Goal: Task Accomplishment & Management: Use online tool/utility

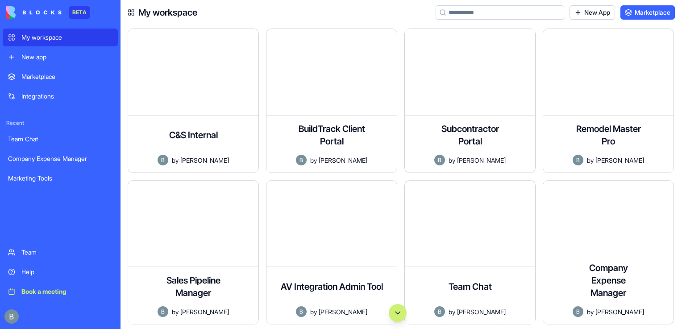
click at [679, 140] on div "Remodel Master Pro A comprehensive project management application for remodelin…" at bounding box center [612, 105] width 138 height 152
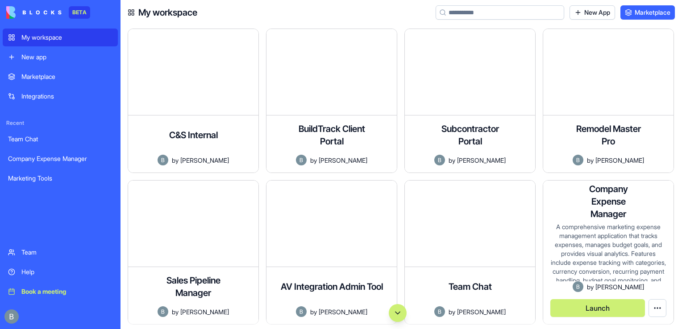
click at [591, 246] on div "A comprehensive marketing expense management application that tracks expenses, …" at bounding box center [608, 252] width 116 height 59
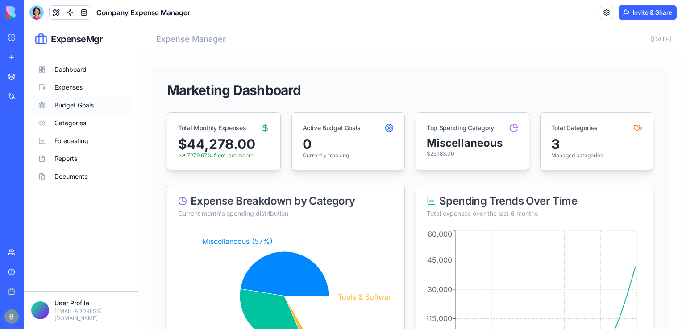
click at [78, 104] on button "Budget Goals" at bounding box center [81, 105] width 100 height 18
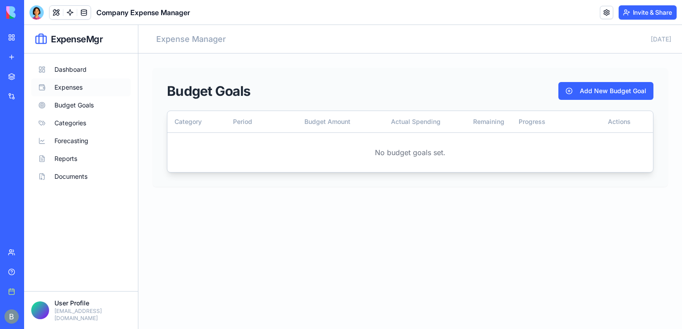
click at [72, 88] on button "Expenses" at bounding box center [81, 88] width 100 height 18
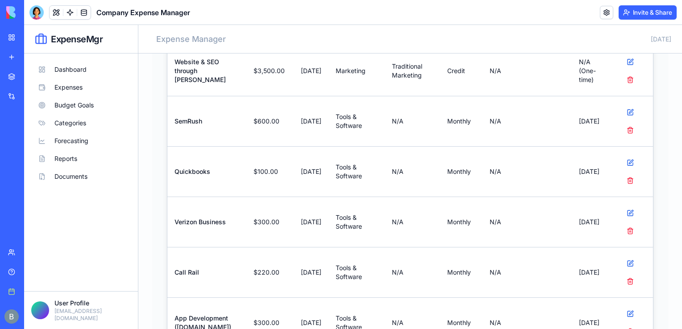
scroll to position [468, 0]
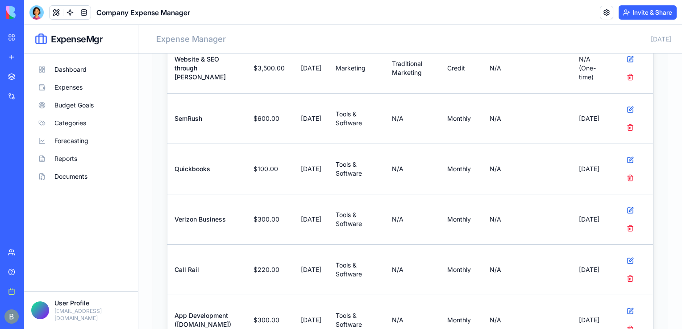
drag, startPoint x: 679, startPoint y: 67, endPoint x: 705, endPoint y: 211, distance: 146.5
click at [621, 207] on button at bounding box center [630, 211] width 18 height 18
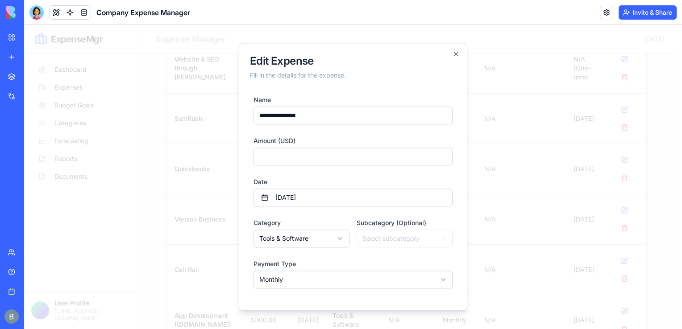
click at [338, 113] on input "**********" at bounding box center [352, 116] width 199 height 18
click at [286, 164] on input "***" at bounding box center [352, 157] width 199 height 18
drag, startPoint x: 286, startPoint y: 164, endPoint x: 211, endPoint y: 158, distance: 75.6
click at [211, 158] on body "ExpenseMgr Dashboard Expenses Budget Goals Categories Forecasting Reports Docum…" at bounding box center [349, 117] width 651 height 1120
type input "***"
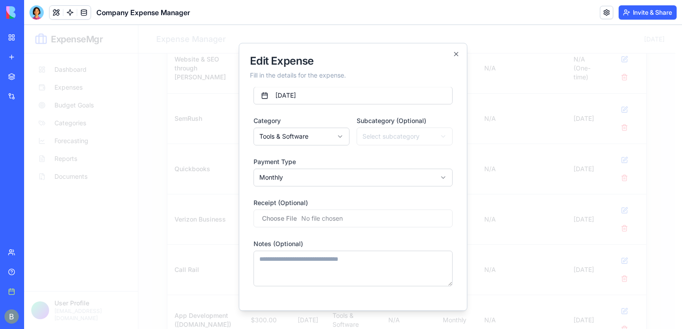
scroll to position [135, 0]
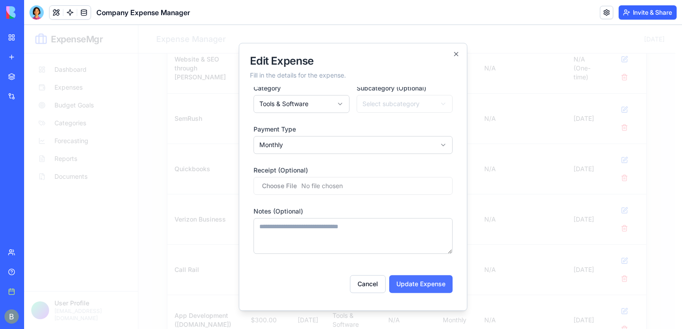
click at [421, 293] on button "Update Expense" at bounding box center [420, 284] width 63 height 18
select select
type input "*"
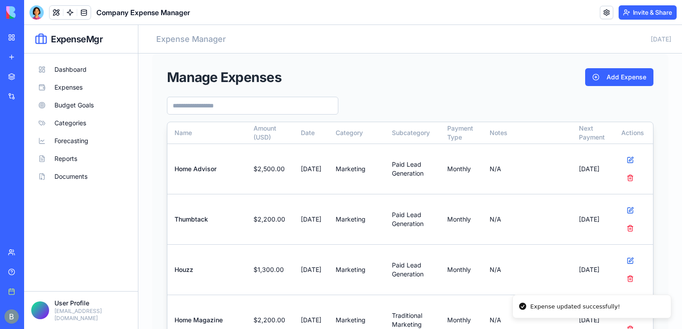
scroll to position [4, 0]
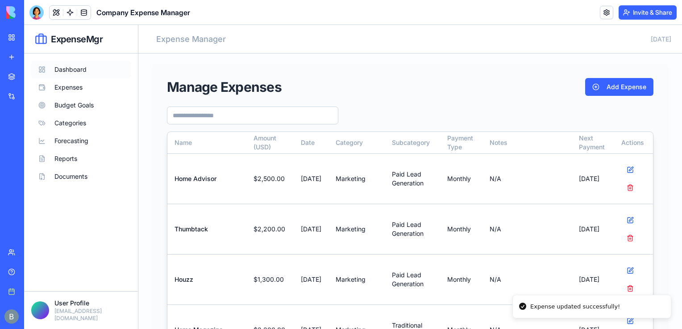
click at [68, 67] on button "Dashboard" at bounding box center [81, 70] width 100 height 18
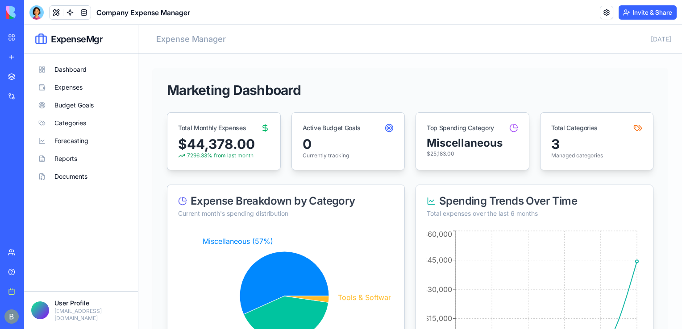
click at [20, 313] on div at bounding box center [12, 316] width 19 height 25
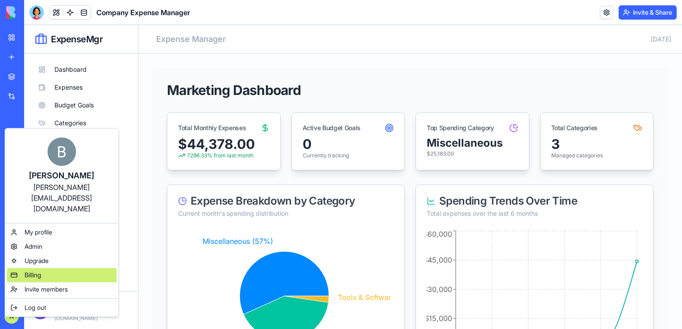
click at [37, 271] on span "Billing" at bounding box center [33, 275] width 17 height 9
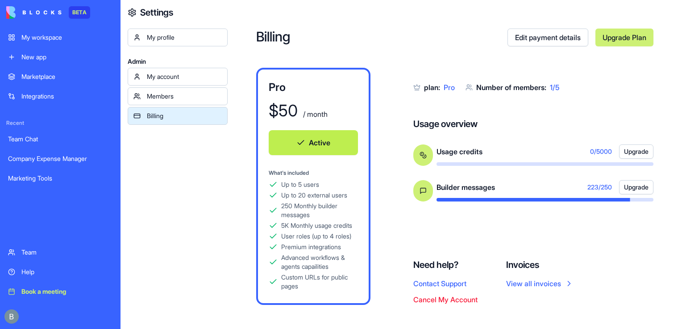
click at [21, 274] on link "Help" at bounding box center [60, 272] width 115 height 18
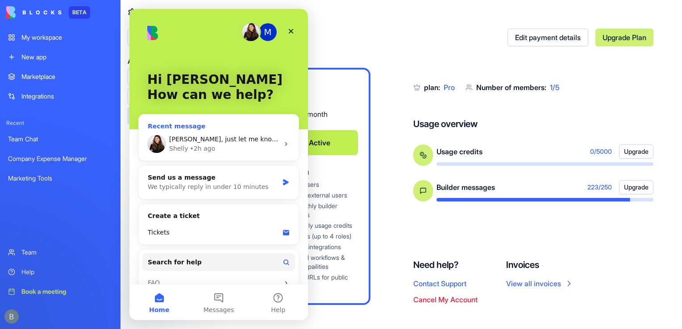
click at [241, 146] on div "Shelly • 2h ago" at bounding box center [224, 148] width 110 height 9
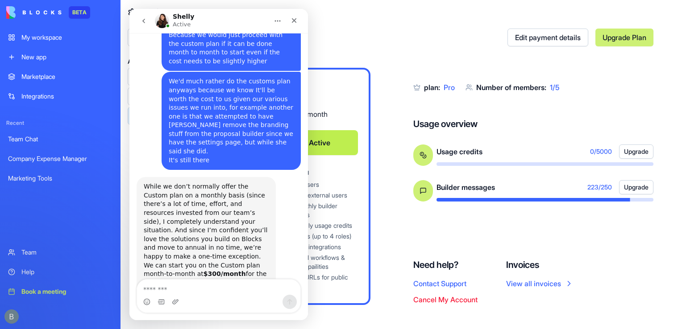
scroll to position [4180, 0]
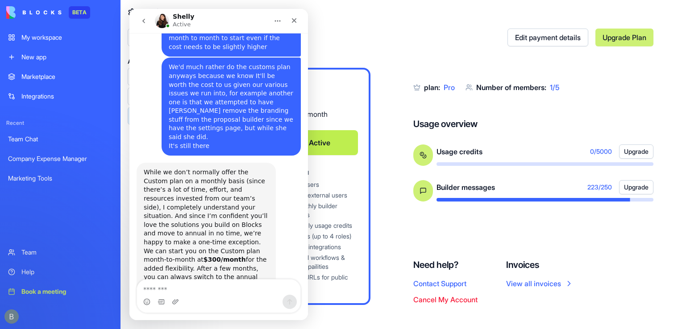
click at [195, 286] on textarea "Message…" at bounding box center [218, 287] width 163 height 15
type textarea "*"
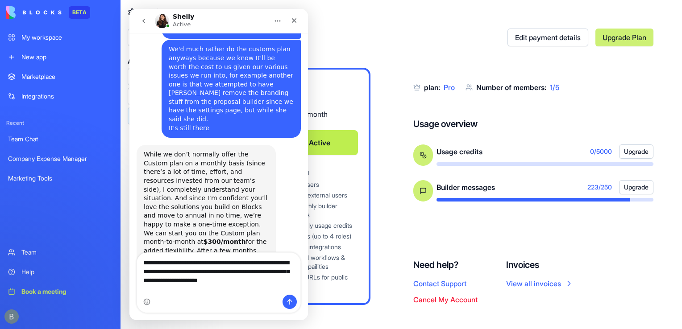
scroll to position [4207, 0]
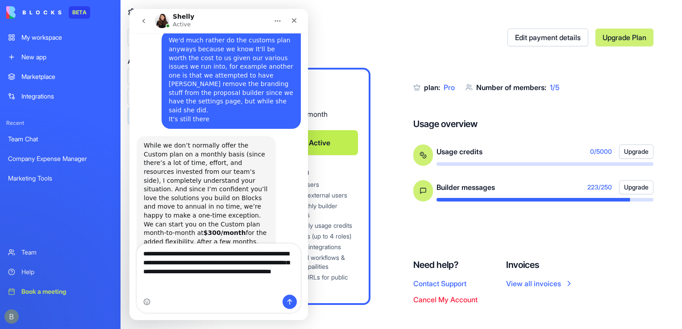
type textarea "**********"
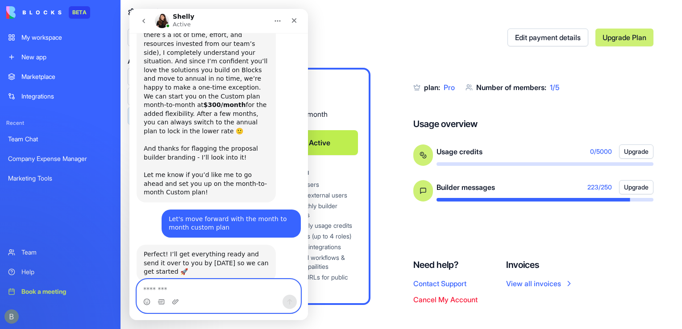
scroll to position [4347, 0]
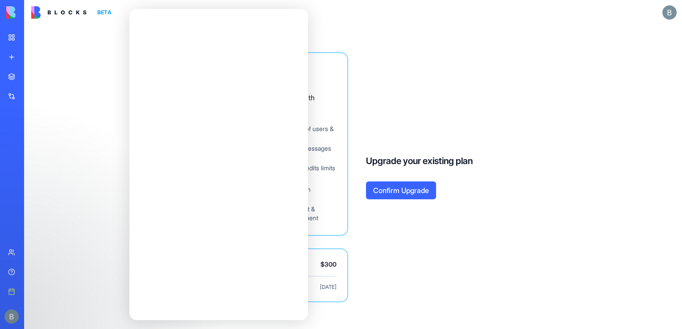
click at [392, 193] on button "Confirm Upgrade" at bounding box center [401, 191] width 70 height 18
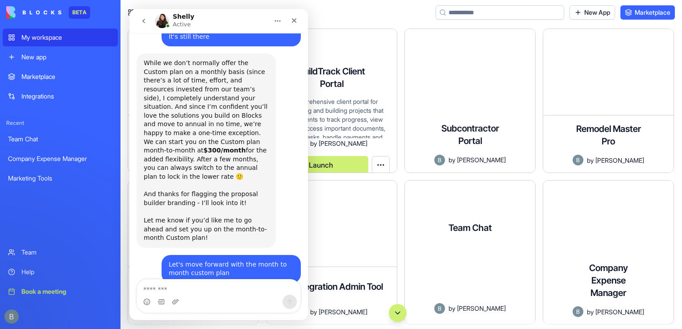
scroll to position [4347, 0]
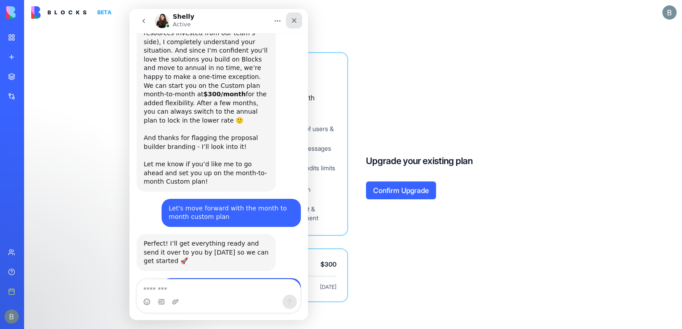
scroll to position [4347, 0]
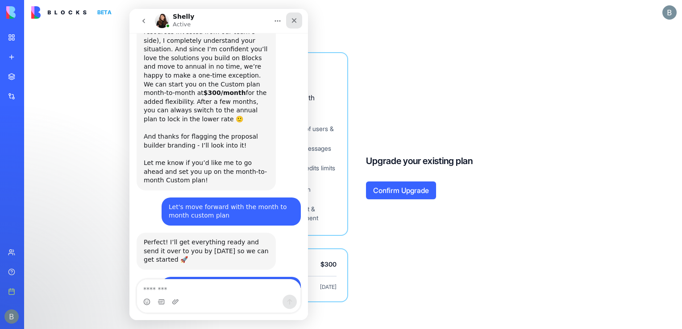
click at [293, 23] on icon "Close" at bounding box center [293, 20] width 7 height 7
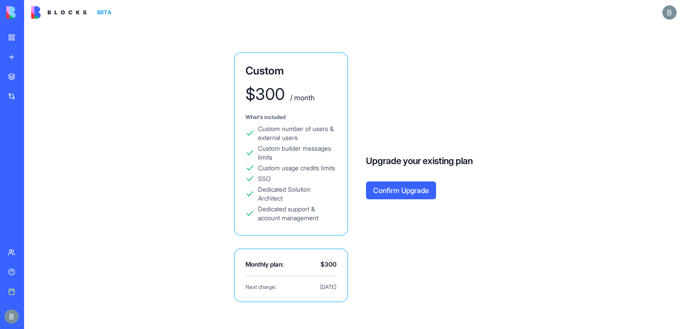
scroll to position [4347, 0]
click at [403, 143] on div "Custom $ 300 / month What's included Custom number of users & external users Cu…" at bounding box center [352, 177] width 571 height 304
click at [400, 192] on button "Confirm Upgrade" at bounding box center [401, 191] width 70 height 18
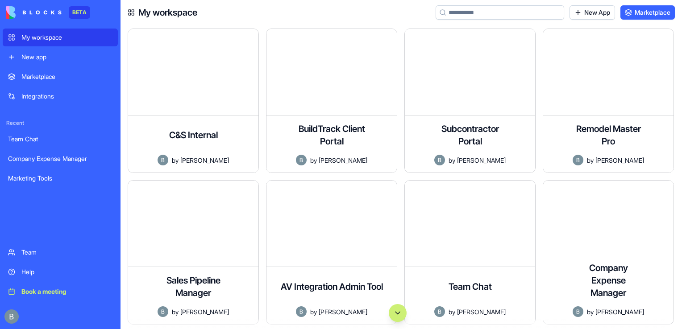
click at [44, 271] on div "Help" at bounding box center [66, 272] width 91 height 9
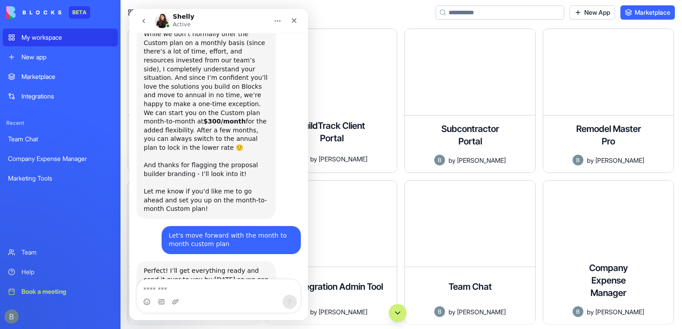
scroll to position [4347, 0]
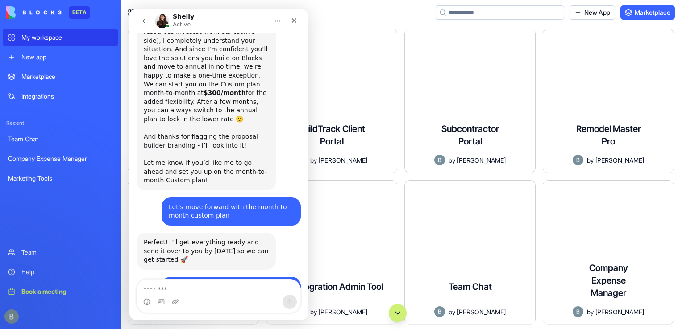
click at [7, 307] on div at bounding box center [60, 316] width 115 height 25
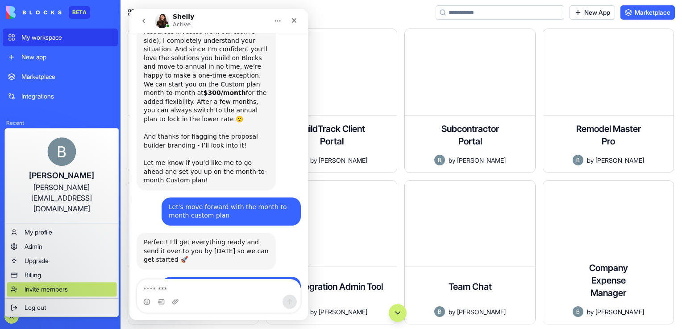
click at [61, 282] on div "Invite members" at bounding box center [62, 289] width 110 height 14
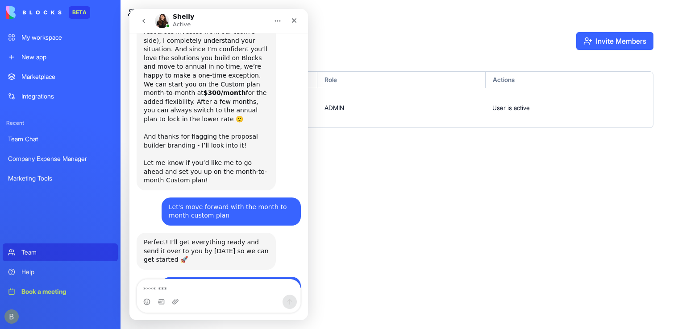
click at [11, 306] on div at bounding box center [60, 316] width 115 height 25
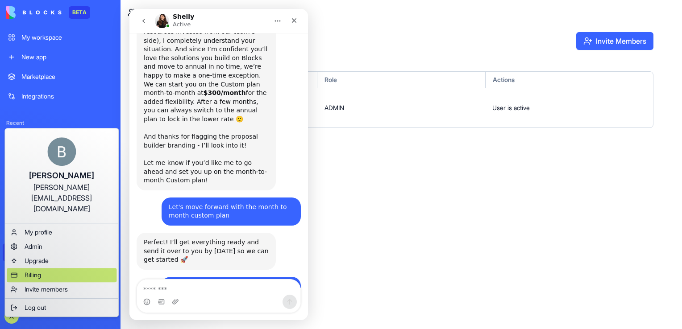
click at [34, 271] on span "Billing" at bounding box center [33, 275] width 17 height 9
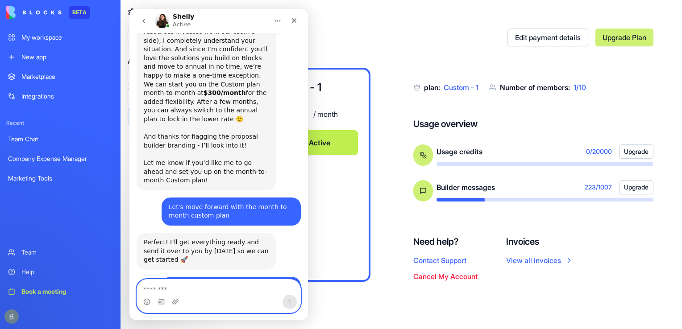
click at [173, 294] on textarea "Message…" at bounding box center [218, 287] width 163 height 15
click at [171, 292] on textarea "Message…" at bounding box center [218, 287] width 163 height 15
type textarea "****"
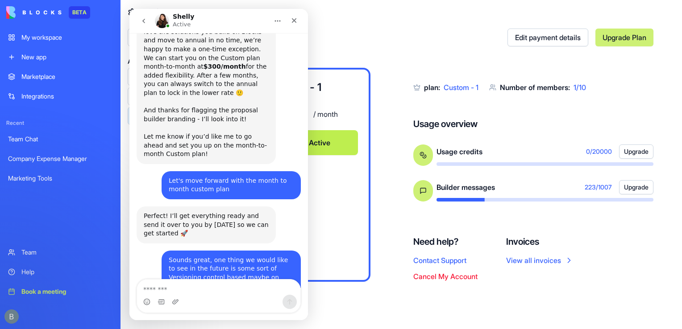
click at [491, 7] on div "Billing Edit payment details Upgrade Plan Custom - 1 $ 300 / month Active plan:…" at bounding box center [455, 164] width 454 height 329
click at [290, 24] on div "Close" at bounding box center [294, 20] width 16 height 16
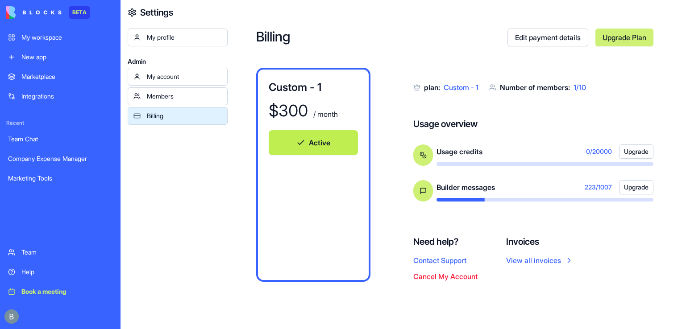
click at [41, 44] on link "My workspace" at bounding box center [60, 38] width 115 height 18
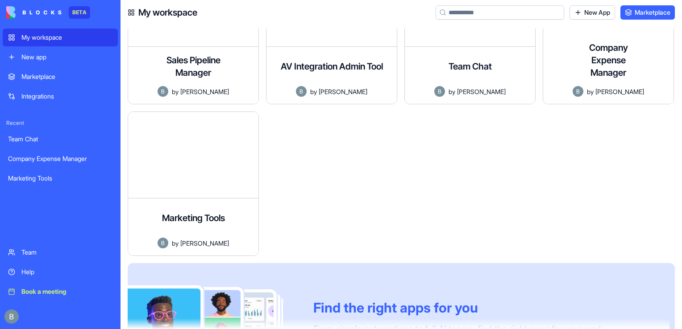
scroll to position [144, 0]
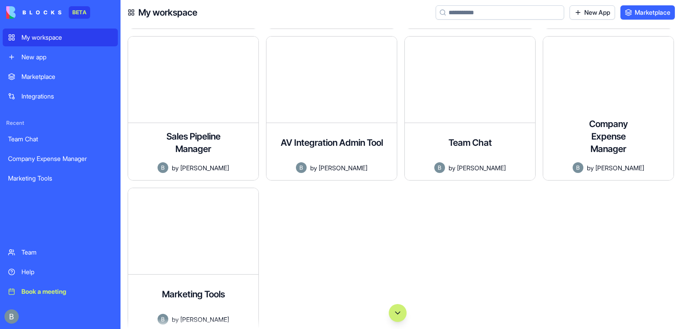
drag, startPoint x: 678, startPoint y: 143, endPoint x: 490, endPoint y: 71, distance: 200.7
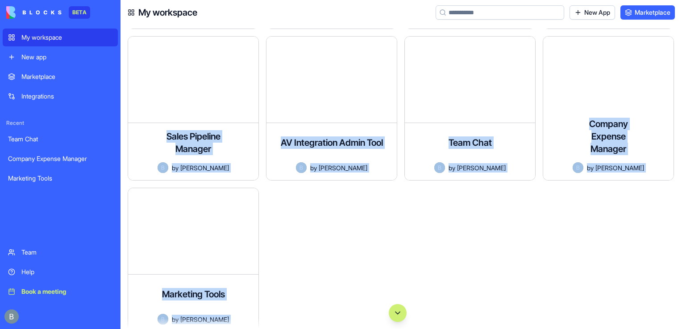
drag, startPoint x: 331, startPoint y: 303, endPoint x: 373, endPoint y: 352, distance: 64.9
click at [373, 329] on html "BETA My workspace New app Marketplace Integrations Recent Team Chat Company Exp…" at bounding box center [341, 164] width 682 height 329
drag, startPoint x: 373, startPoint y: 352, endPoint x: 304, endPoint y: 231, distance: 139.7
click at [304, 231] on div at bounding box center [335, 264] width 138 height 152
click at [268, 198] on div at bounding box center [335, 264] width 138 height 152
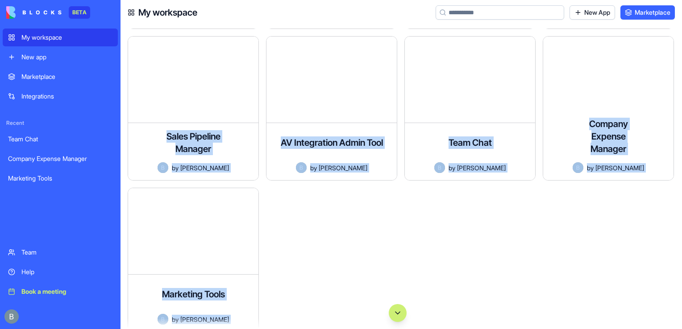
drag, startPoint x: 305, startPoint y: 270, endPoint x: 368, endPoint y: 352, distance: 102.8
click at [368, 329] on html "BETA My workspace New app Marketplace Integrations Recent Team Chat Company Exp…" at bounding box center [341, 164] width 682 height 329
click at [243, 296] on div "Marketing Tools Simple tools for marketing campaign management by Benjamin Kres…" at bounding box center [193, 303] width 130 height 57
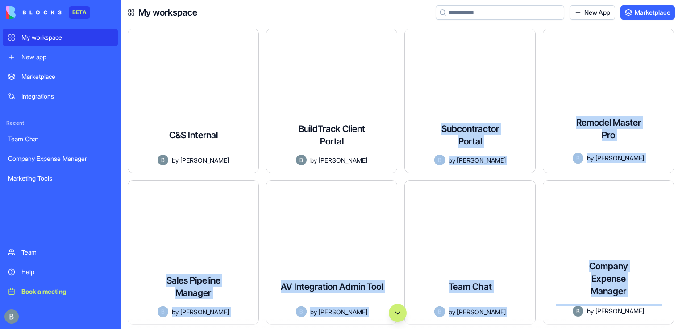
drag, startPoint x: 539, startPoint y: 125, endPoint x: 566, endPoint y: 273, distance: 150.1
click at [566, 273] on div "C&S Internal An internal tracking platform that allows teams to monitor shipmen…" at bounding box center [404, 332] width 553 height 607
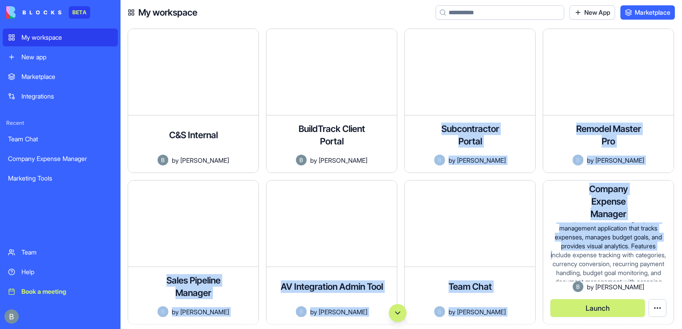
scroll to position [28, 0]
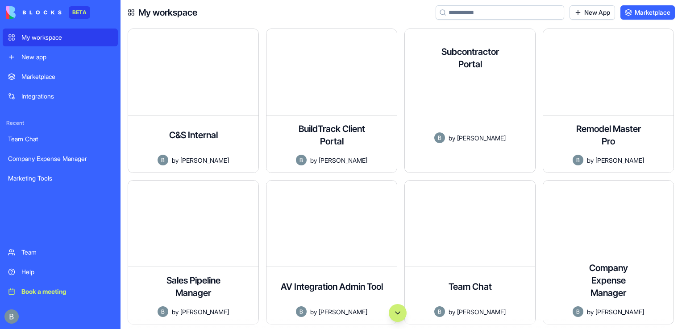
click at [489, 14] on input at bounding box center [500, 12] width 129 height 14
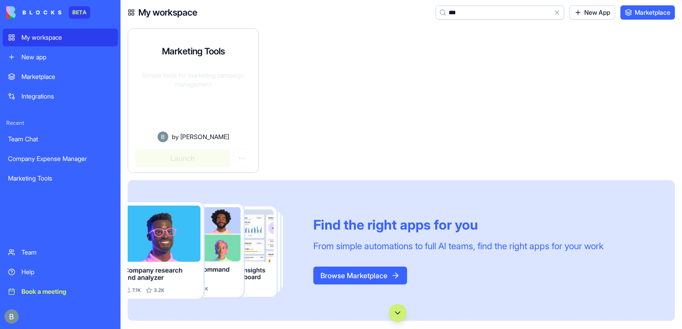
type input "***"
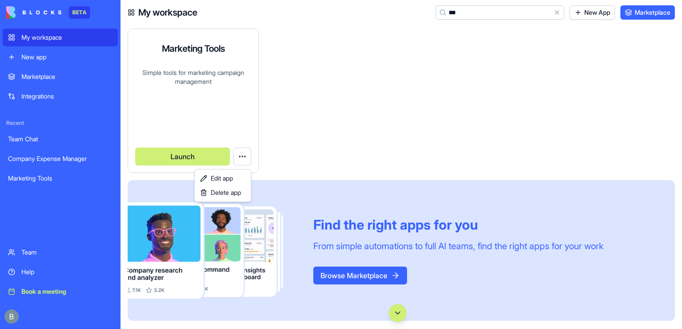
click at [242, 162] on html "BETA My workspace New app Marketplace Integrations Recent Team Chat Company Exp…" at bounding box center [341, 164] width 682 height 329
click at [236, 191] on span "Delete app" at bounding box center [226, 192] width 30 height 9
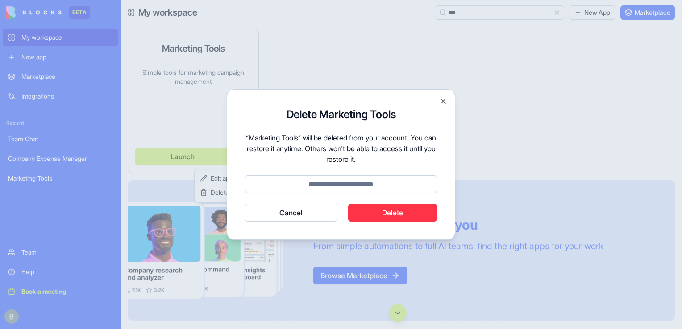
click at [359, 183] on input at bounding box center [341, 184] width 192 height 18
type input "******"
click at [387, 225] on div "Delete Marketing Tools “Marketing Tools” will be deleted from your account. You…" at bounding box center [341, 164] width 228 height 151
click at [387, 214] on button "Delete" at bounding box center [392, 213] width 89 height 18
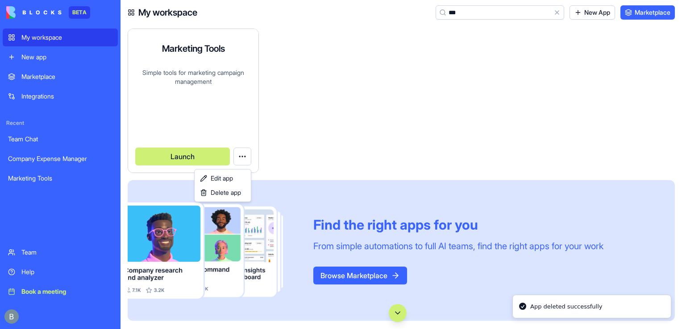
click at [379, 109] on html "BETA My workspace New app Marketplace Integrations Recent Team Chat Company Exp…" at bounding box center [341, 164] width 682 height 329
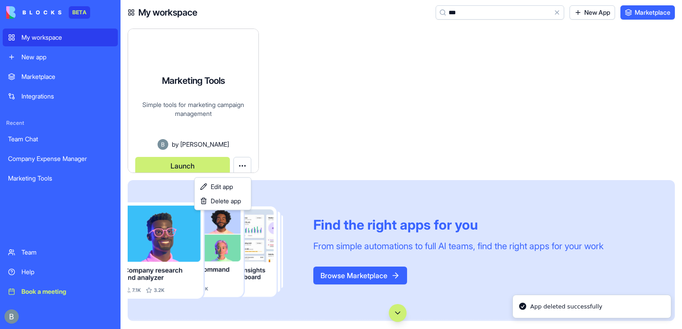
scroll to position [11, 0]
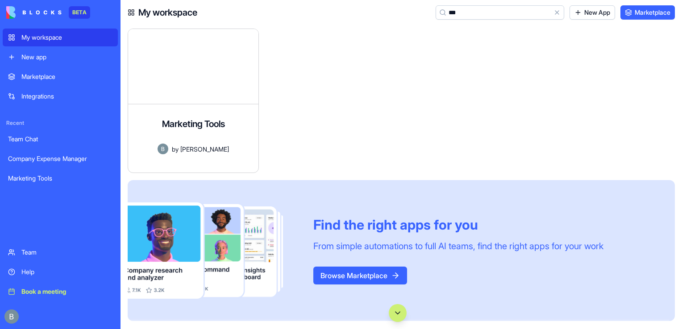
click at [553, 12] on button "Clear" at bounding box center [557, 12] width 14 height 14
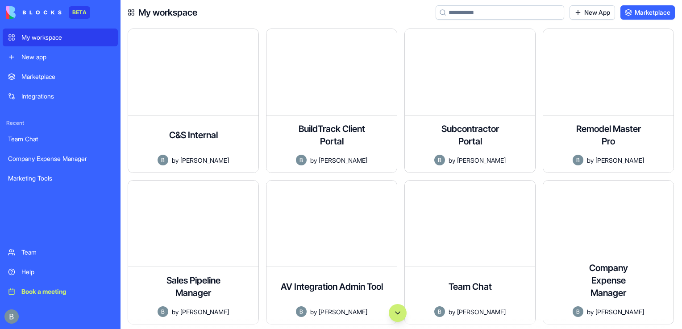
click at [584, 10] on link "New App" at bounding box center [592, 12] width 46 height 14
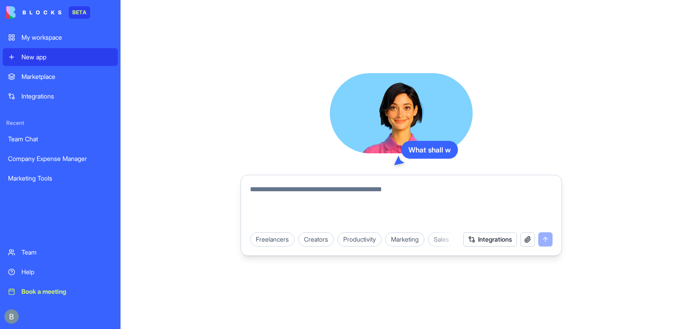
click at [348, 208] on textarea at bounding box center [401, 205] width 303 height 43
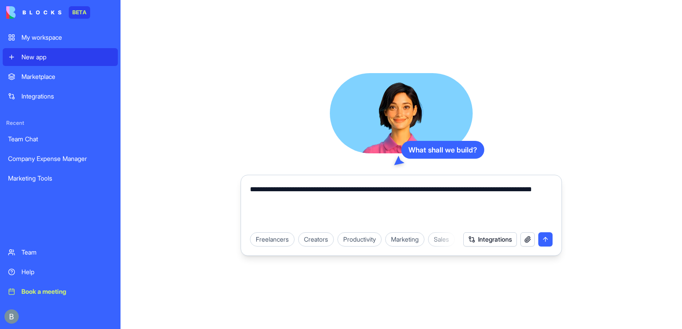
type textarea "**********"
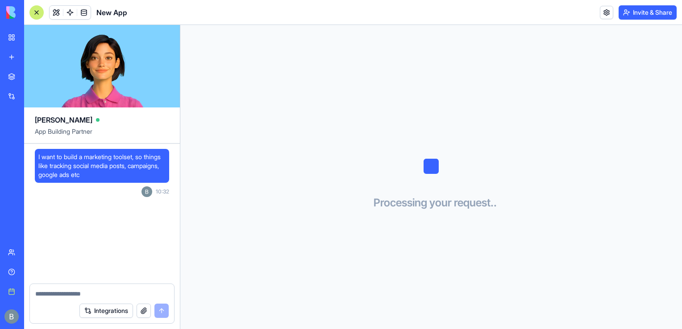
scroll to position [96, 0]
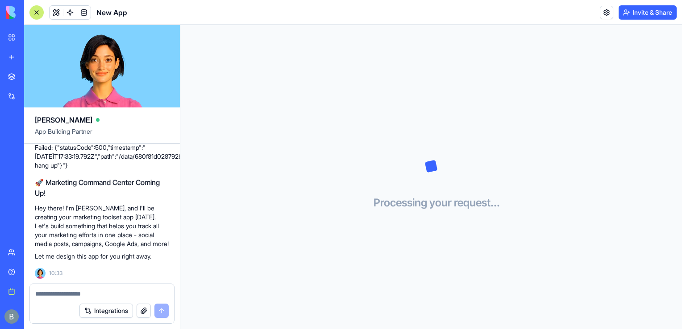
click at [65, 245] on p "Hey there! I'm Ella, and I'll be creating your marketing toolset app today. Let…" at bounding box center [102, 226] width 134 height 45
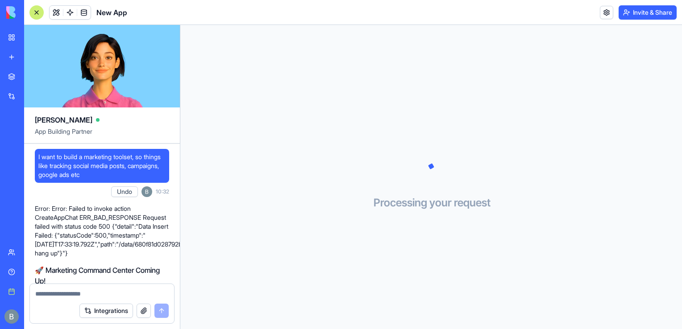
drag, startPoint x: 171, startPoint y: 264, endPoint x: 34, endPoint y: 203, distance: 150.2
click at [34, 203] on div "I want to build a marketing toolset, so things like tracking social media posts…" at bounding box center [102, 258] width 156 height 228
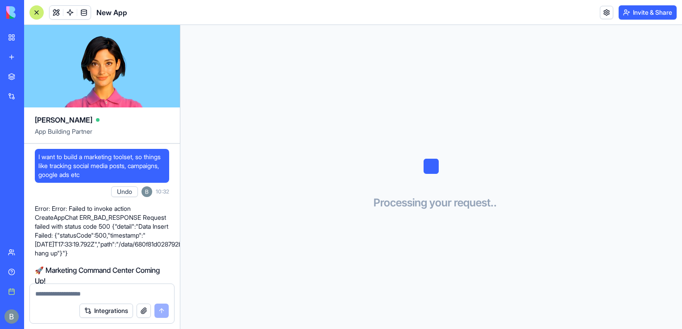
click at [26, 201] on div "I want to build a marketing toolset, so things like tracking social media posts…" at bounding box center [102, 258] width 156 height 228
drag, startPoint x: 32, startPoint y: 203, endPoint x: 116, endPoint y: 263, distance: 104.3
click at [116, 263] on div "I want to build a marketing toolset, so things like tracking social media posts…" at bounding box center [102, 258] width 156 height 228
copy p "Error: Error: Failed to invoke action CreateAppChat ERR_BAD_RESPONSE Request fa…"
click at [77, 251] on p "Error: Error: Failed to invoke action CreateAppChat ERR_BAD_RESPONSE Request fa…" at bounding box center [102, 231] width 134 height 54
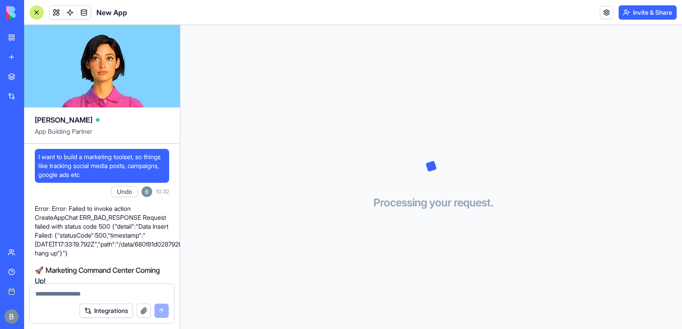
click at [11, 273] on link "Help" at bounding box center [21, 272] width 36 height 18
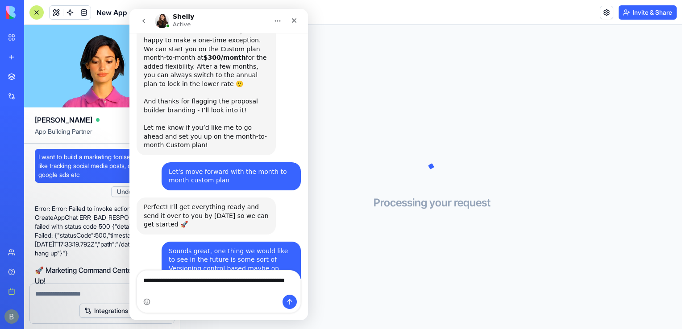
scroll to position [4391, 0]
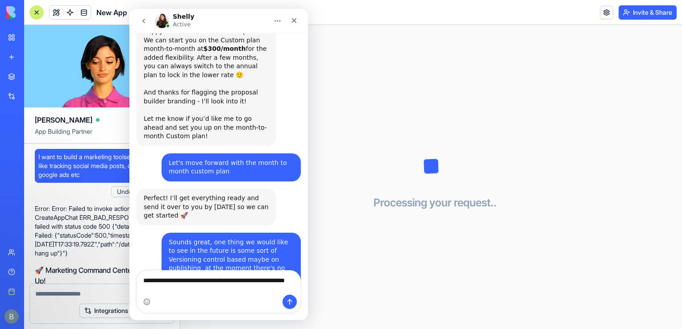
type textarea "**********"
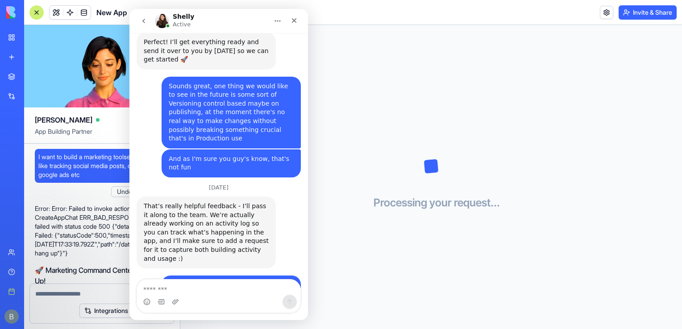
scroll to position [4546, 0]
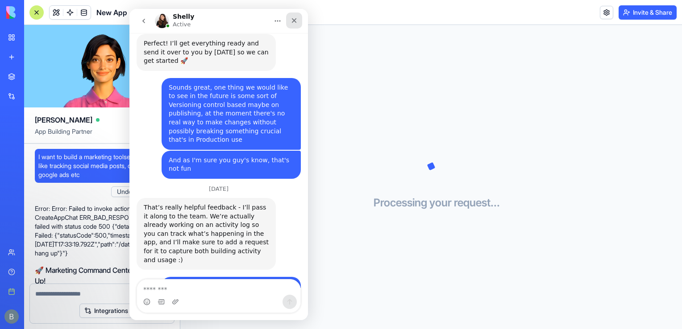
click at [295, 22] on icon "Close" at bounding box center [293, 20] width 7 height 7
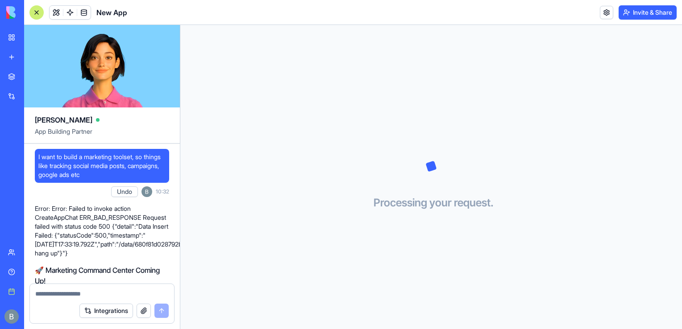
click at [19, 33] on link "My workspace" at bounding box center [21, 38] width 36 height 18
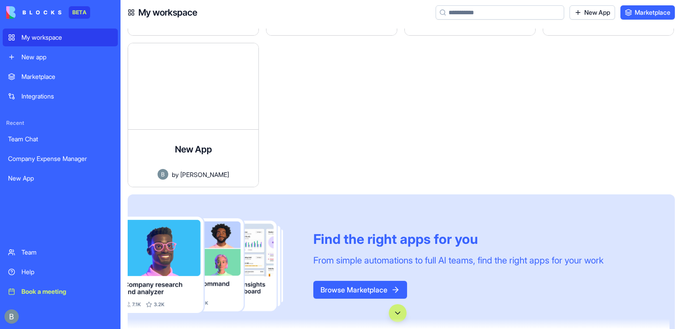
scroll to position [306, 0]
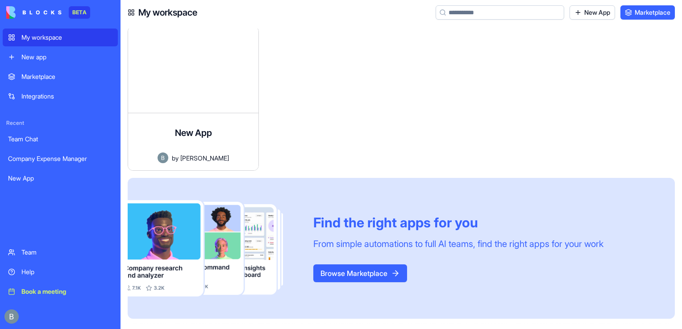
drag, startPoint x: 680, startPoint y: 86, endPoint x: 628, endPoint y: 167, distance: 96.5
click at [356, 145] on div at bounding box center [335, 102] width 138 height 152
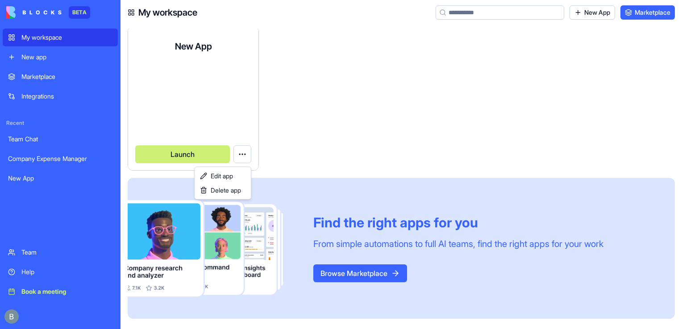
click at [247, 158] on html "BETA My workspace New app Marketplace Integrations Recent Team Chat Company Exp…" at bounding box center [341, 164] width 682 height 329
click at [240, 191] on span "Delete app" at bounding box center [226, 190] width 30 height 9
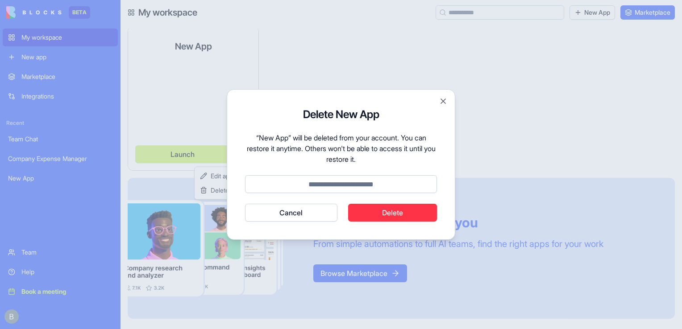
click at [371, 202] on form "Delete New App “New App” will be deleted from your account. You can restore it …" at bounding box center [341, 165] width 192 height 114
click at [364, 195] on form "Delete New App “New App” will be deleted from your account. You can restore it …" at bounding box center [341, 165] width 192 height 114
click at [356, 184] on input at bounding box center [341, 184] width 192 height 18
type input "*"
type input "******"
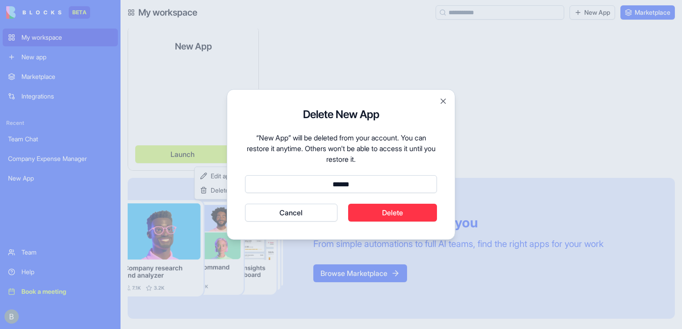
click at [245, 204] on button "Cancel" at bounding box center [291, 213] width 92 height 18
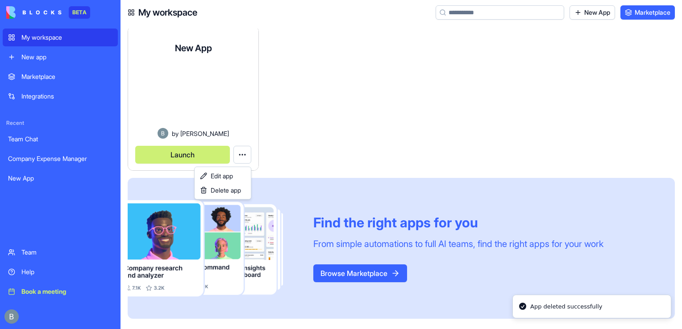
scroll to position [7, 0]
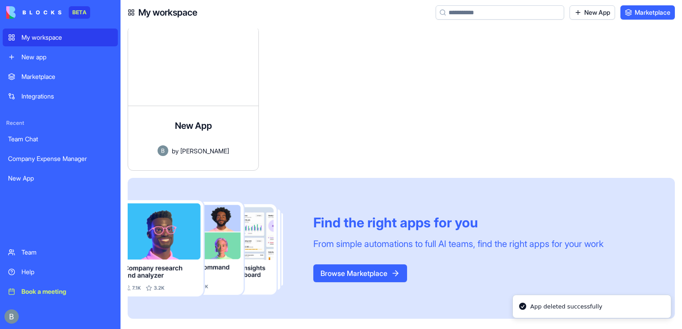
drag, startPoint x: 644, startPoint y: 120, endPoint x: 505, endPoint y: -10, distance: 191.0
click at [505, 0] on html "BETA My workspace New app Marketplace Integrations Recent Team Chat Company Exp…" at bounding box center [341, 164] width 682 height 329
click at [272, 99] on div at bounding box center [335, 102] width 138 height 152
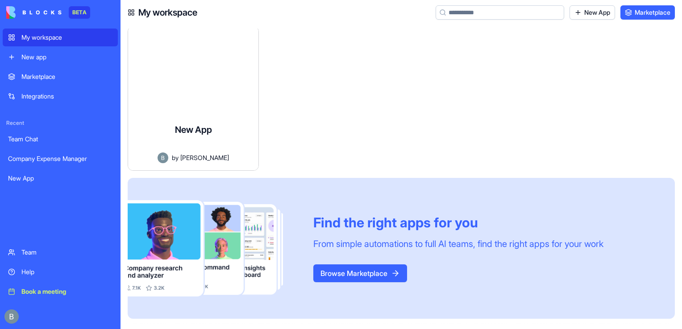
click at [83, 37] on div "My workspace" at bounding box center [66, 37] width 91 height 9
click at [68, 46] on link "My workspace" at bounding box center [60, 38] width 115 height 18
click at [77, 57] on div "New app" at bounding box center [66, 57] width 91 height 9
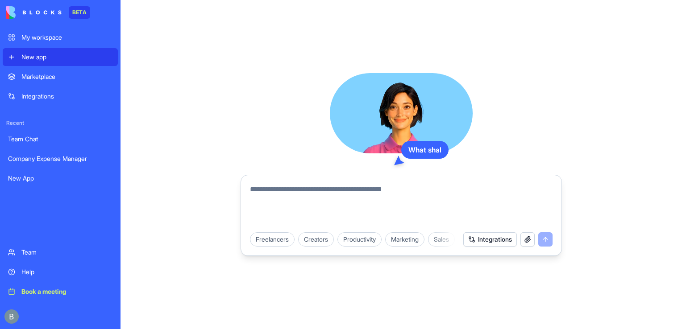
click at [62, 36] on div "My workspace" at bounding box center [66, 37] width 91 height 9
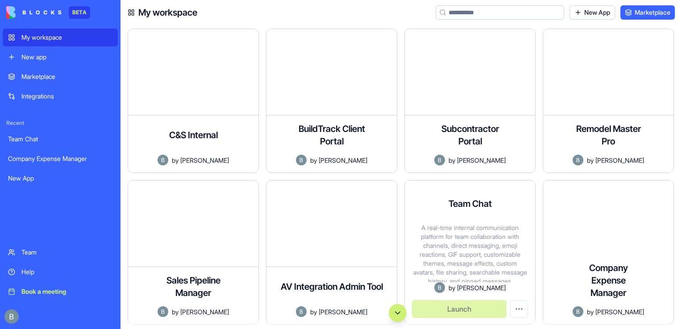
click at [467, 228] on div "A real-time internal communication platform for team collaboration with channel…" at bounding box center [470, 253] width 116 height 59
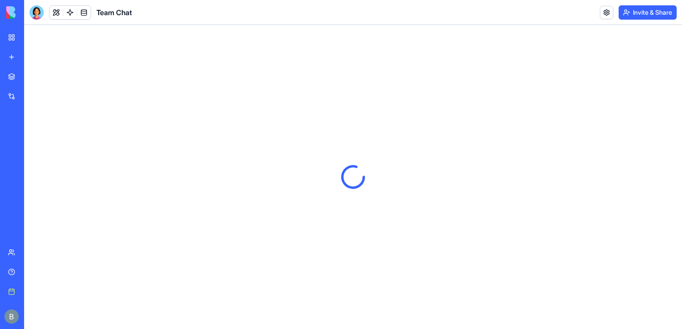
click at [37, 11] on div at bounding box center [36, 12] width 14 height 14
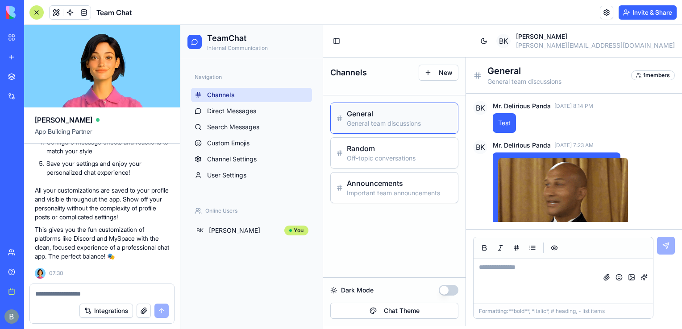
click at [100, 298] on textarea at bounding box center [101, 294] width 133 height 9
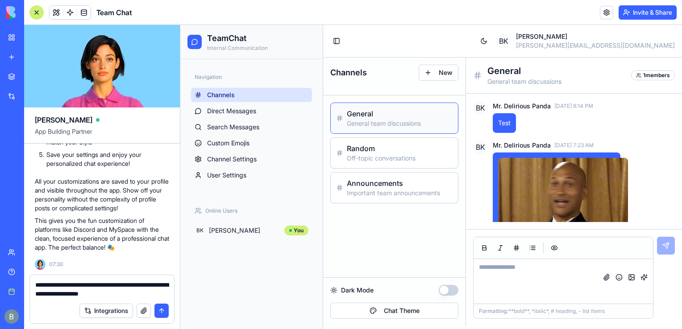
type textarea "**********"
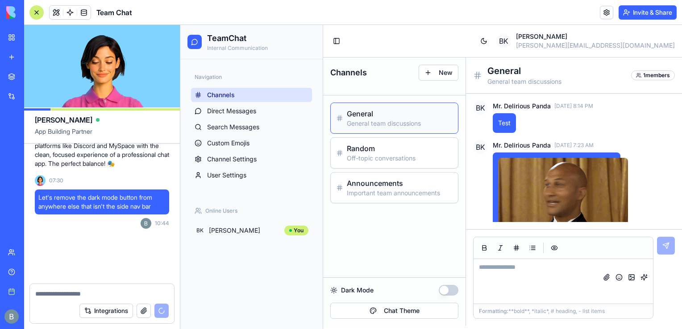
scroll to position [7600, 0]
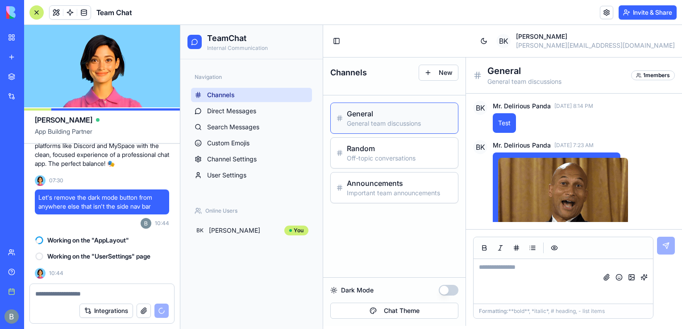
click at [14, 272] on link "Help" at bounding box center [21, 272] width 36 height 18
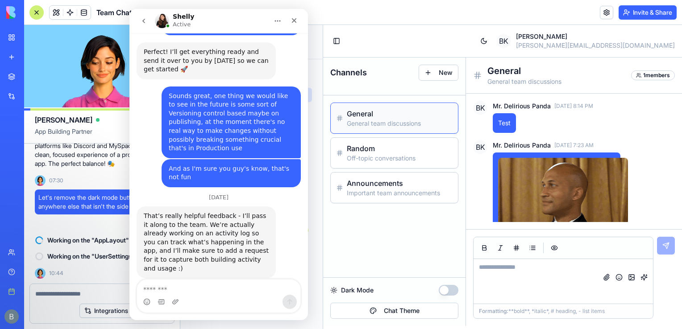
scroll to position [4546, 0]
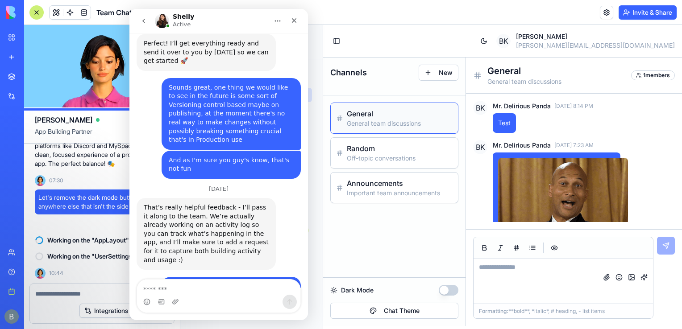
click at [234, 291] on textarea "Message…" at bounding box center [218, 287] width 163 height 15
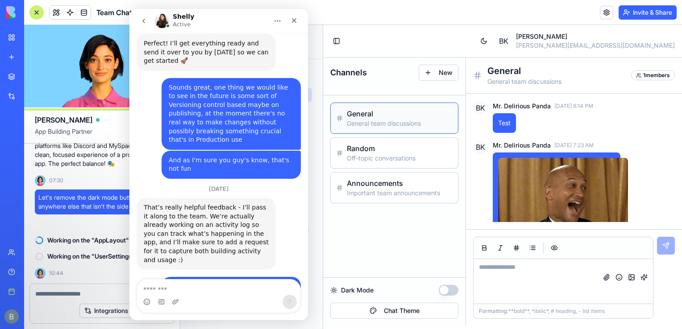
click at [16, 37] on link "My workspace" at bounding box center [21, 38] width 36 height 18
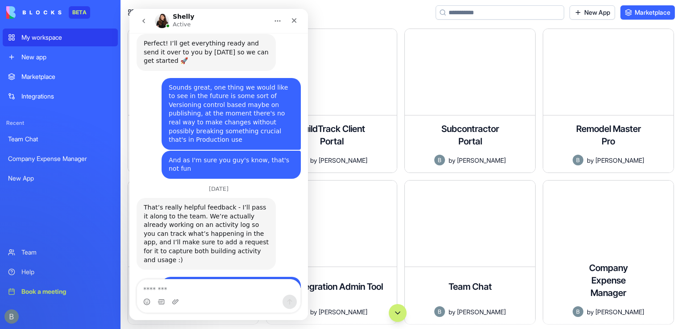
click at [603, 8] on link "New App" at bounding box center [592, 12] width 46 height 14
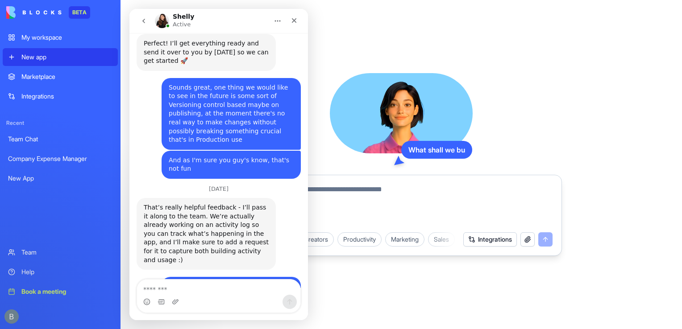
click at [329, 203] on textarea at bounding box center [401, 205] width 303 height 43
type textarea "*"
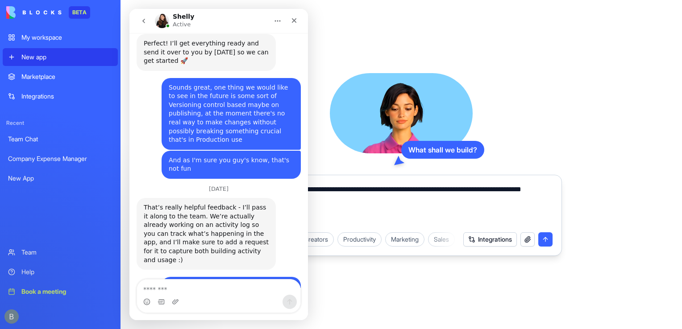
type textarea "**********"
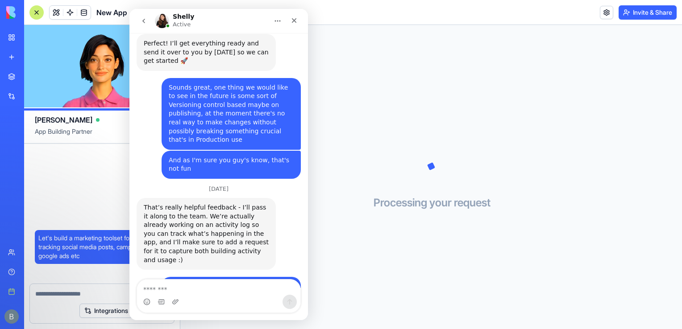
drag, startPoint x: 459, startPoint y: 212, endPoint x: 208, endPoint y: 285, distance: 260.6
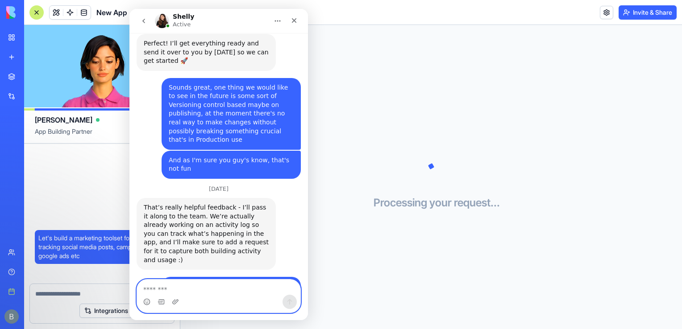
click at [162, 287] on textarea "Message…" at bounding box center [218, 287] width 163 height 15
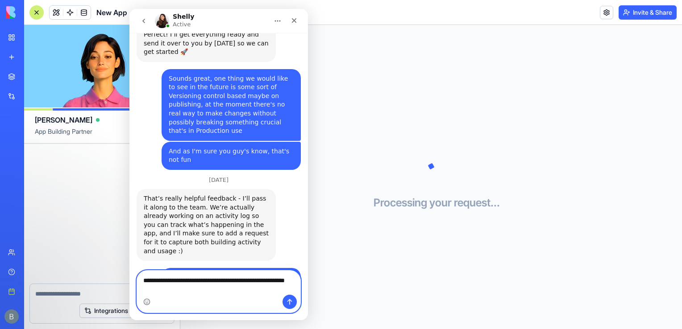
scroll to position [66, 0]
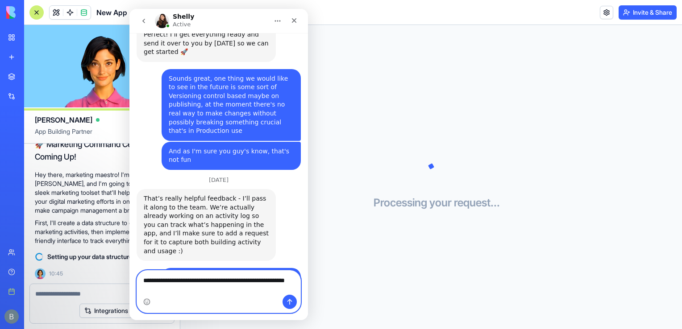
type textarea "**********"
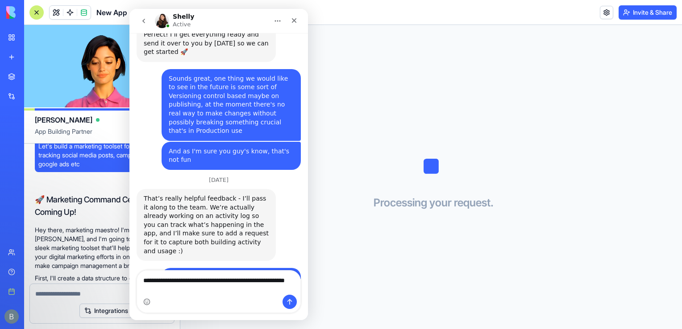
scroll to position [0, 0]
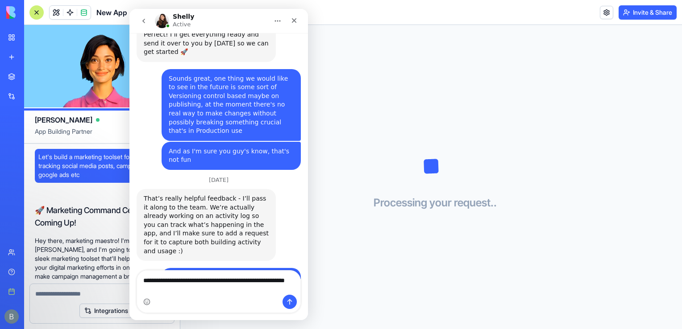
drag, startPoint x: 80, startPoint y: 197, endPoint x: 54, endPoint y: 153, distance: 50.9
click at [54, 153] on div "Let's build a marketing toolset for things like tracking social media posts, ca…" at bounding box center [102, 247] width 156 height 207
drag, startPoint x: 54, startPoint y: 153, endPoint x: 74, endPoint y: 193, distance: 44.5
click at [74, 193] on div "Let's build a marketing toolset for things like tracking social media posts, ca…" at bounding box center [102, 175] width 134 height 52
click at [50, 187] on div "Let's build a marketing toolset for things like tracking social media posts, ca…" at bounding box center [102, 175] width 134 height 52
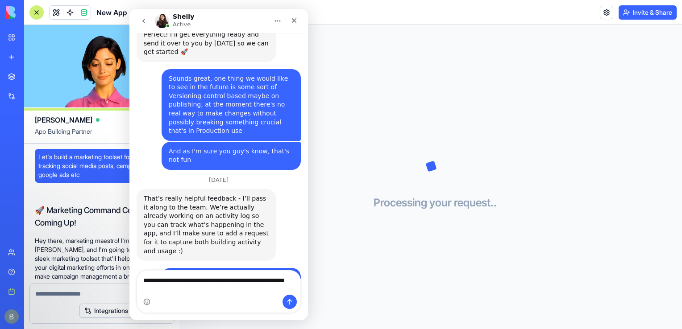
scroll to position [66, 0]
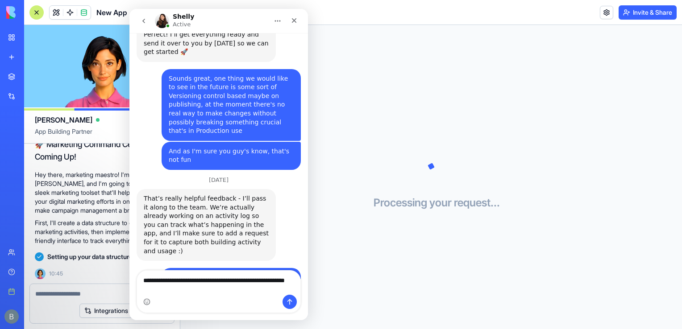
drag, startPoint x: 48, startPoint y: 203, endPoint x: 120, endPoint y: 274, distance: 101.0
click at [120, 274] on div "Let's build a marketing toolset for things like tracking social media posts, ca…" at bounding box center [102, 181] width 156 height 207
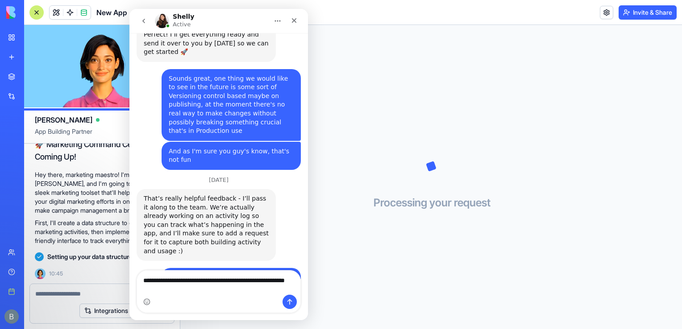
drag, startPoint x: 0, startPoint y: 281, endPoint x: 83, endPoint y: 224, distance: 101.1
click at [83, 224] on p "First, I'll create a data structure to organize your marketing activities, then…" at bounding box center [102, 232] width 134 height 27
click at [61, 232] on p "First, I'll create a data structure to organize your marketing activities, then…" at bounding box center [102, 232] width 134 height 27
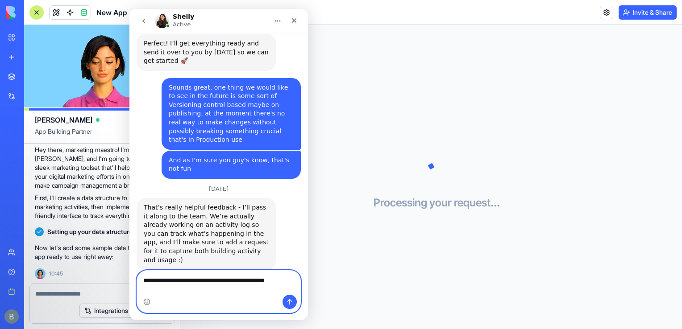
scroll to position [4555, 0]
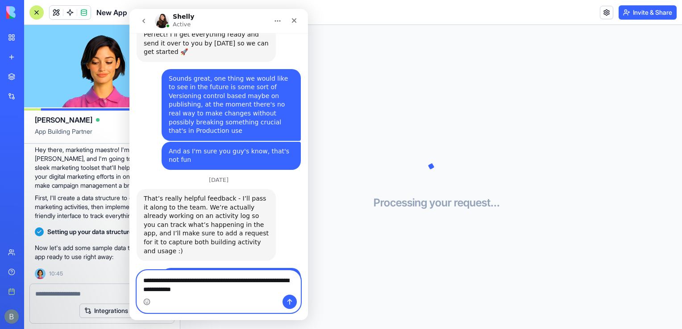
type textarea "**********"
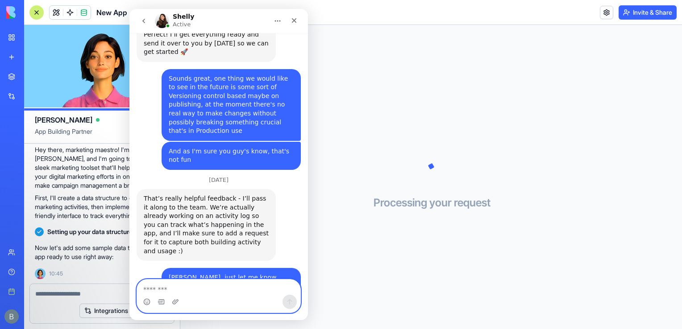
scroll to position [4581, 0]
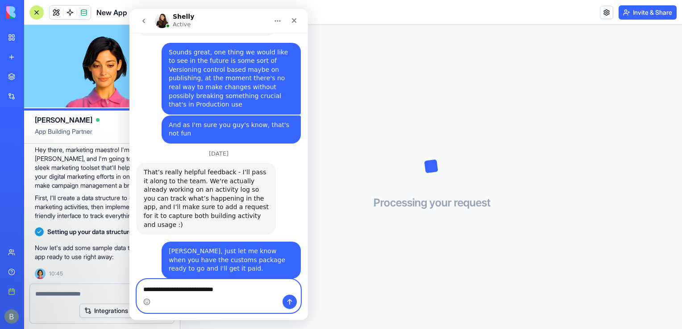
type textarea "**********"
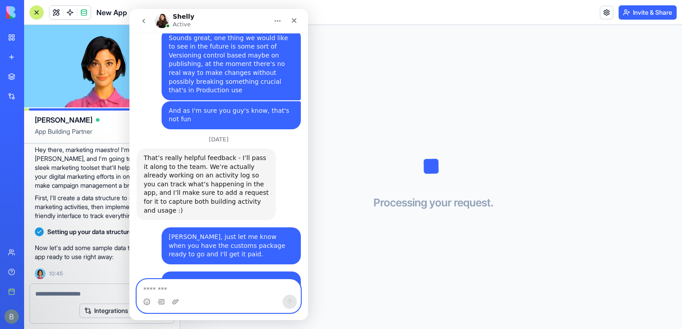
scroll to position [4601, 0]
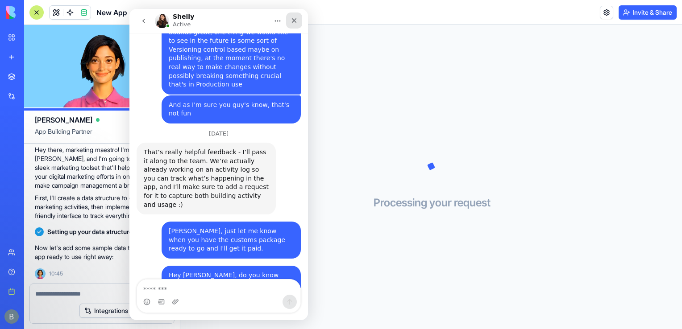
click at [292, 15] on div "Close" at bounding box center [294, 20] width 16 height 16
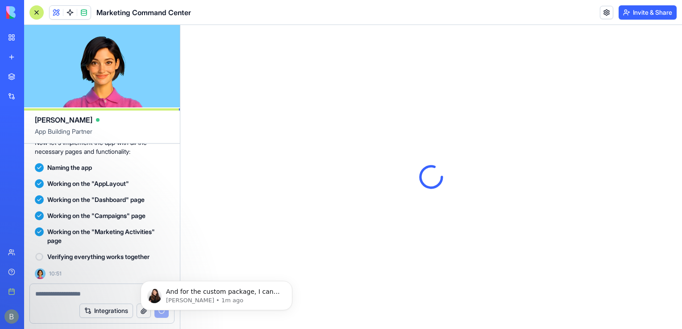
scroll to position [0, 0]
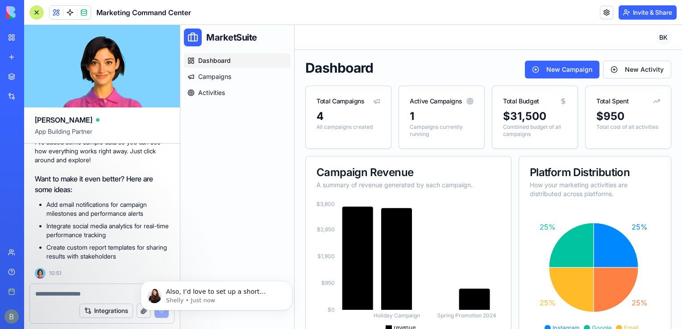
scroll to position [4747, 0]
click at [203, 321] on body "Also, I’d love to set up a short kickoff call with you and my team to review yo…" at bounding box center [216, 293] width 171 height 55
click at [198, 311] on div "Also, I’d love to set up a short kickoff call with you and my team to review yo…" at bounding box center [217, 295] width 152 height 29
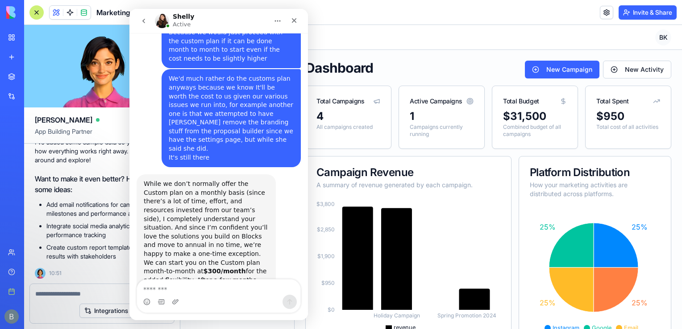
scroll to position [4762, 0]
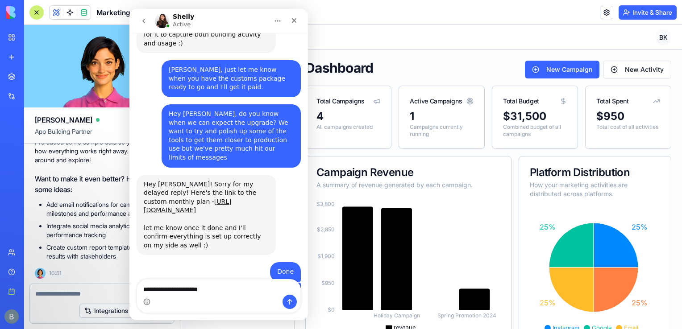
type textarea "**********"
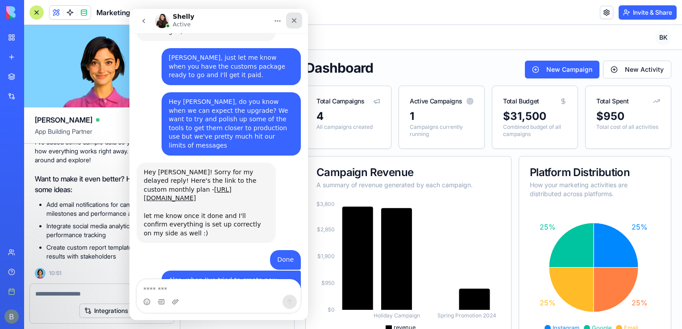
click at [296, 21] on icon "Close" at bounding box center [293, 20] width 7 height 7
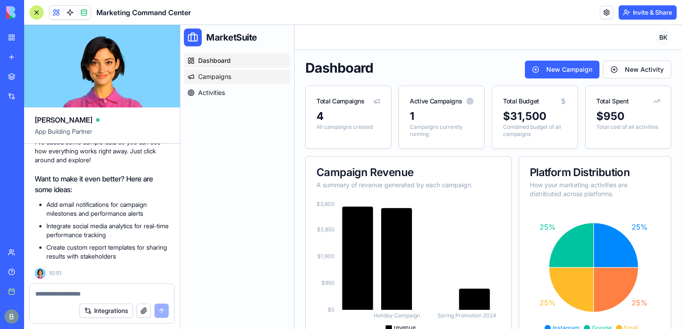
click at [254, 76] on link "Campaigns" at bounding box center [237, 77] width 107 height 14
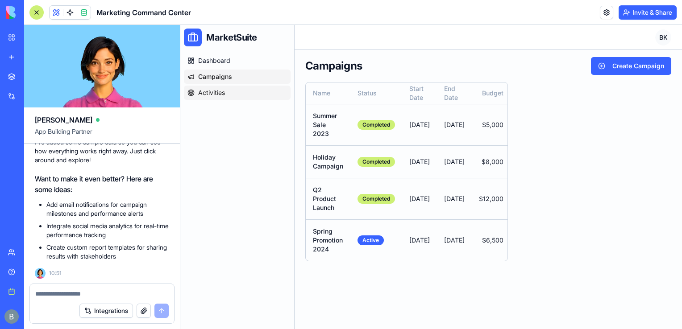
click at [239, 94] on link "Activities" at bounding box center [237, 93] width 107 height 14
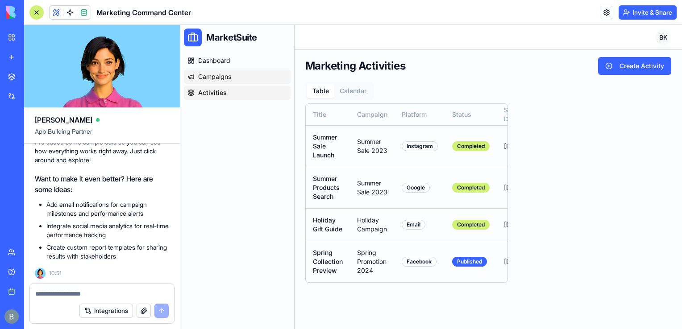
click at [235, 75] on link "Campaigns" at bounding box center [237, 77] width 107 height 14
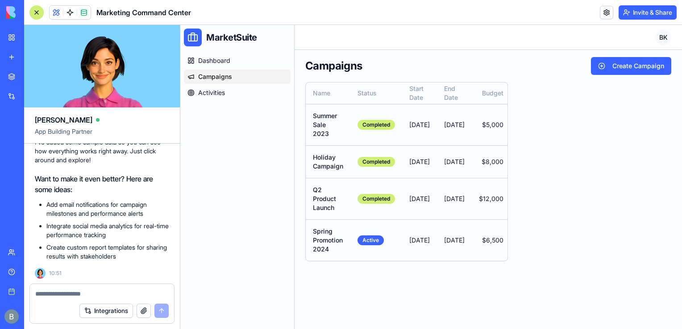
click at [220, 52] on div "Dashboard Campaigns Activities" at bounding box center [237, 77] width 114 height 54
click at [218, 60] on span "Dashboard" at bounding box center [214, 60] width 32 height 9
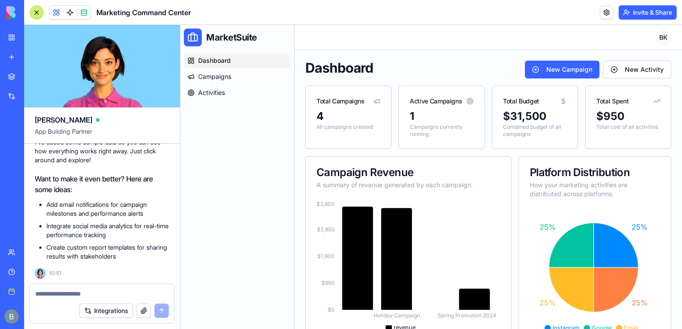
click at [77, 300] on div "Integrations" at bounding box center [102, 311] width 144 height 25
click at [73, 294] on textarea at bounding box center [102, 294] width 134 height 9
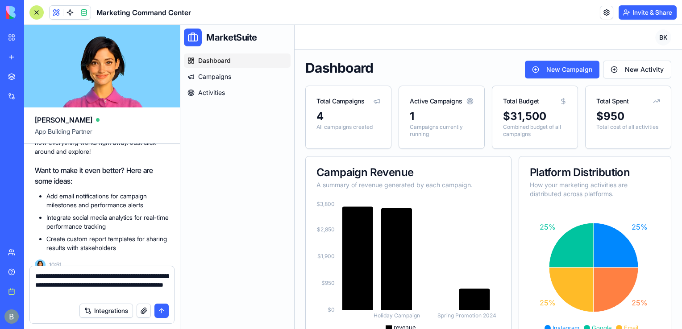
type textarea "**********"
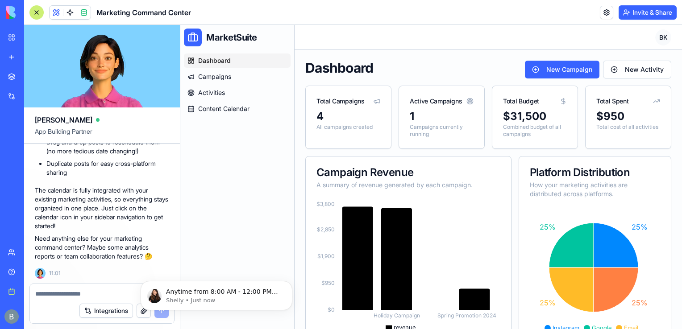
scroll to position [4801, 0]
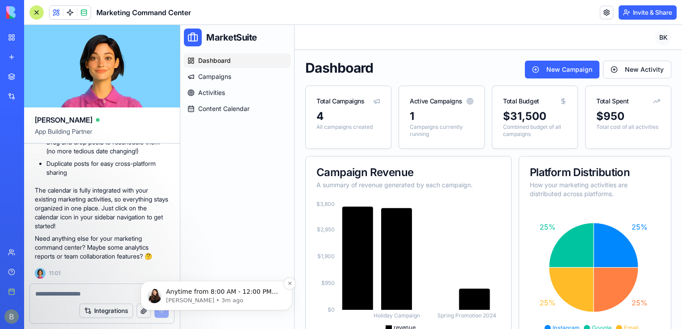
click at [220, 293] on p "Anytime from 8:00 AM - 12:00 PM EST :)" at bounding box center [223, 292] width 115 height 9
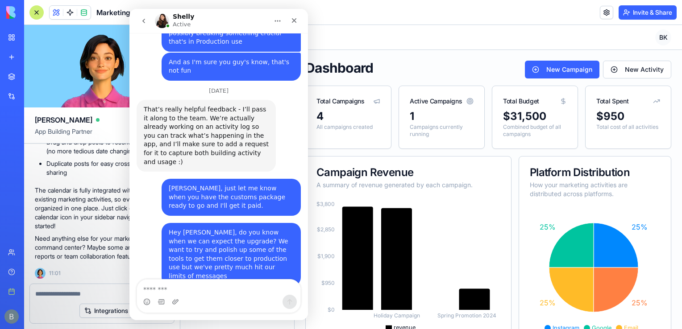
scroll to position [4816, 0]
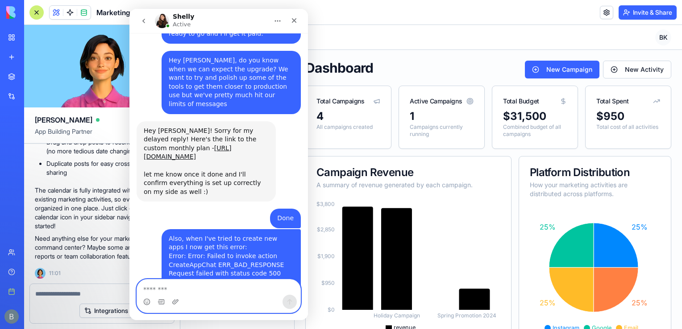
click at [199, 288] on textarea "Message…" at bounding box center [218, 287] width 163 height 15
type textarea "**********"
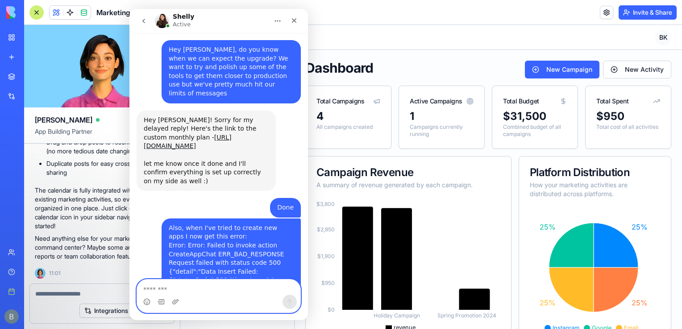
scroll to position [4827, 0]
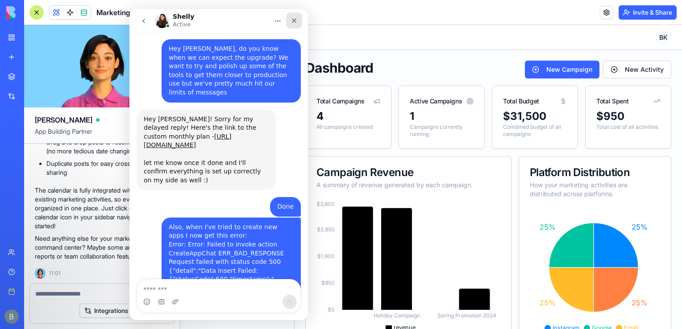
click at [299, 21] on div "Close" at bounding box center [294, 20] width 16 height 16
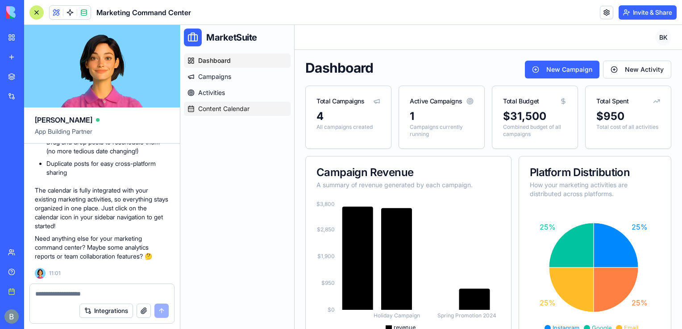
click at [253, 108] on link "Content Calendar" at bounding box center [237, 109] width 107 height 14
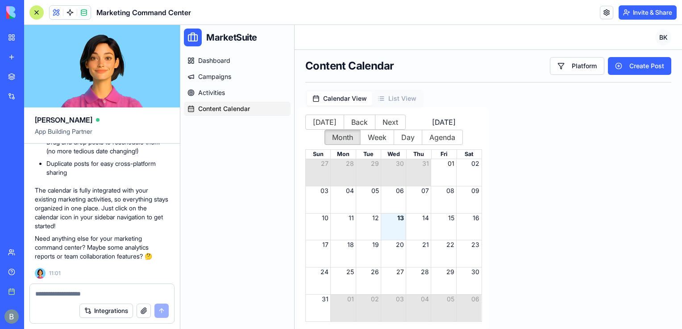
click at [38, 12] on div at bounding box center [36, 12] width 14 height 14
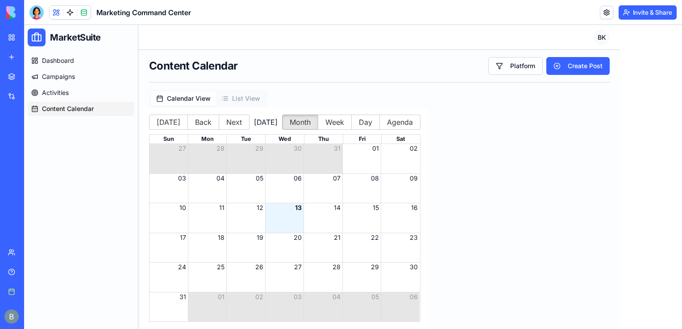
click at [249, 88] on div "Content Calendar Platform Create Post Calendar View List View Today Back Next A…" at bounding box center [379, 189] width 460 height 265
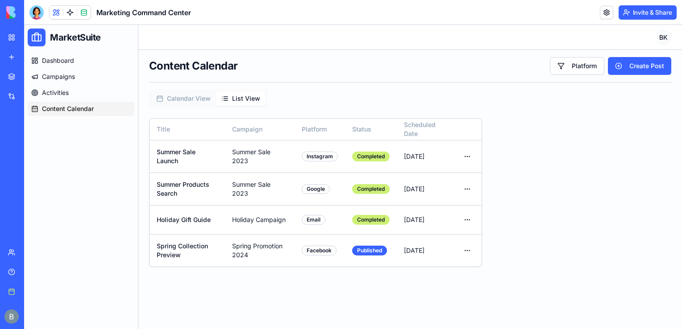
click at [243, 93] on button "List View" at bounding box center [241, 98] width 50 height 14
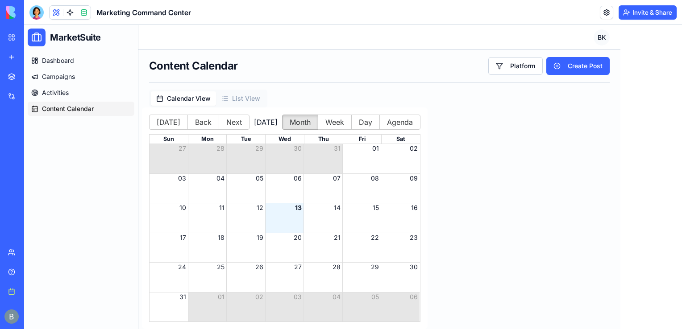
click at [206, 97] on button "Calendar View" at bounding box center [183, 98] width 65 height 14
click at [89, 94] on link "Activities" at bounding box center [81, 93] width 107 height 14
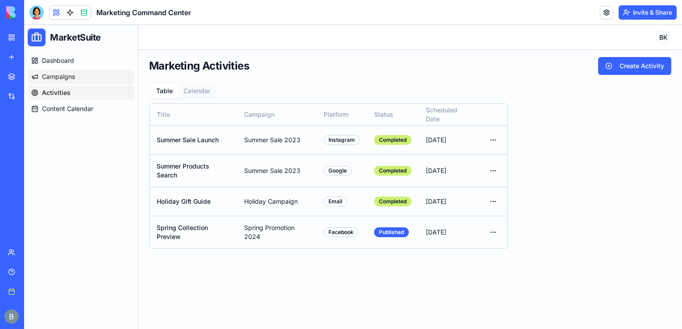
click at [100, 74] on link "Campaigns" at bounding box center [81, 77] width 107 height 14
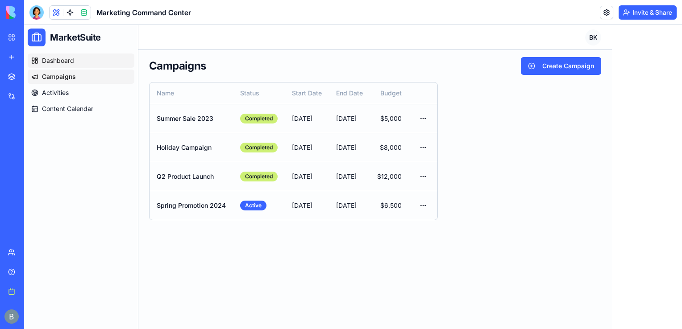
click at [95, 58] on link "Dashboard" at bounding box center [81, 61] width 107 height 14
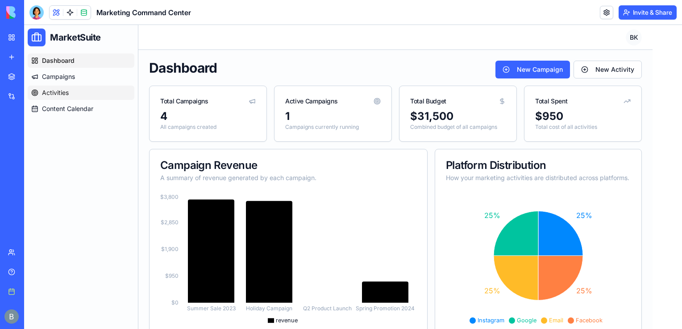
click at [93, 89] on link "Activities" at bounding box center [81, 93] width 107 height 14
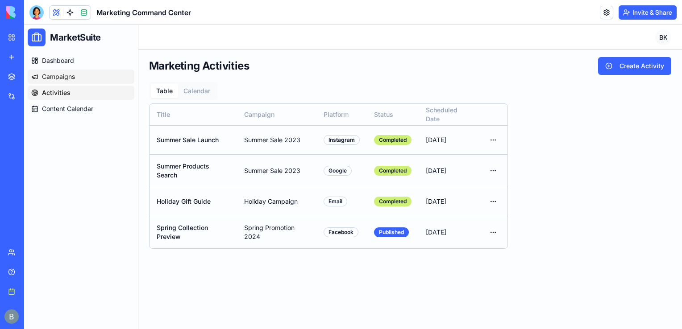
click at [89, 81] on link "Campaigns" at bounding box center [81, 77] width 107 height 14
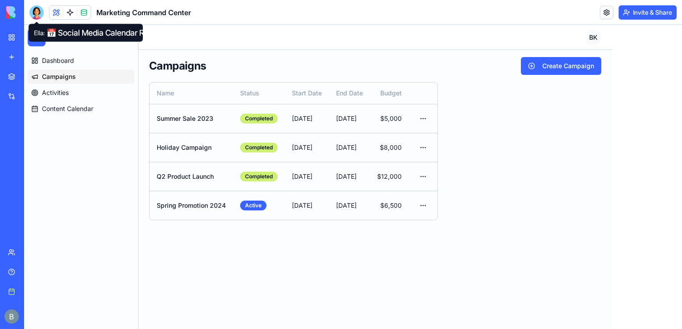
click at [42, 13] on div at bounding box center [36, 12] width 14 height 14
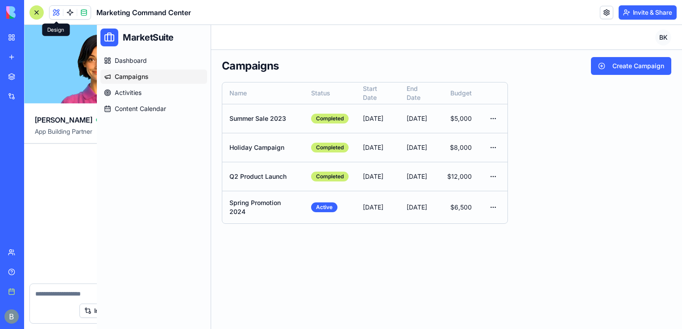
scroll to position [1071, 0]
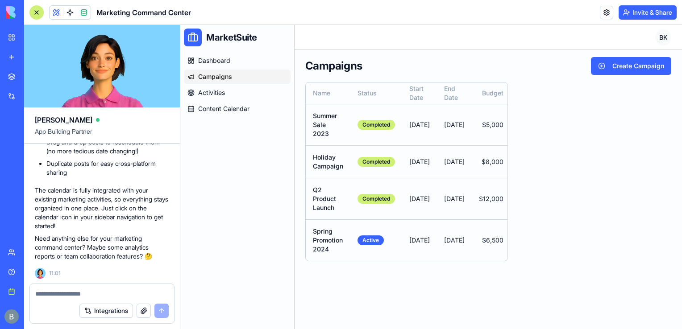
click at [65, 294] on textarea at bounding box center [101, 294] width 133 height 9
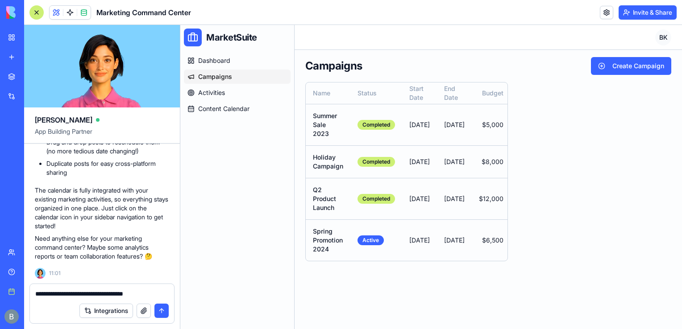
drag, startPoint x: 155, startPoint y: 294, endPoint x: 0, endPoint y: 290, distance: 154.9
click at [0, 290] on html "BETA My workspace New app Marketplace Integrations Recent Team Chat Company Exp…" at bounding box center [341, 164] width 682 height 329
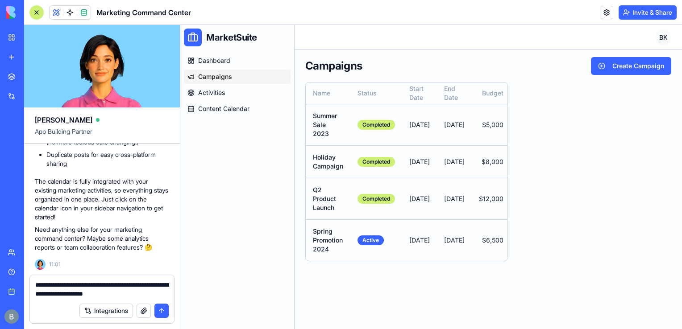
type textarea "**********"
click at [241, 119] on div "Dashboard Campaigns Activities Content Calendar" at bounding box center [237, 85] width 114 height 70
click at [236, 113] on span "Content Calendar" at bounding box center [223, 108] width 51 height 9
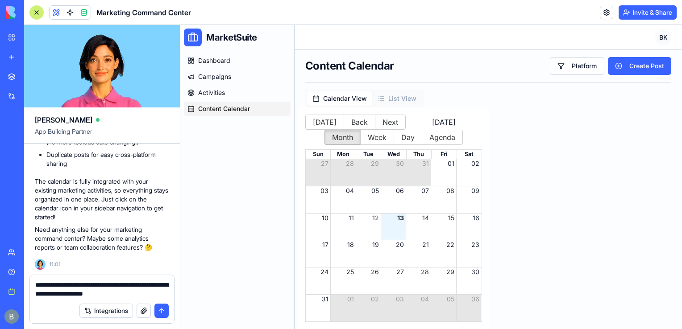
click at [29, 14] on header "Marketing Command Center Invite & Share" at bounding box center [353, 12] width 658 height 25
click at [34, 15] on div at bounding box center [36, 12] width 14 height 14
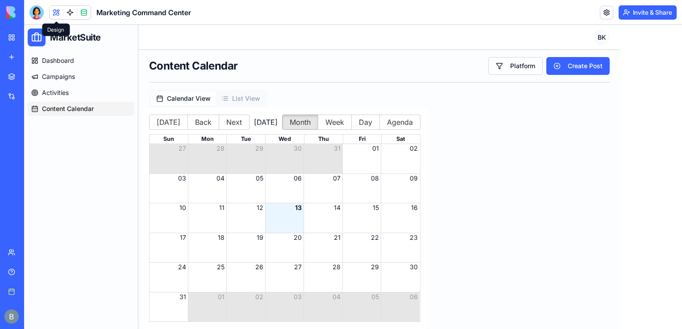
click at [38, 13] on div at bounding box center [36, 12] width 14 height 14
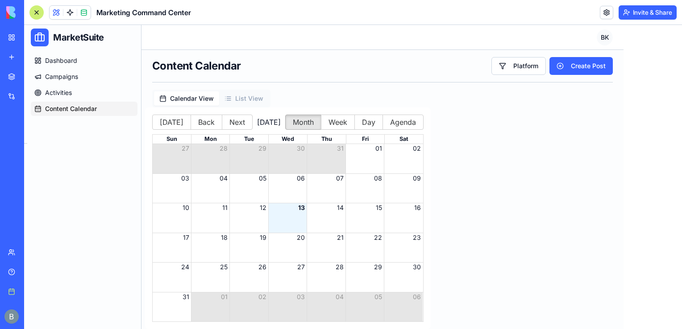
scroll to position [1080, 0]
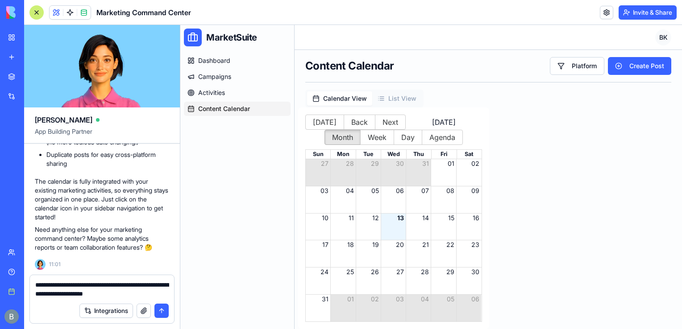
click at [136, 299] on div "Integrations" at bounding box center [102, 311] width 144 height 25
click at [142, 298] on textarea "**********" at bounding box center [102, 290] width 134 height 18
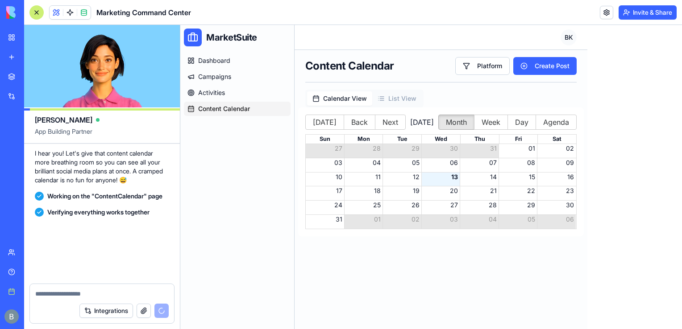
scroll to position [1473, 0]
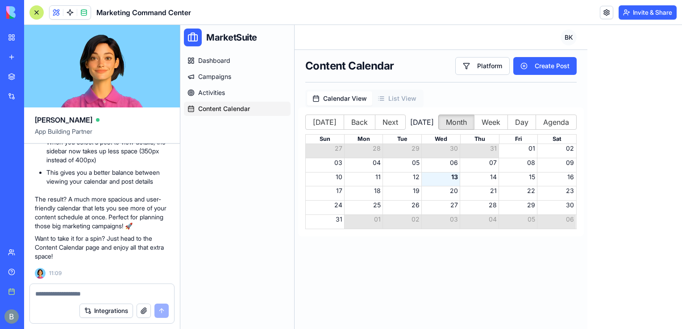
click at [37, 10] on div at bounding box center [36, 12] width 14 height 14
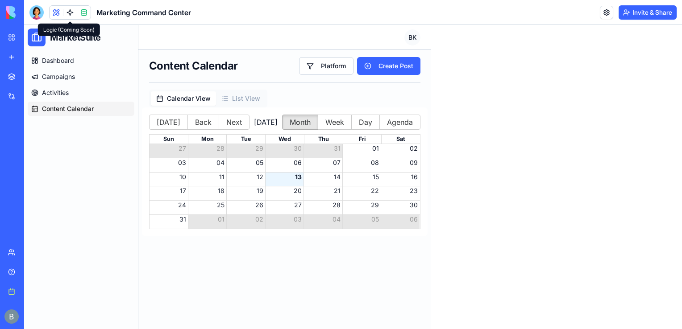
click at [500, 191] on div "MarketSuite Dashboard Campaigns Activities Content Calendar Toggle Sidebar BK C…" at bounding box center [353, 177] width 658 height 304
click at [42, 11] on div at bounding box center [36, 12] width 14 height 14
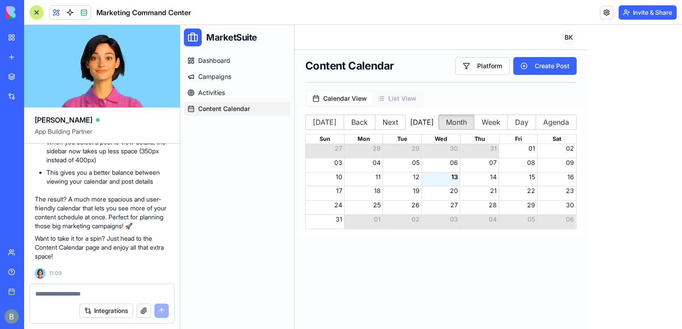
click at [87, 292] on textarea at bounding box center [101, 294] width 133 height 9
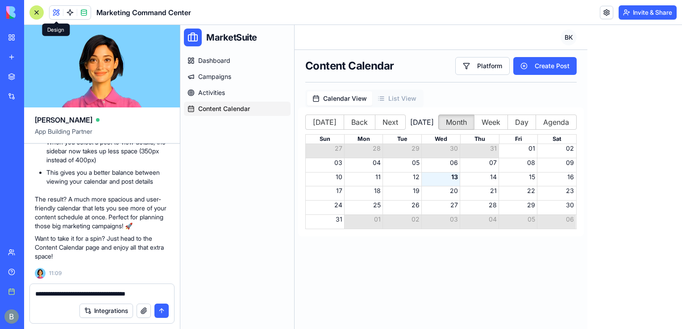
type textarea "**********"
click at [38, 12] on div at bounding box center [36, 12] width 14 height 14
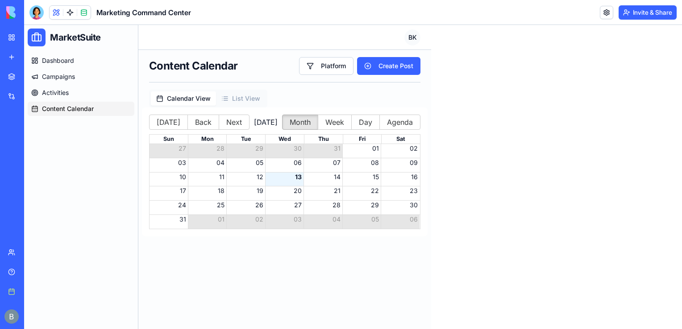
click at [476, 132] on div "MarketSuite Dashboard Campaigns Activities Content Calendar Toggle Sidebar BK C…" at bounding box center [353, 177] width 658 height 304
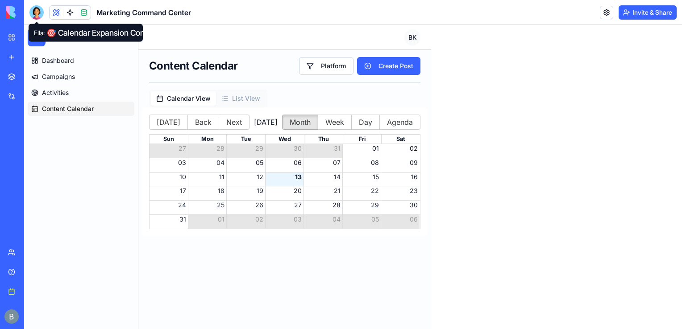
click at [37, 13] on div at bounding box center [36, 12] width 14 height 14
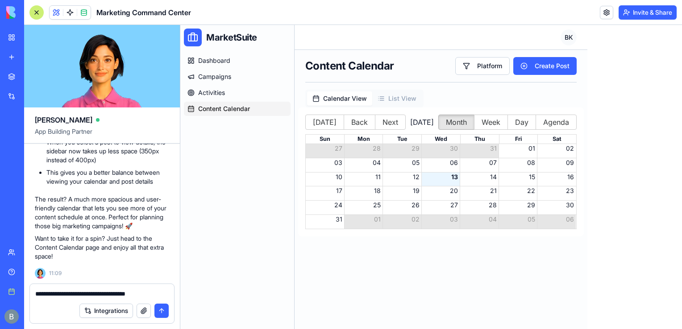
click at [154, 298] on textarea "**********" at bounding box center [102, 294] width 134 height 9
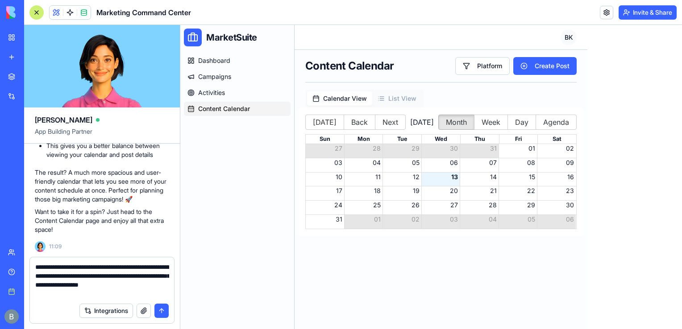
type textarea "**********"
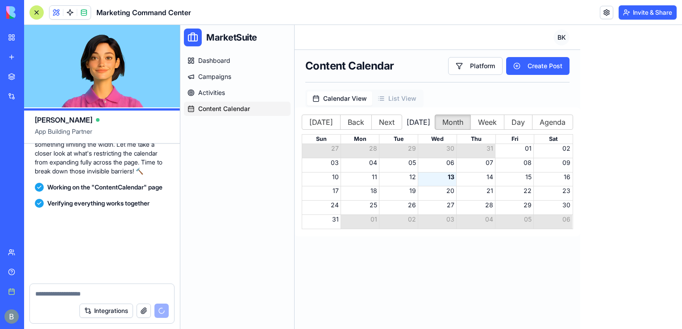
scroll to position [1949, 0]
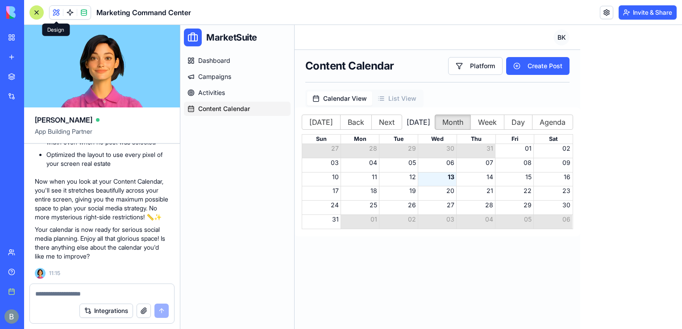
click at [38, 12] on div at bounding box center [36, 12] width 14 height 14
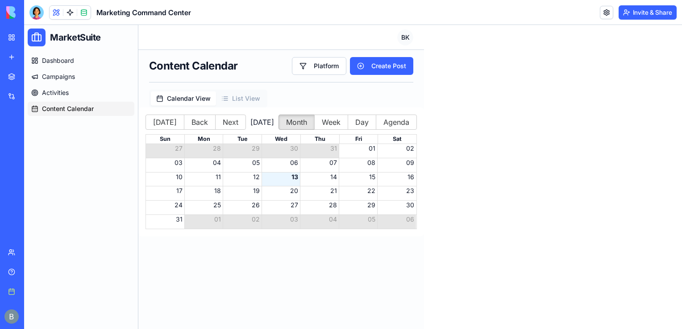
click at [478, 163] on div "MarketSuite Dashboard Campaigns Activities Content Calendar Toggle Sidebar BK C…" at bounding box center [353, 177] width 658 height 304
click at [60, 65] on link "Dashboard" at bounding box center [81, 61] width 107 height 14
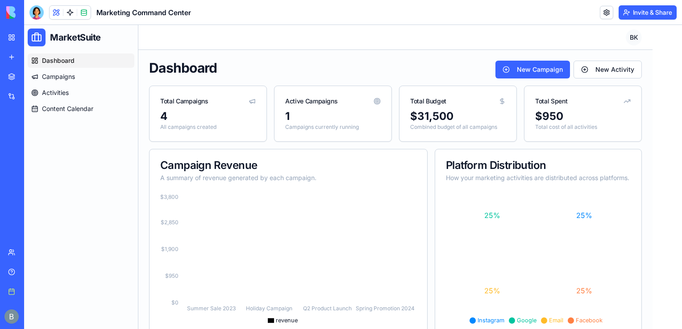
click at [60, 68] on ul "Dashboard Campaigns Activities Content Calendar" at bounding box center [81, 85] width 107 height 62
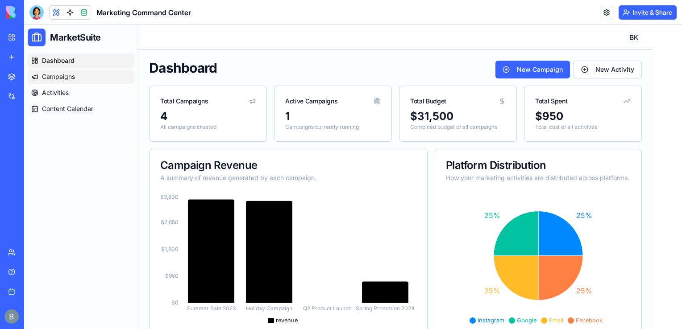
click at [61, 79] on span "Campaigns" at bounding box center [58, 76] width 33 height 9
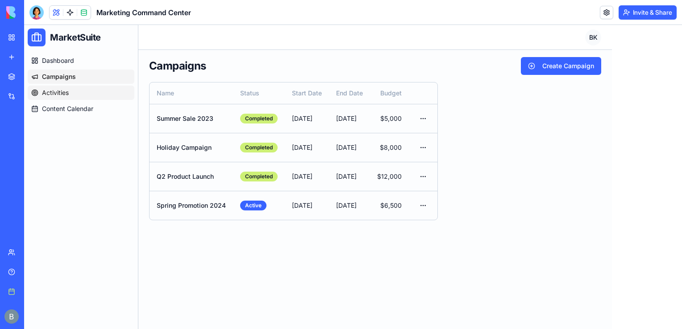
click at [64, 92] on span "Activities" at bounding box center [55, 92] width 27 height 9
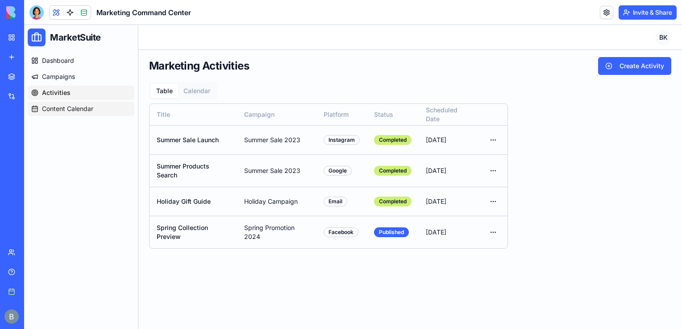
click at [69, 111] on span "Content Calendar" at bounding box center [67, 108] width 51 height 9
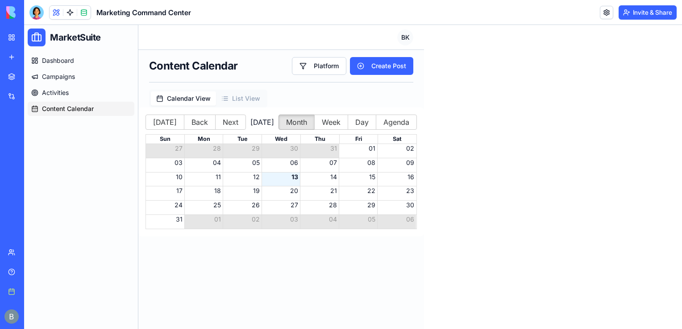
click at [17, 38] on link "My workspace" at bounding box center [21, 38] width 36 height 18
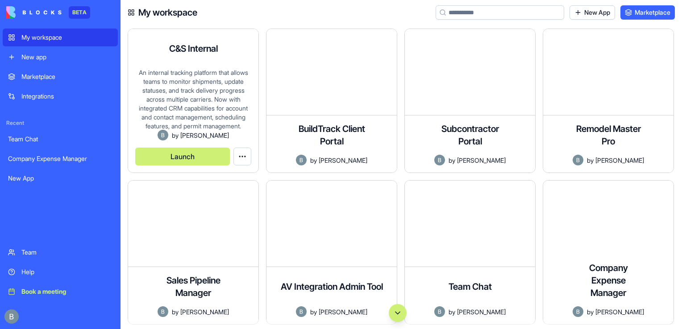
click at [203, 158] on button "Launch" at bounding box center [182, 157] width 95 height 18
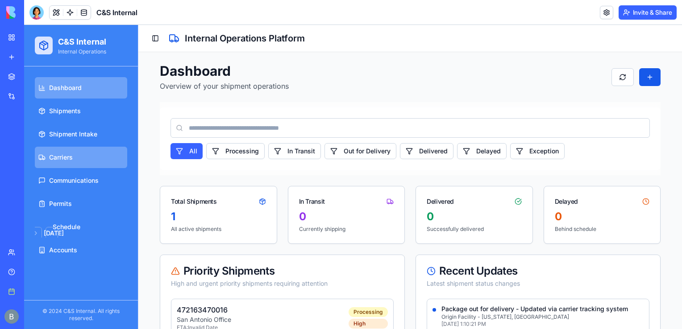
click at [92, 167] on link "Carriers" at bounding box center [81, 157] width 92 height 21
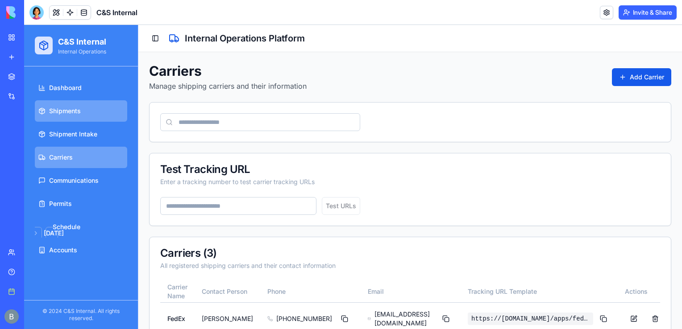
click at [54, 121] on link "Shipments" at bounding box center [81, 110] width 92 height 21
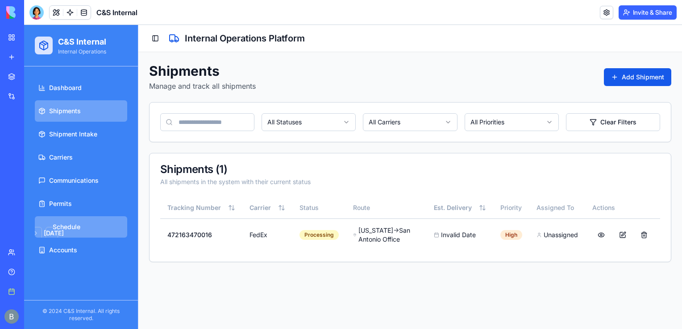
click at [92, 233] on link "August 2025 Su Mo Tu We Th Fr Sa 27 28 29 30 31 1 2 3 4 5 6 7 8 9 10 11 12 13 1…" at bounding box center [81, 226] width 92 height 21
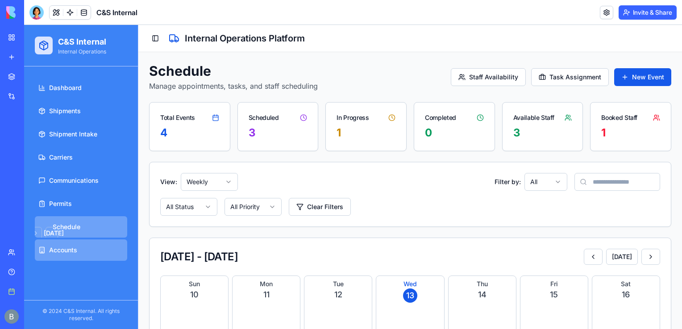
click at [91, 249] on link "Accounts" at bounding box center [81, 250] width 92 height 21
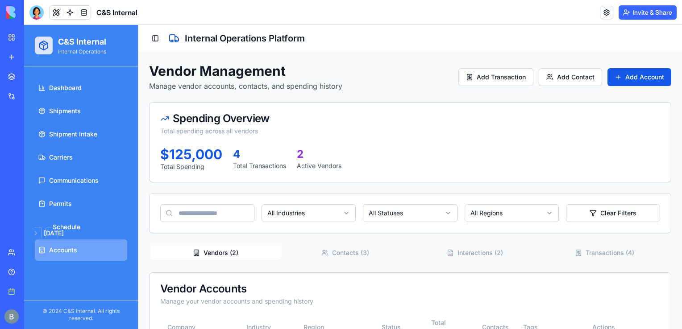
click at [10, 33] on link "My workspace" at bounding box center [21, 38] width 36 height 18
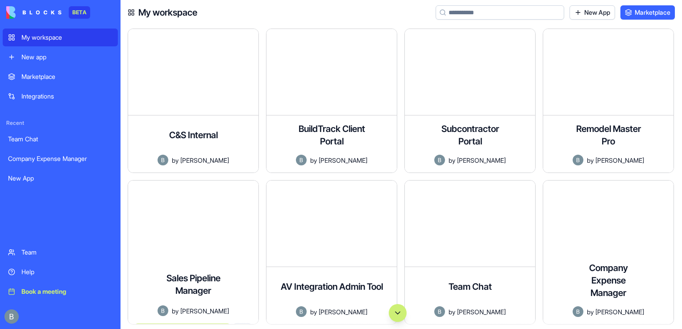
drag, startPoint x: 194, startPoint y: 307, endPoint x: 195, endPoint y: 302, distance: 5.4
click at [194, 307] on div at bounding box center [397, 313] width 554 height 18
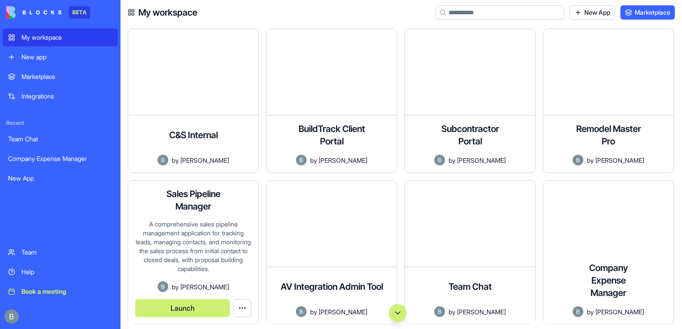
click at [191, 270] on div "A comprehensive sales pipeline management application for tracking leads, manag…" at bounding box center [193, 251] width 116 height 62
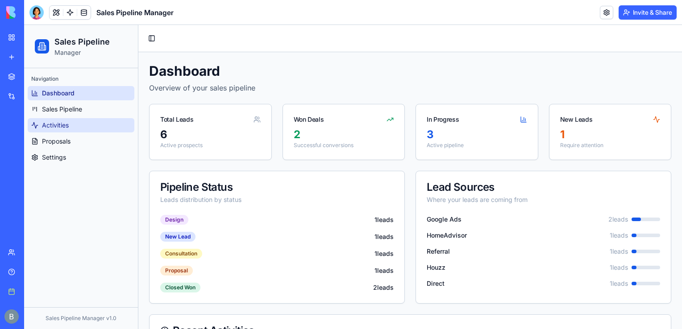
click at [49, 119] on link "Activities" at bounding box center [81, 125] width 107 height 14
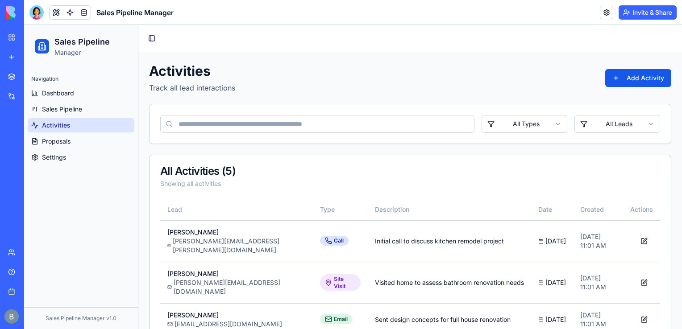
click at [53, 125] on span "Activities" at bounding box center [56, 125] width 29 height 9
click at [54, 128] on span "Activities" at bounding box center [56, 125] width 29 height 9
click at [56, 135] on link "Proposals" at bounding box center [81, 141] width 107 height 14
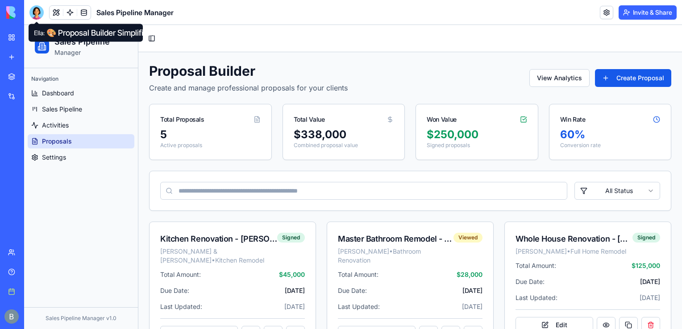
click at [43, 12] on div at bounding box center [36, 12] width 14 height 14
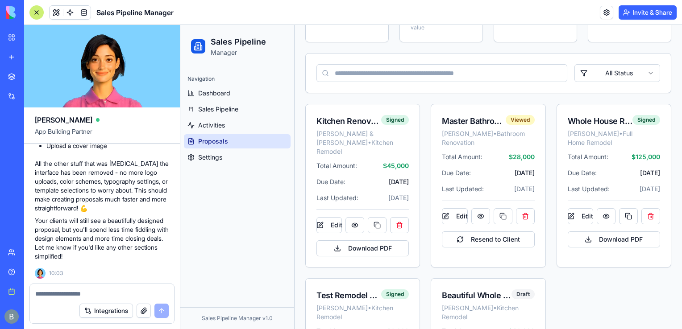
scroll to position [126, 0]
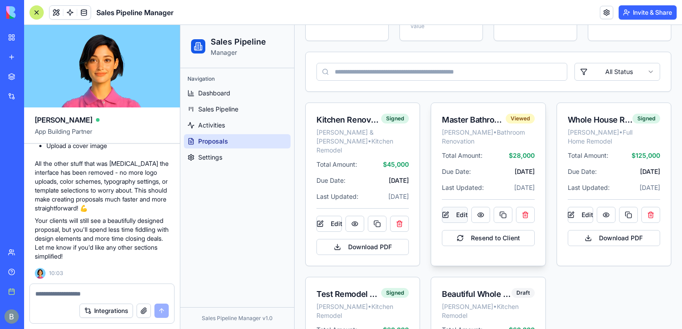
click at [455, 223] on button "Edit" at bounding box center [454, 215] width 25 height 16
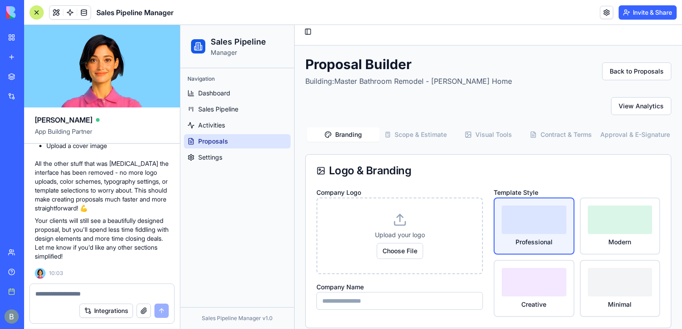
scroll to position [9, 0]
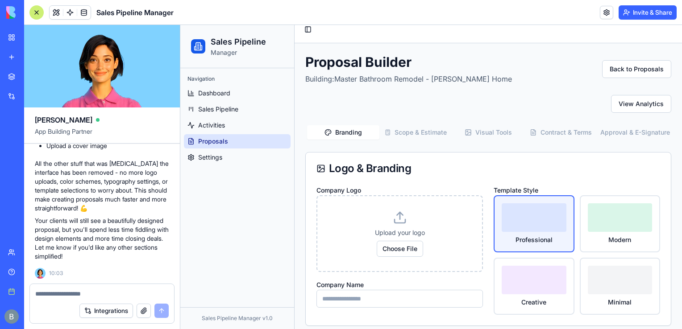
click at [46, 299] on div "Integrations" at bounding box center [102, 311] width 144 height 25
click at [43, 294] on textarea at bounding box center [101, 294] width 133 height 9
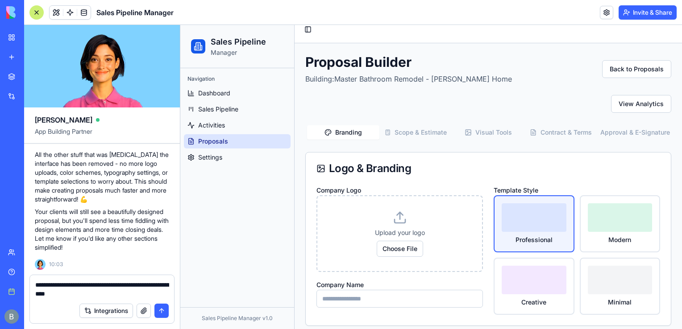
type textarea "**********"
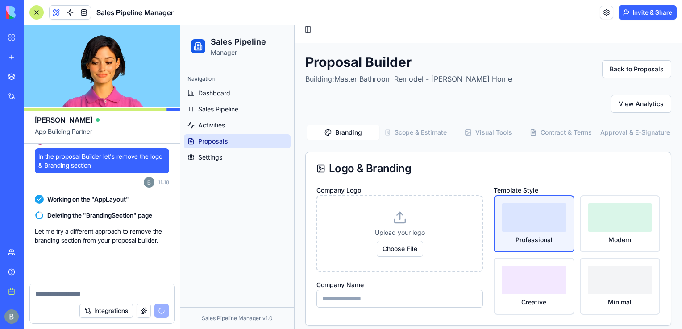
scroll to position [22148, 0]
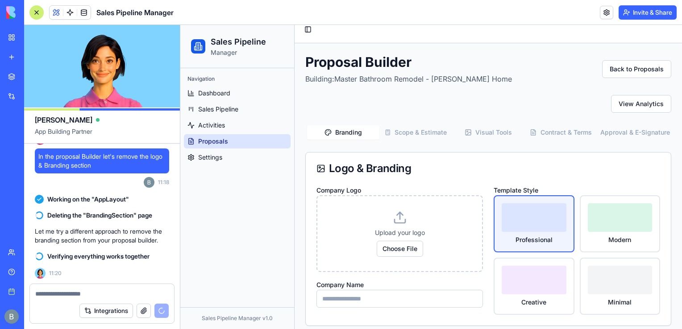
type input "*******"
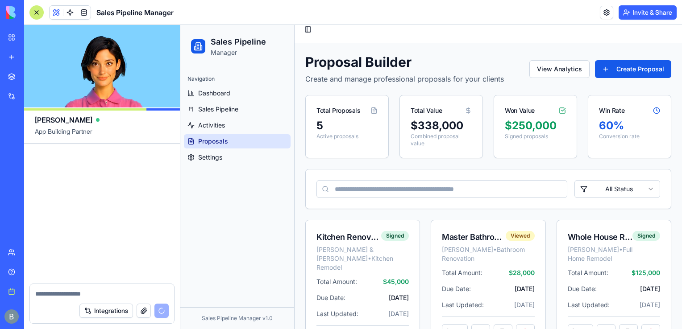
scroll to position [22320, 0]
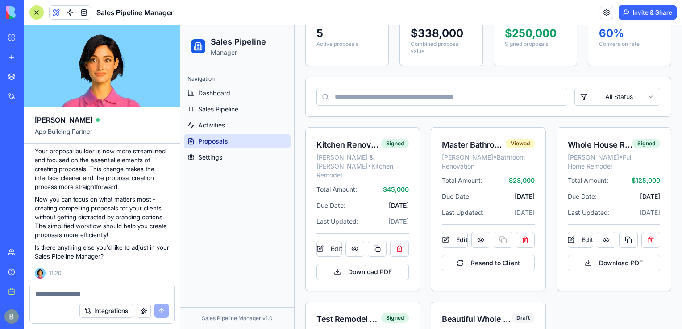
scroll to position [113, 0]
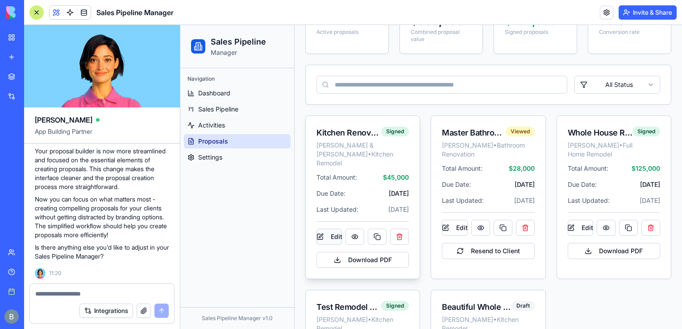
click at [329, 229] on button "Edit" at bounding box center [328, 237] width 25 height 16
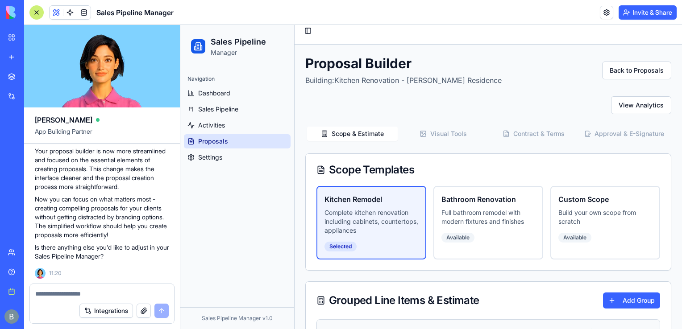
scroll to position [2, 0]
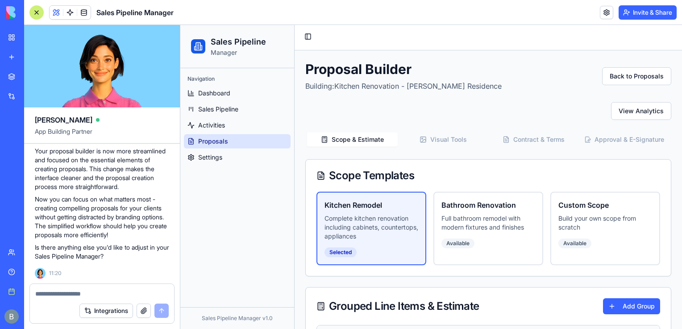
click at [429, 144] on button "Visual Tools" at bounding box center [443, 140] width 91 height 14
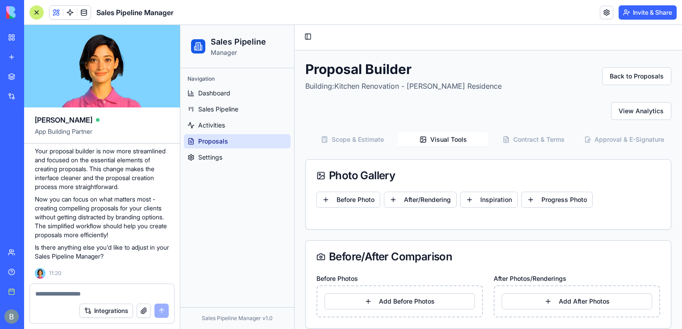
scroll to position [30, 0]
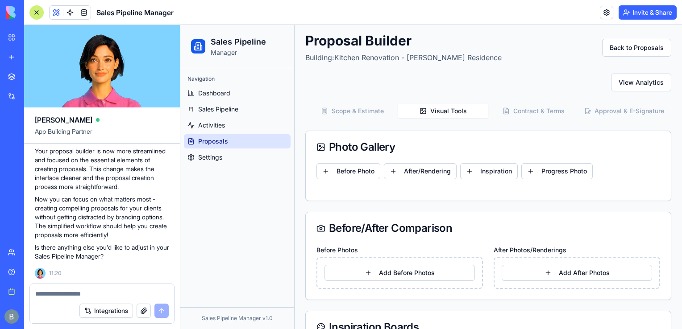
click at [112, 293] on textarea at bounding box center [101, 294] width 133 height 9
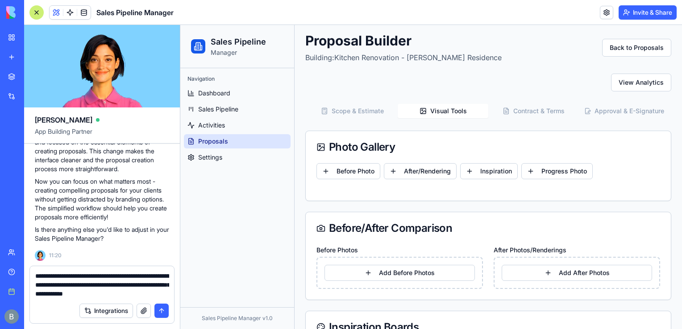
type textarea "**********"
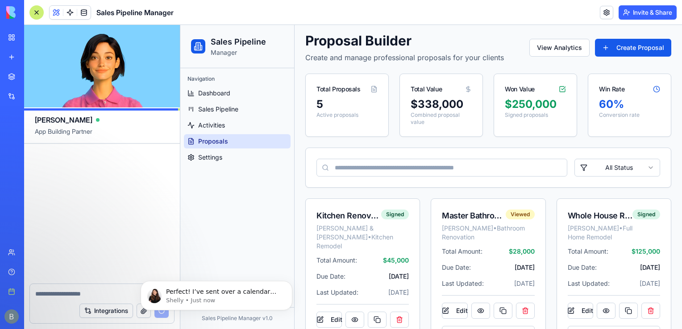
scroll to position [22723, 0]
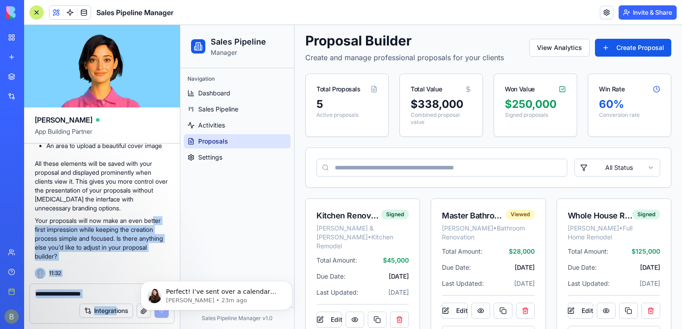
scroll to position [22723, 0]
drag, startPoint x: 133, startPoint y: 190, endPoint x: 118, endPoint y: 338, distance: 149.4
click at [118, 329] on html "BETA My workspace New app Marketplace Integrations Recent Team Chat Company Exp…" at bounding box center [341, 164] width 682 height 329
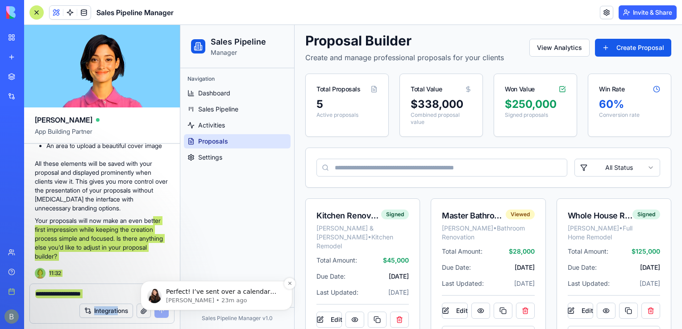
drag, startPoint x: 245, startPoint y: 601, endPoint x: 236, endPoint y: 286, distance: 315.2
click at [236, 311] on div "Perfect! I’ve sent over a calendar invite for Monday morning. In the meantime, …" at bounding box center [217, 295] width 152 height 29
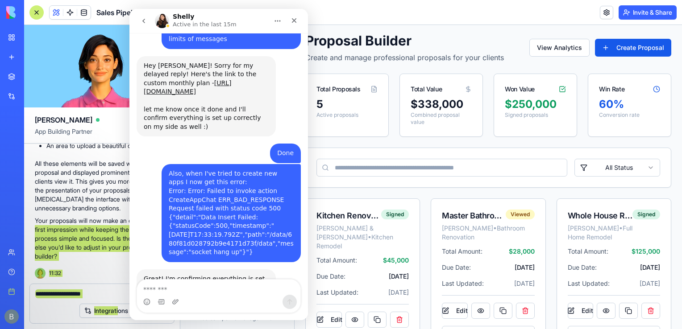
scroll to position [4895, 0]
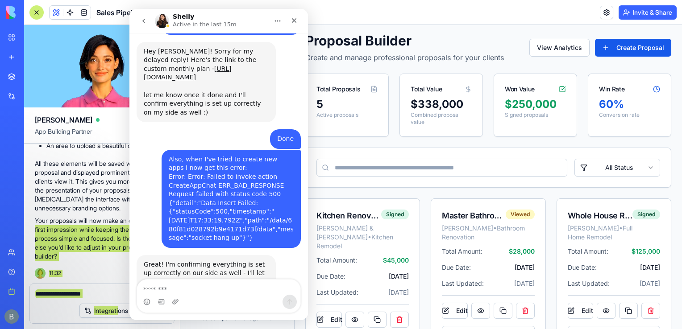
click at [224, 286] on textarea "Message…" at bounding box center [218, 287] width 163 height 15
type textarea "**********"
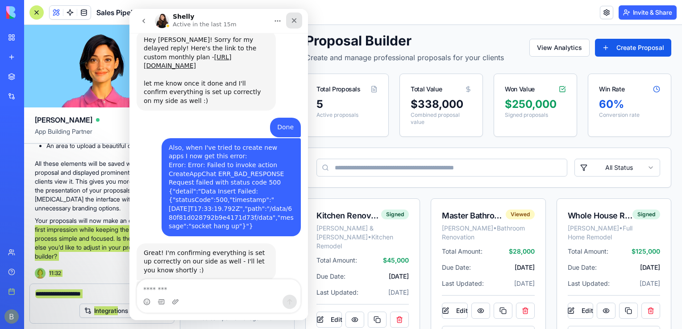
click at [296, 19] on icon "Close" at bounding box center [294, 20] width 5 height 5
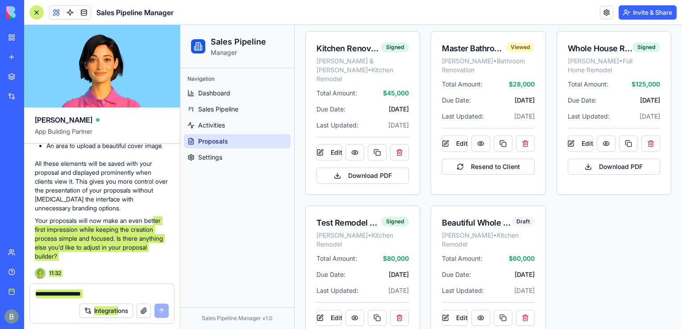
scroll to position [197, 0]
click at [424, 178] on div "Kitchen Renovation - Smith Residence John & Jane Smith • Kitchen Remodel Signed…" at bounding box center [488, 196] width 366 height 329
click at [456, 153] on button "Edit" at bounding box center [454, 145] width 25 height 16
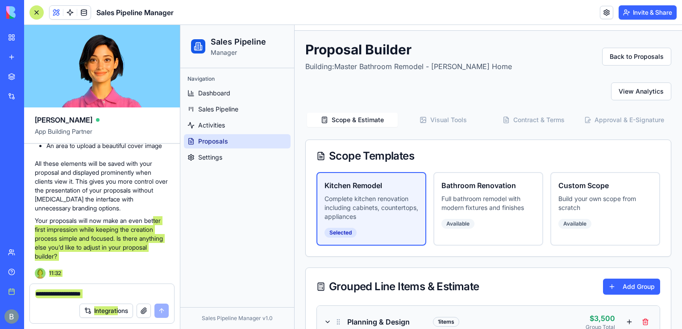
scroll to position [0, 0]
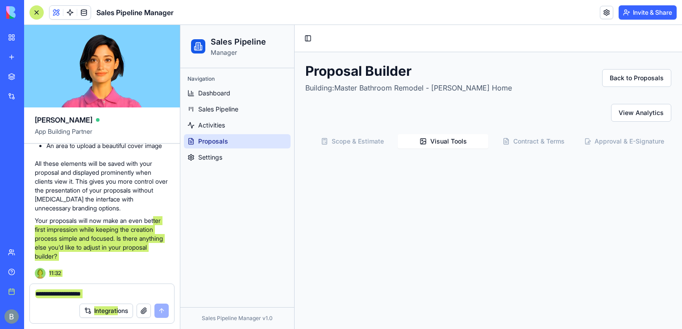
click at [455, 142] on button "Visual Tools" at bounding box center [443, 141] width 91 height 14
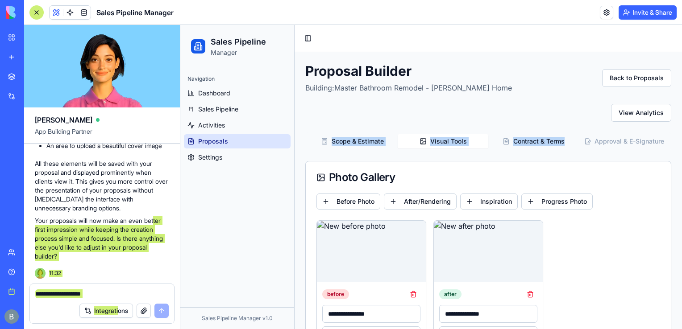
drag, startPoint x: 675, startPoint y: 98, endPoint x: 675, endPoint y: 126, distance: 28.1
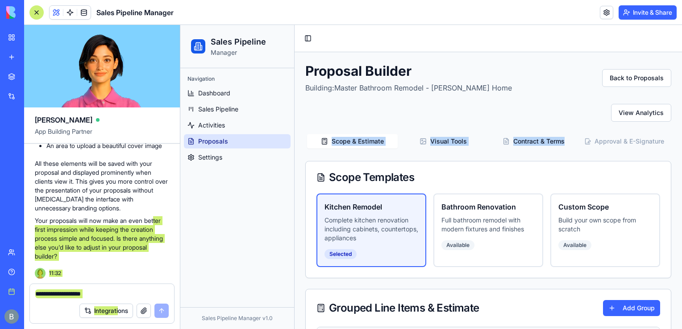
click at [335, 146] on button "Scope & Estimate" at bounding box center [352, 141] width 91 height 14
click at [614, 83] on button "Back to Proposals" at bounding box center [636, 78] width 69 height 18
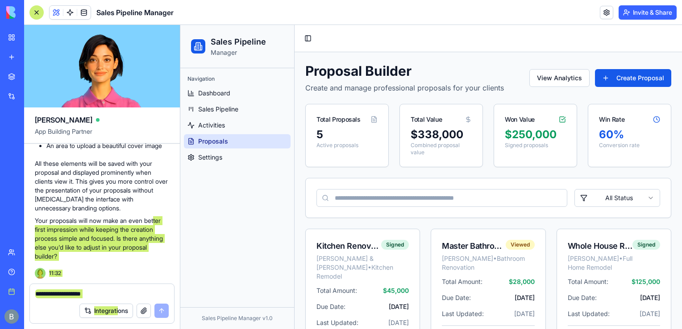
click at [532, 193] on input at bounding box center [441, 198] width 251 height 18
click at [510, 181] on div "All Status" at bounding box center [488, 197] width 365 height 39
click at [496, 168] on div "Proposal Builder Create and manage professional proposals for your clients View…" at bounding box center [488, 310] width 366 height 495
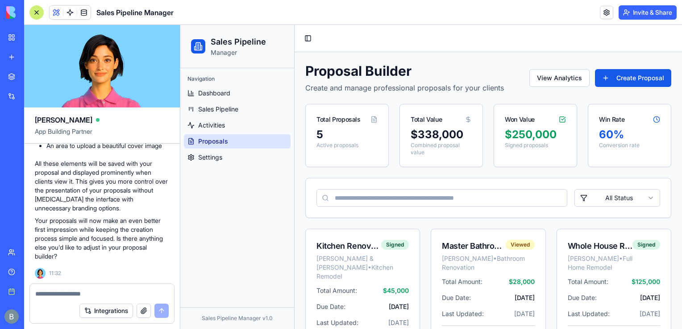
click at [141, 199] on p "All these elements will be saved with your proposal and displayed prominently w…" at bounding box center [102, 186] width 134 height 54
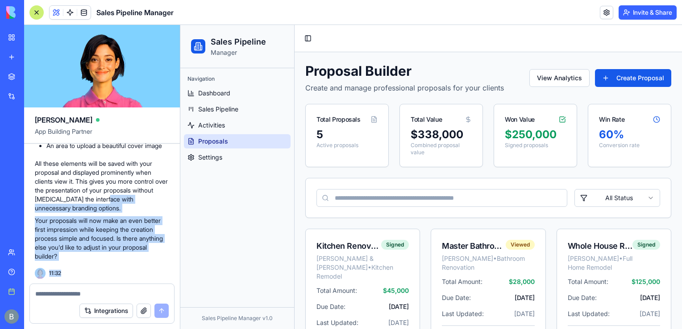
scroll to position [22723, 0]
drag, startPoint x: 98, startPoint y: 174, endPoint x: 84, endPoint y: 258, distance: 85.1
click at [55, 293] on div "Ella App Building Partner Let's creating a new app for Sales. Lead & Contact Ma…" at bounding box center [102, 177] width 156 height 304
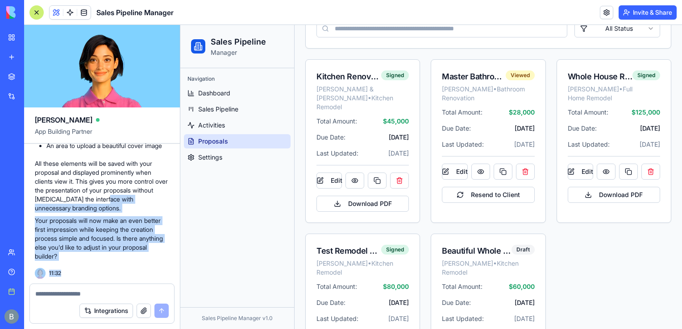
scroll to position [239, 0]
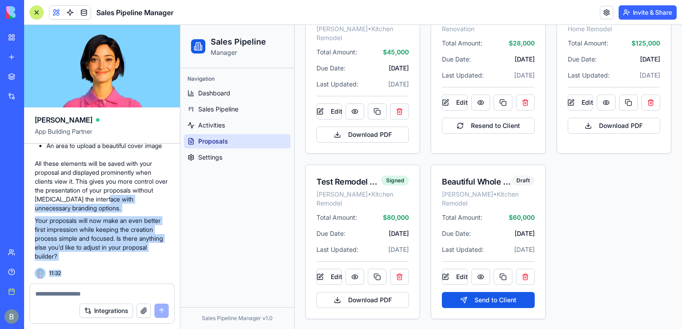
click at [112, 250] on p "Your proposals will now make an even better first impression while keeping the …" at bounding box center [102, 238] width 134 height 45
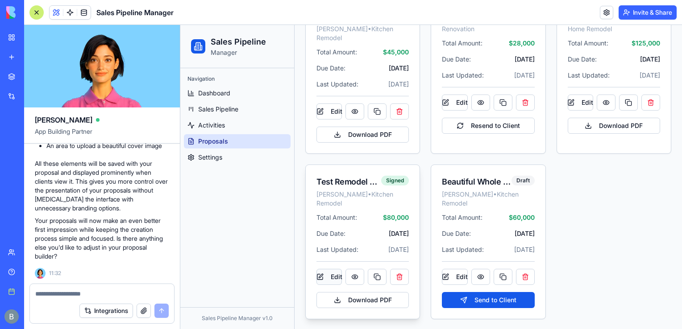
click at [334, 278] on button "Edit" at bounding box center [328, 277] width 25 height 16
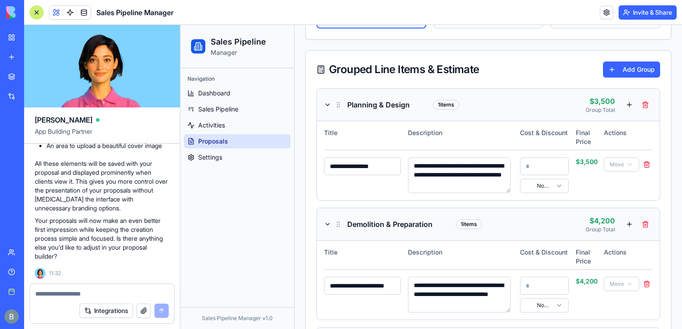
scroll to position [0, 0]
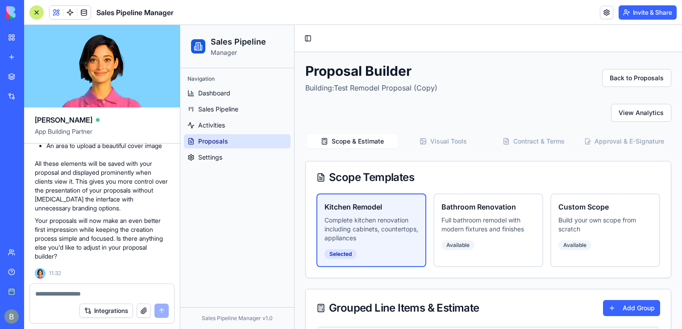
click at [448, 141] on button "Visual Tools" at bounding box center [443, 141] width 91 height 14
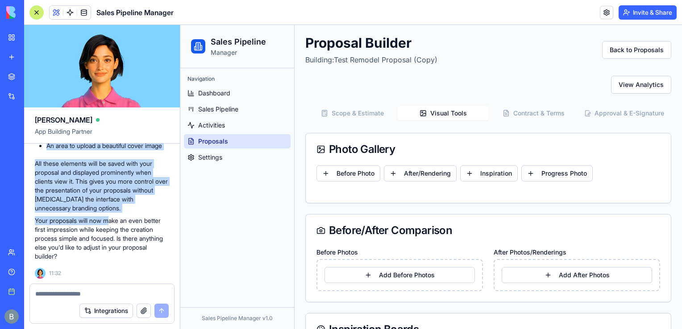
scroll to position [22627, 0]
drag, startPoint x: 93, startPoint y: 198, endPoint x: 42, endPoint y: 170, distance: 57.9
click at [42, 170] on div "🖼️ Cover Section Added to Visual Tools! Perfect! I've added a new cover informa…" at bounding box center [102, 139] width 134 height 243
drag, startPoint x: 42, startPoint y: 170, endPoint x: 62, endPoint y: 215, distance: 48.9
click at [62, 150] on ul "A field for your proposal cover title A field for your cover subtitle An area t…" at bounding box center [102, 133] width 134 height 34
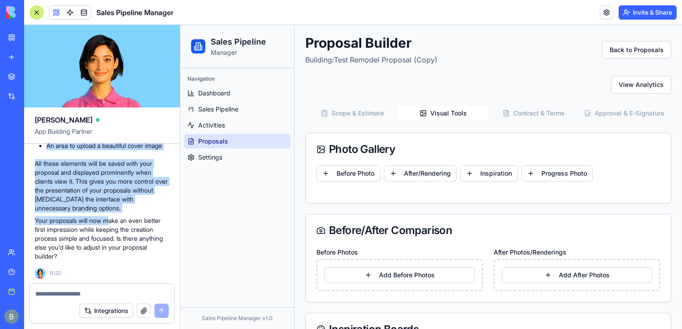
click at [66, 86] on p "Perfect! I've added a new cover information section to the Visual Tools page in…" at bounding box center [102, 68] width 134 height 36
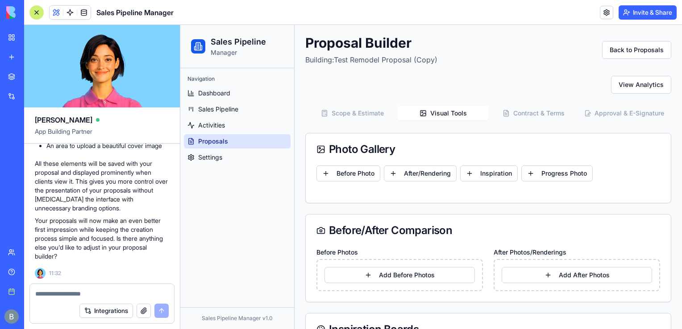
click at [29, 277] on link "Help" at bounding box center [21, 272] width 36 height 18
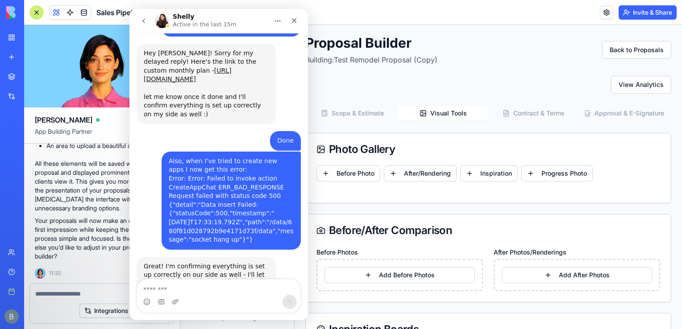
scroll to position [4907, 0]
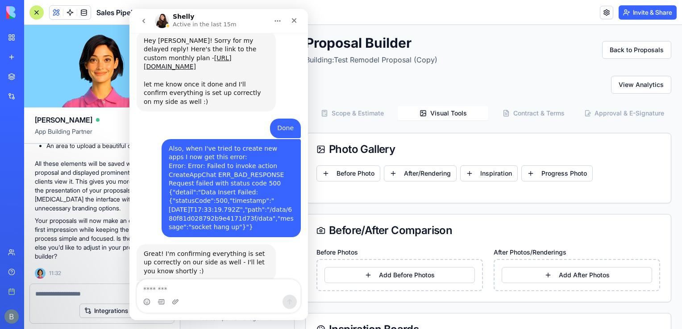
click at [222, 306] on div "Intercom messenger" at bounding box center [218, 302] width 163 height 14
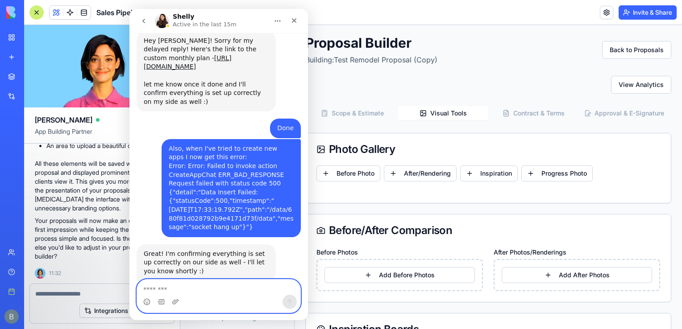
click at [207, 288] on textarea "Message…" at bounding box center [218, 287] width 163 height 15
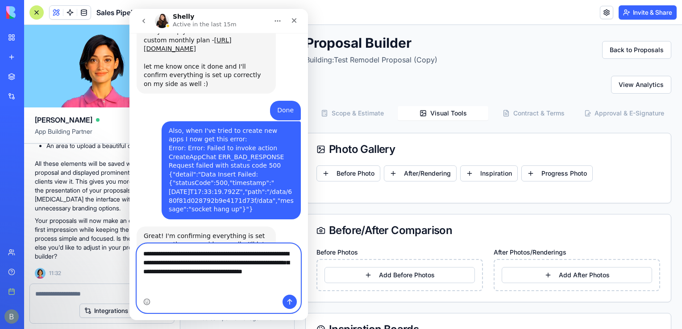
scroll to position [4933, 0]
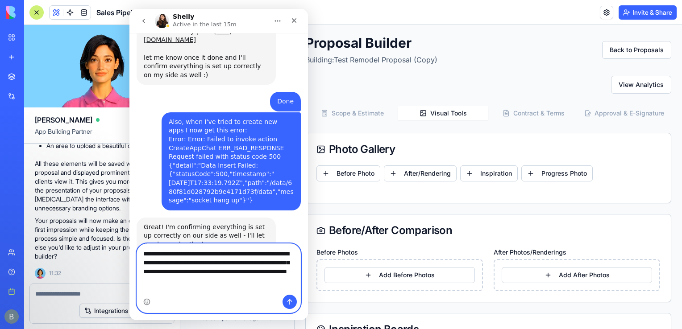
type textarea "**********"
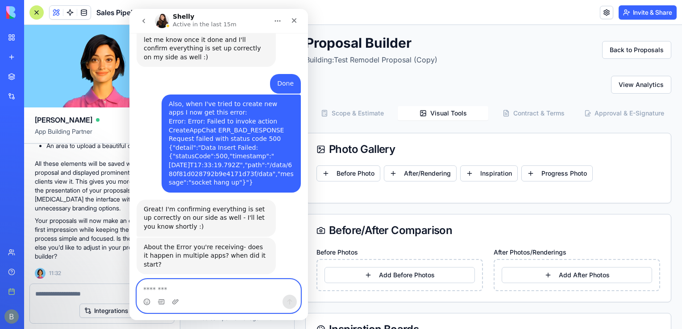
scroll to position [4962, 0]
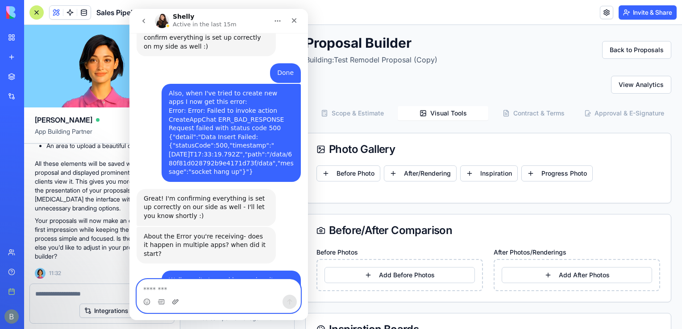
click at [174, 302] on icon "Upload attachment" at bounding box center [175, 302] width 7 height 7
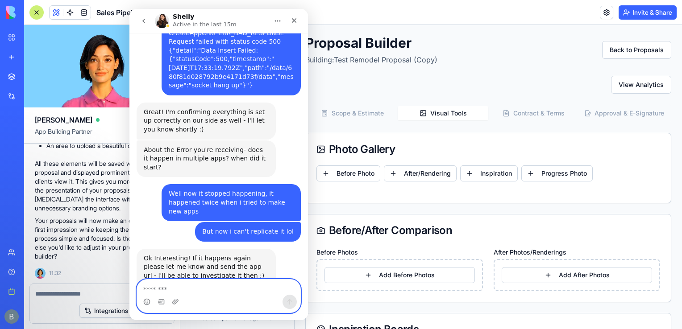
scroll to position [5051, 0]
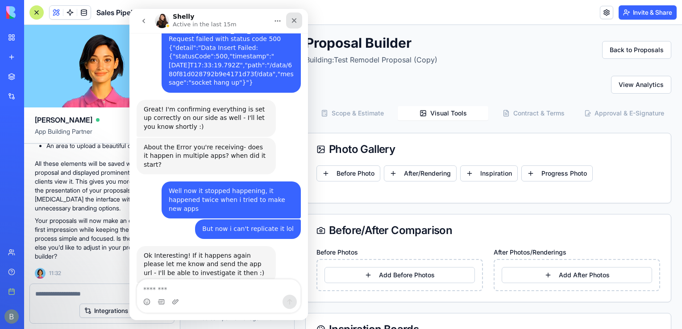
click at [297, 19] on icon "Close" at bounding box center [293, 20] width 7 height 7
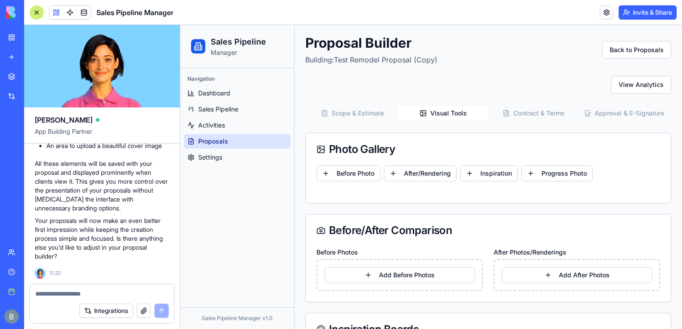
click at [359, 106] on button "Scope & Estimate" at bounding box center [352, 113] width 91 height 14
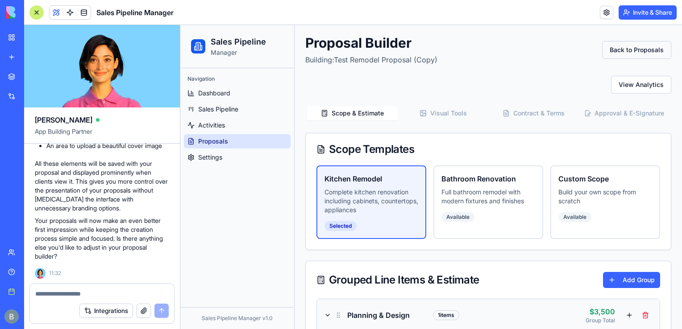
click at [643, 52] on button "Back to Proposals" at bounding box center [636, 50] width 69 height 18
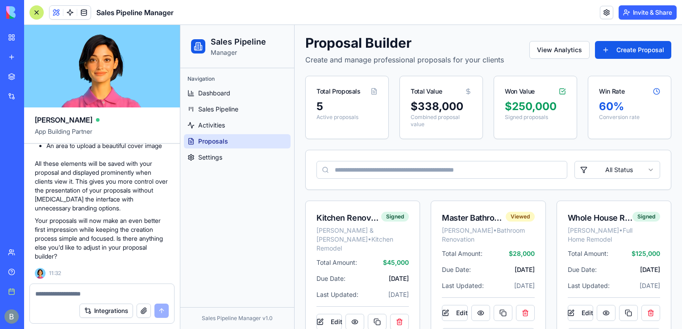
scroll to position [0, 0]
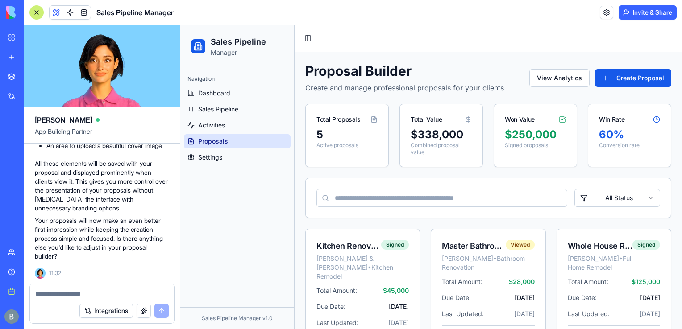
click at [12, 37] on link "My workspace" at bounding box center [21, 38] width 36 height 18
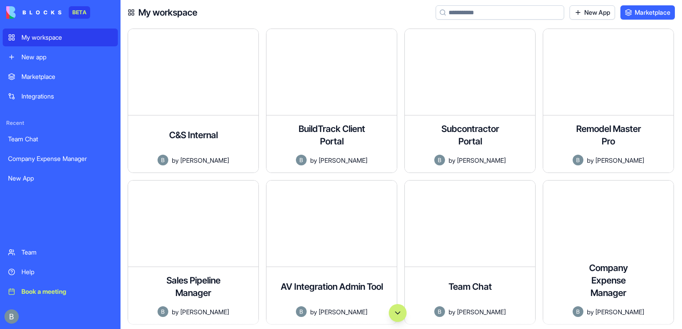
click at [569, 15] on link "New App" at bounding box center [592, 12] width 46 height 14
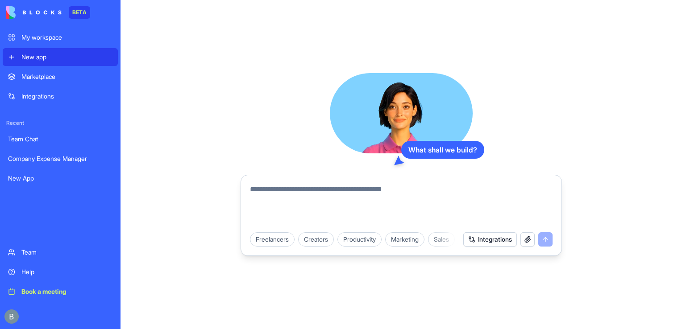
click at [317, 187] on textarea at bounding box center [401, 205] width 303 height 43
click at [342, 214] on textarea at bounding box center [401, 205] width 303 height 43
click at [315, 207] on textarea at bounding box center [401, 205] width 303 height 43
click at [455, 197] on textarea "**********" at bounding box center [401, 205] width 303 height 43
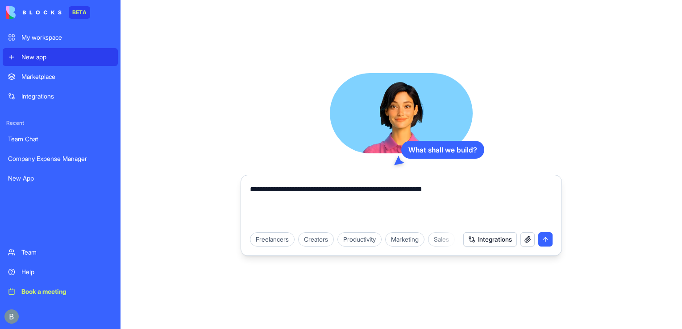
click at [455, 197] on textarea "**********" at bounding box center [401, 205] width 303 height 43
type textarea "**********"
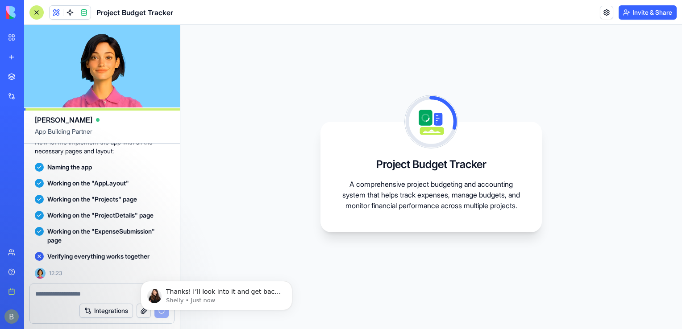
scroll to position [5095, 0]
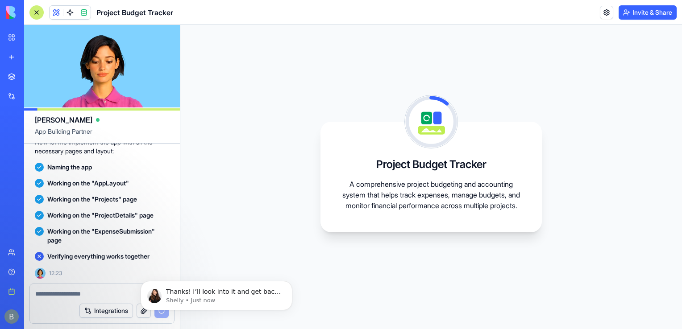
click at [239, 311] on body "Thanks! I’ll look into it and get back to you once I understand more- do you gi…" at bounding box center [216, 293] width 171 height 55
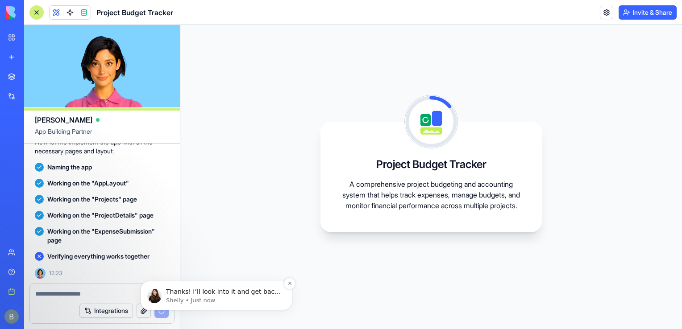
click at [234, 302] on p "Shelly • Just now" at bounding box center [223, 301] width 115 height 8
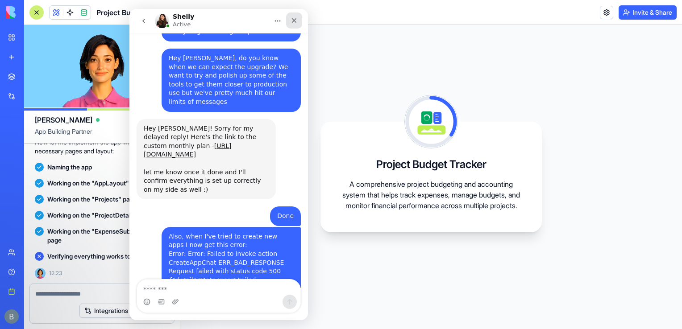
scroll to position [5110, 0]
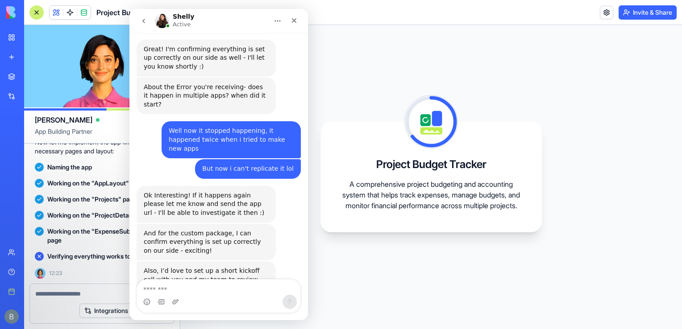
click at [244, 281] on textarea "Message…" at bounding box center [218, 287] width 163 height 15
type textarea "*"
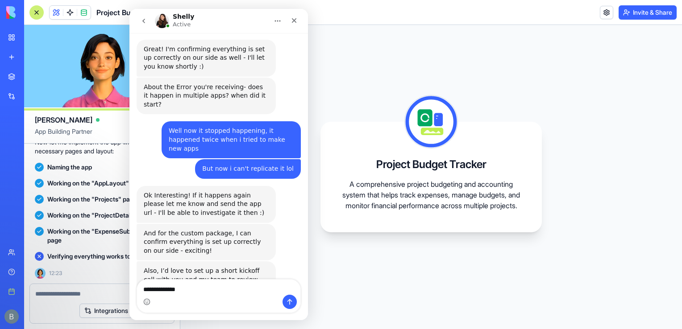
type textarea "**********"
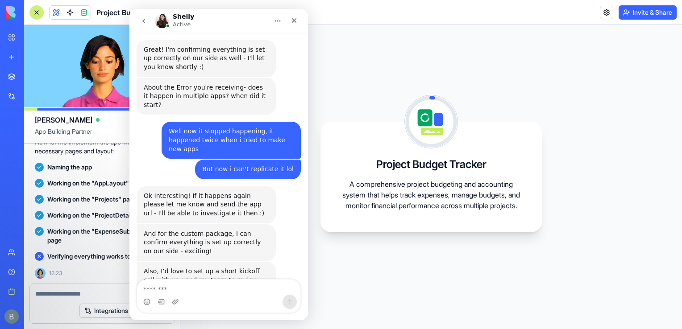
scroll to position [5122, 0]
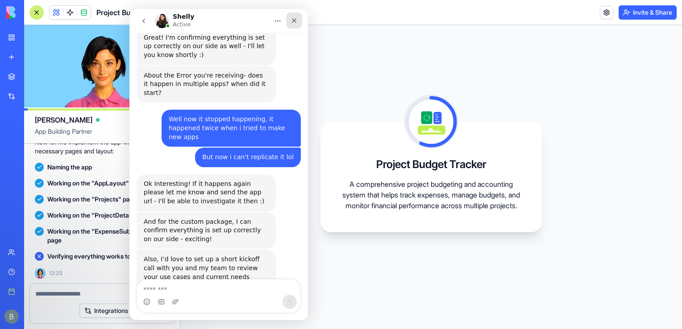
click at [295, 17] on icon "Close" at bounding box center [293, 20] width 7 height 7
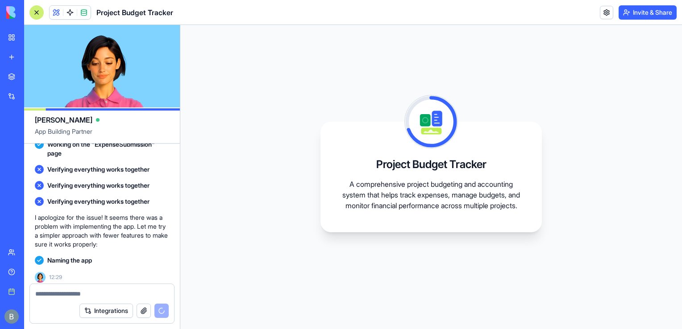
scroll to position [223, 0]
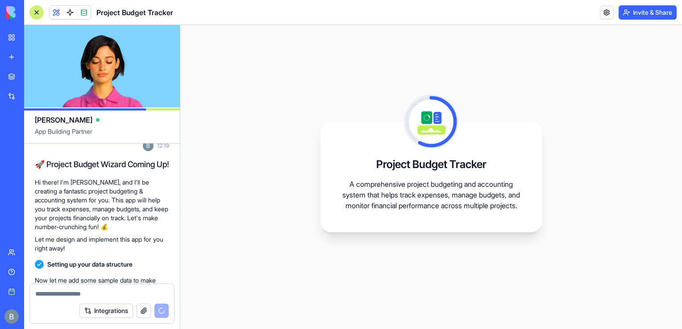
scroll to position [287, 0]
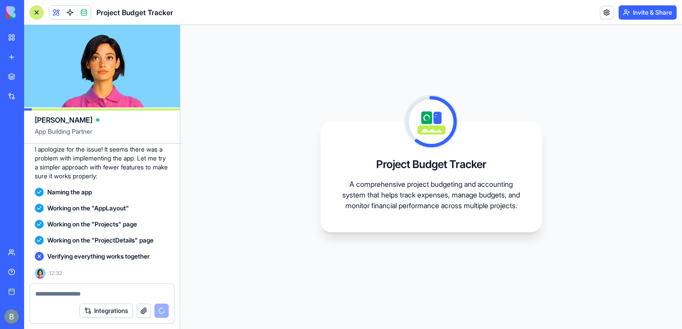
drag, startPoint x: 148, startPoint y: 277, endPoint x: 71, endPoint y: 306, distance: 82.7
click at [71, 306] on div "[PERSON_NAME] App Building Partner We're going to build out a project budgeting…" at bounding box center [102, 177] width 156 height 304
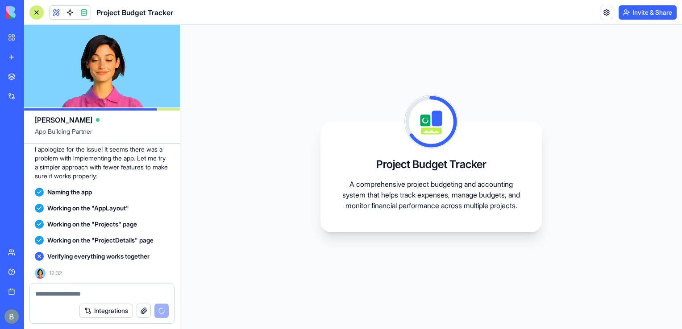
drag, startPoint x: 71, startPoint y: 306, endPoint x: 65, endPoint y: 215, distance: 90.8
click at [65, 215] on div "Working on the "AppLayout"" at bounding box center [102, 208] width 134 height 16
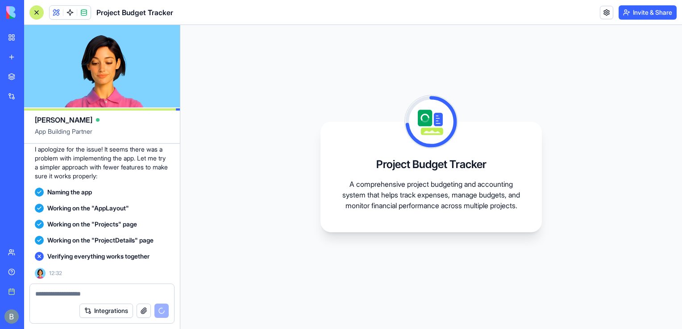
click at [96, 210] on span "Working on the "AppLayout"" at bounding box center [88, 208] width 82 height 9
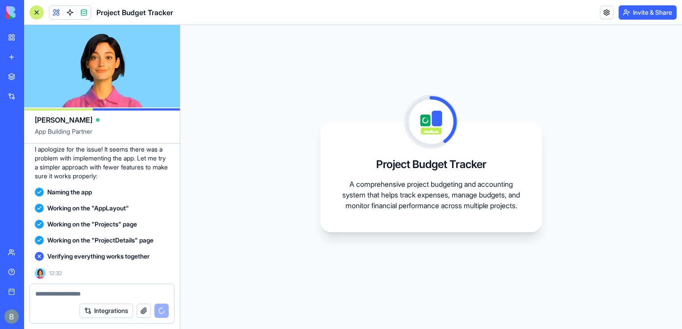
scroll to position [303, 0]
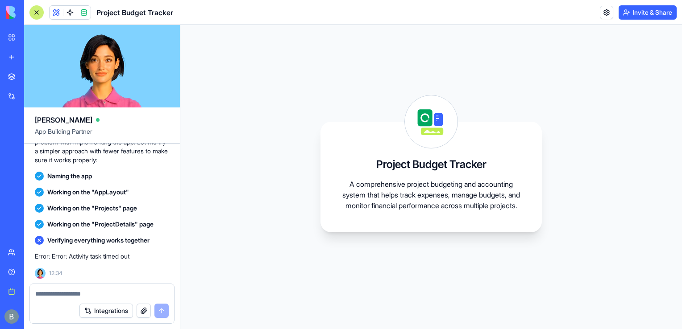
click at [161, 260] on p "Error: Error: Activity task timed out" at bounding box center [102, 256] width 134 height 9
click at [125, 292] on textarea at bounding box center [101, 294] width 133 height 9
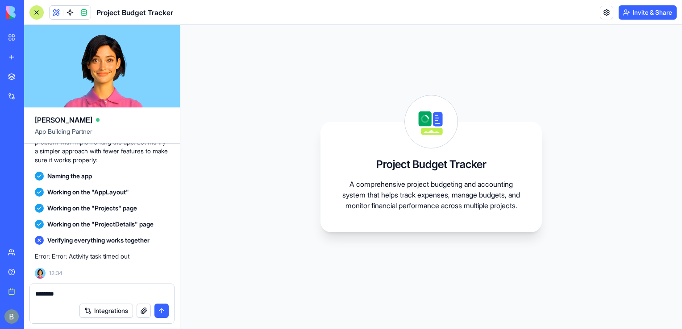
type textarea "*********"
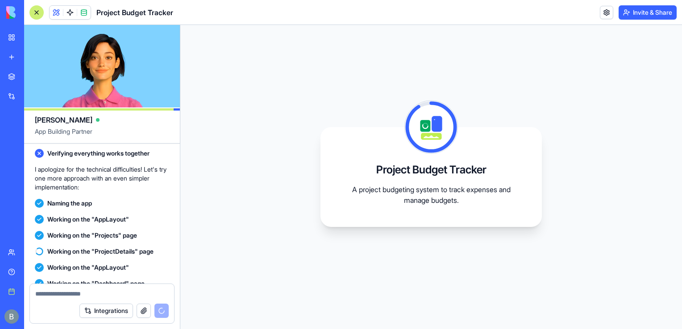
scroll to position [650, 0]
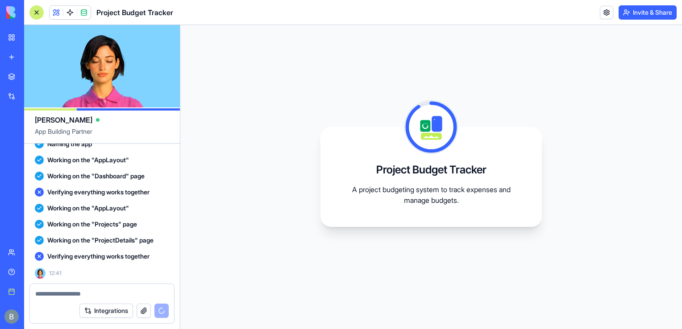
click at [33, 38] on div "My workspace" at bounding box center [27, 37] width 12 height 9
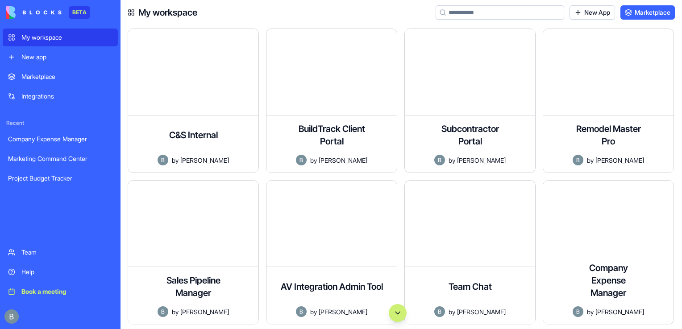
click at [680, 92] on div "Remodel Master Pro A comprehensive project management application for remodelin…" at bounding box center [612, 105] width 138 height 152
drag, startPoint x: 550, startPoint y: 23, endPoint x: 539, endPoint y: 27, distance: 11.2
click at [539, 27] on div "My workspace New App Marketplace C&S Internal An internal tracking platform tha…" at bounding box center [400, 164] width 561 height 329
click at [539, 27] on div "C&S Internal An internal tracking platform that allows teams to monitor shipmen…" at bounding box center [400, 177] width 561 height 304
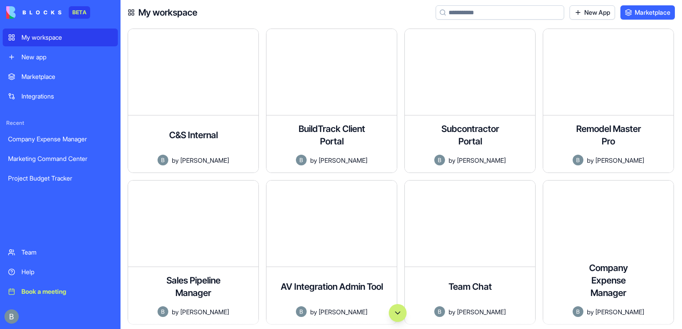
drag, startPoint x: 539, startPoint y: 27, endPoint x: 527, endPoint y: 13, distance: 18.6
click at [527, 13] on input at bounding box center [500, 12] width 129 height 14
click at [678, 36] on div "Remodel Master Pro A comprehensive project management application for remodelin…" at bounding box center [612, 105] width 138 height 152
click at [523, 15] on input at bounding box center [500, 12] width 129 height 14
type input "*"
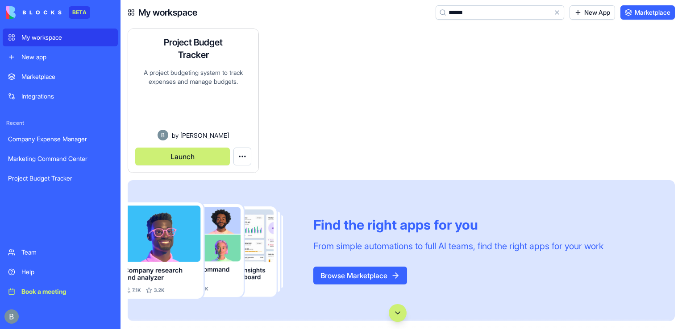
type input "******"
click at [246, 163] on html "BETA My workspace New app Marketplace Integrations Recent Company Expense Manag…" at bounding box center [341, 164] width 682 height 329
click at [232, 195] on span "Delete app" at bounding box center [226, 192] width 30 height 9
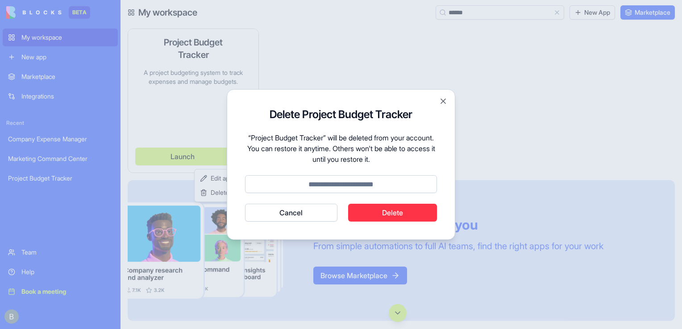
drag, startPoint x: 410, startPoint y: 217, endPoint x: 369, endPoint y: 186, distance: 51.2
click at [369, 186] on form "Delete Project Budget Tracker “Project Budget Tracker” will be deleted from you…" at bounding box center [341, 165] width 192 height 114
click at [369, 186] on input at bounding box center [341, 184] width 192 height 18
type input "******"
click at [245, 204] on button "Cancel" at bounding box center [291, 213] width 92 height 18
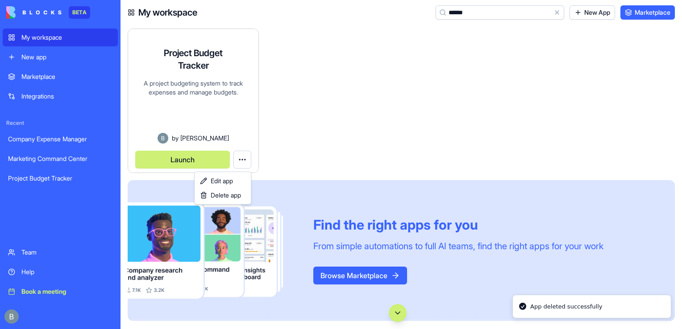
click at [325, 139] on html "BETA My workspace New app Marketplace Integrations Recent Company Expense Manag…" at bounding box center [341, 164] width 682 height 329
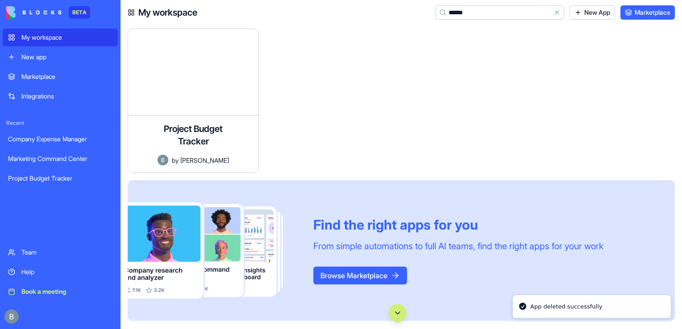
click at [96, 42] on link "My workspace" at bounding box center [60, 38] width 115 height 18
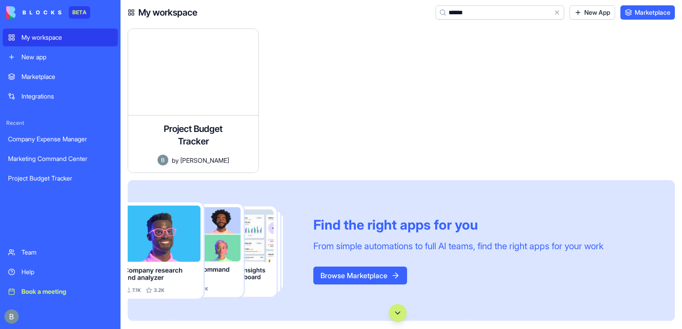
click at [523, 5] on input "******" at bounding box center [500, 12] width 129 height 14
click at [555, 11] on button "Clear" at bounding box center [557, 12] width 14 height 14
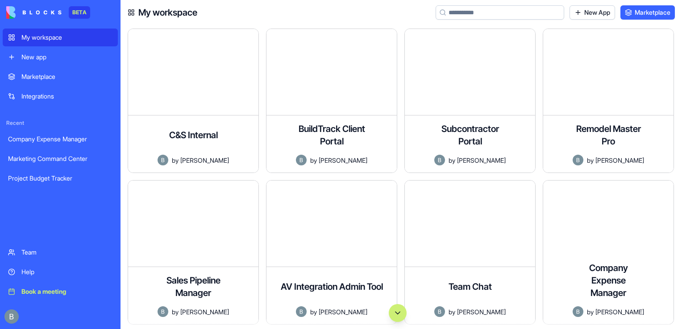
click at [523, 16] on input at bounding box center [500, 12] width 129 height 14
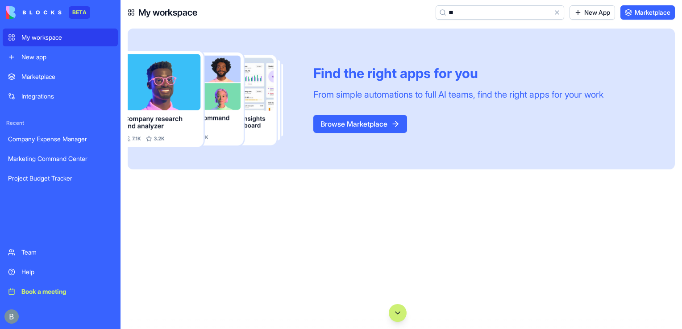
type input "*"
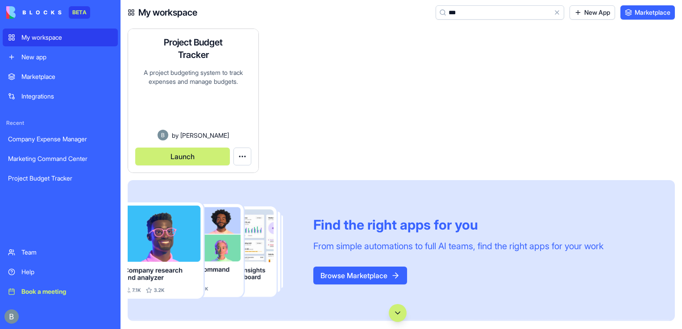
type input "***"
click at [241, 162] on html "BETA My workspace New app Marketplace Integrations Recent Company Expense Manag…" at bounding box center [341, 164] width 682 height 329
click at [234, 191] on span "Delete app" at bounding box center [226, 192] width 30 height 9
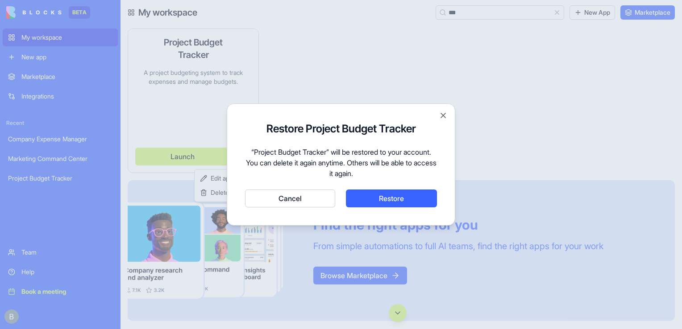
click at [377, 195] on button "Restore" at bounding box center [391, 199] width 91 height 18
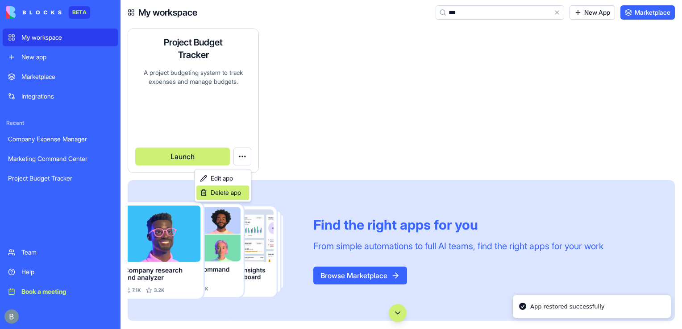
click at [227, 194] on span "Delete app" at bounding box center [226, 192] width 30 height 9
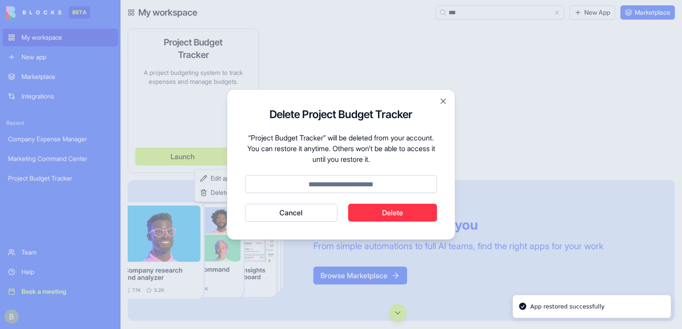
click at [366, 191] on input at bounding box center [341, 184] width 192 height 18
type input "******"
click at [245, 204] on button "Cancel" at bounding box center [291, 213] width 92 height 18
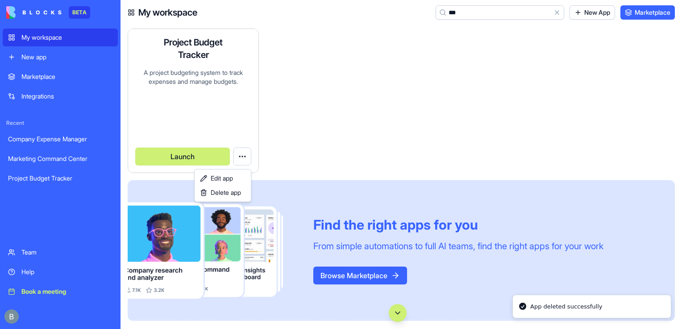
click at [71, 38] on html "BETA My workspace New app Marketplace Integrations Recent Company Expense Manag…" at bounding box center [341, 164] width 682 height 329
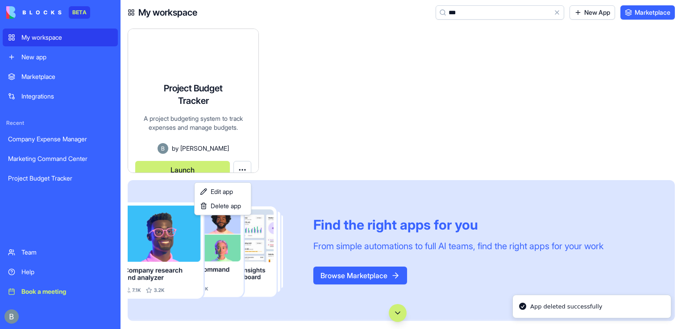
scroll to position [8, 0]
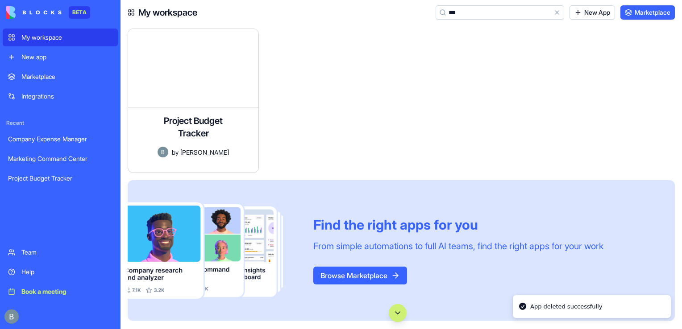
click at [71, 42] on link "My workspace" at bounding box center [60, 38] width 115 height 18
click at [50, 57] on div "New app" at bounding box center [66, 57] width 91 height 9
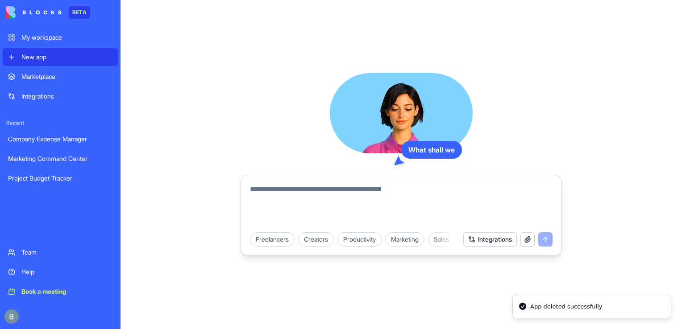
click at [323, 198] on textarea at bounding box center [401, 205] width 303 height 43
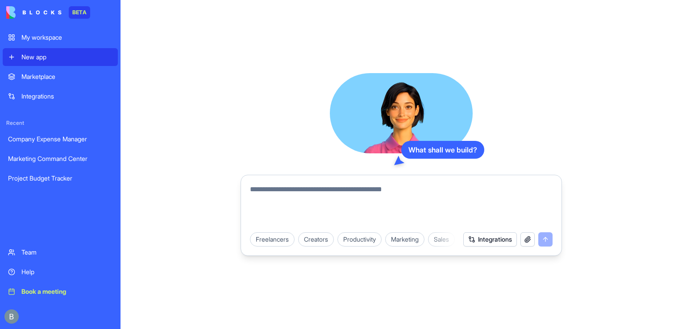
scroll to position [5156, 0]
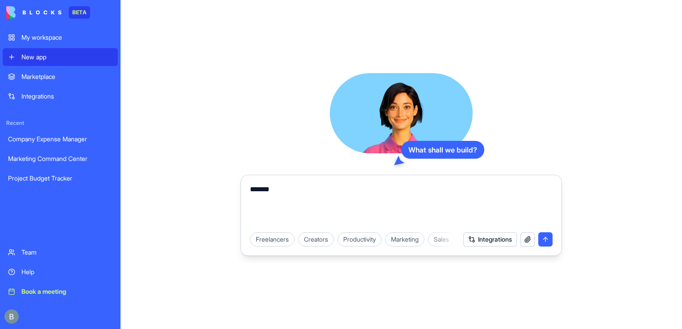
type textarea "********"
type textarea "*"
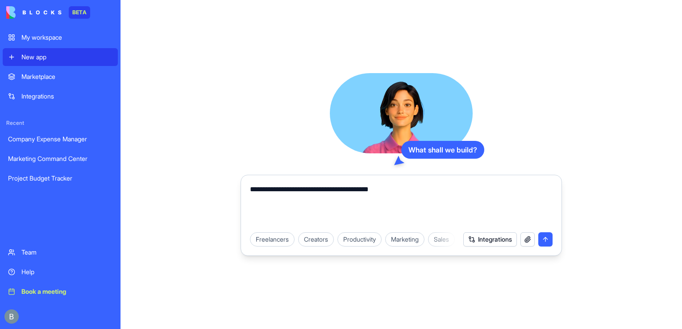
paste textarea "**********"
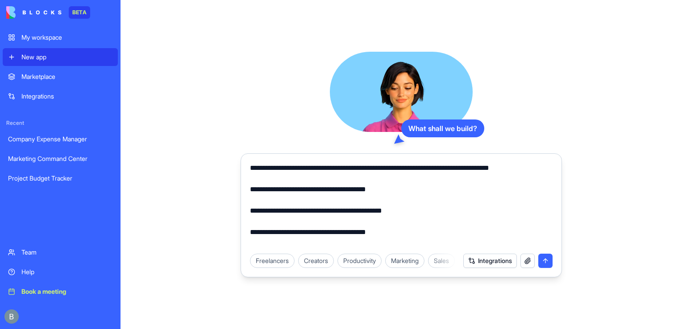
click at [281, 168] on textarea "**********" at bounding box center [401, 206] width 303 height 86
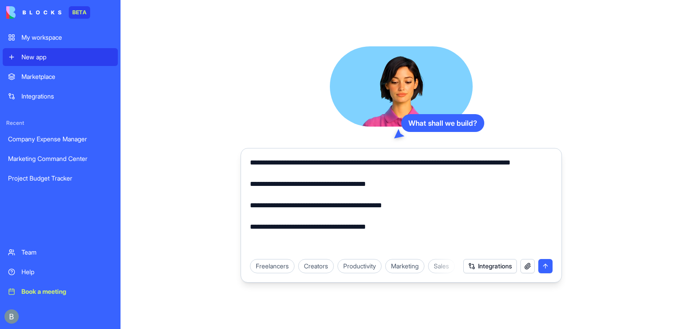
type textarea "**********"
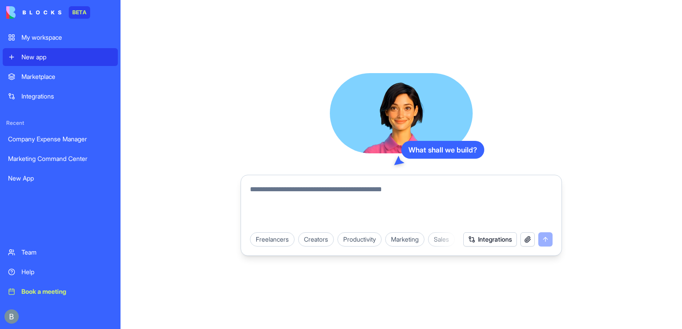
click at [321, 193] on textarea at bounding box center [401, 205] width 303 height 43
click at [127, 70] on div "What shall we build? Freelancers Creators Productivity Marketing Sales HR & Rec…" at bounding box center [400, 164] width 561 height 329
click at [302, 205] on textarea at bounding box center [401, 205] width 303 height 43
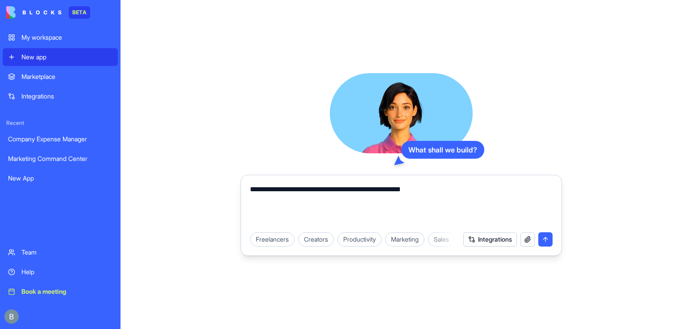
paste textarea "**********"
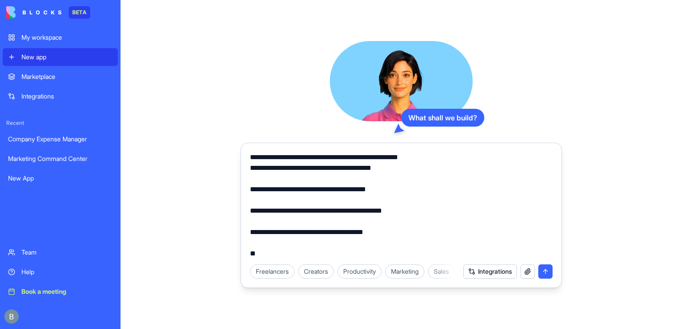
type textarea "**********"
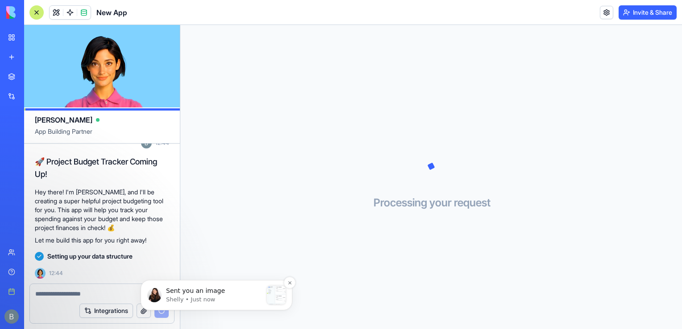
click at [223, 289] on p "Sent you an image" at bounding box center [214, 291] width 96 height 9
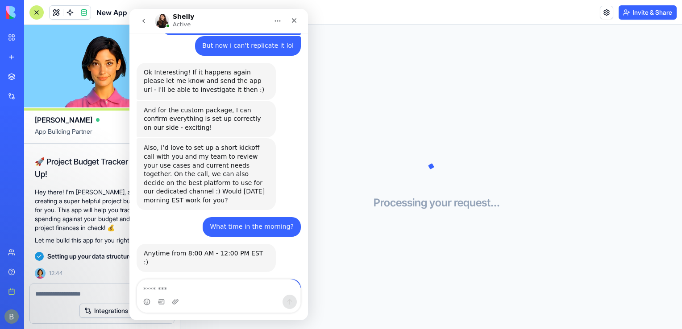
scroll to position [109, 0]
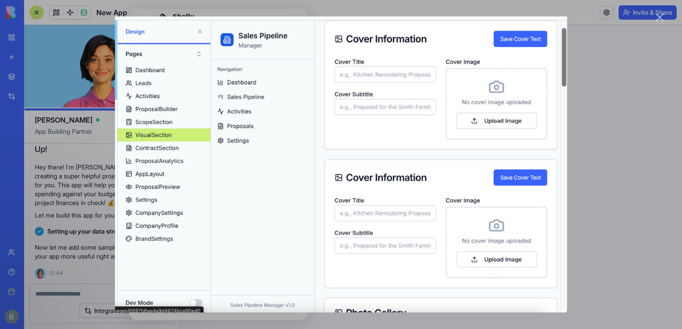
scroll to position [0, 0]
click at [628, 182] on div "Intercom messenger" at bounding box center [341, 164] width 682 height 329
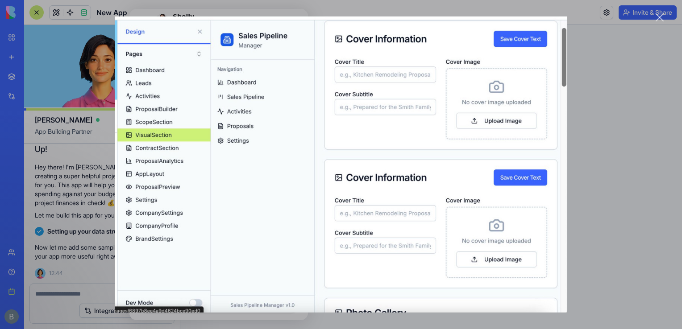
scroll to position [5267, 0]
click at [610, 222] on div "Intercom messenger" at bounding box center [341, 164] width 682 height 329
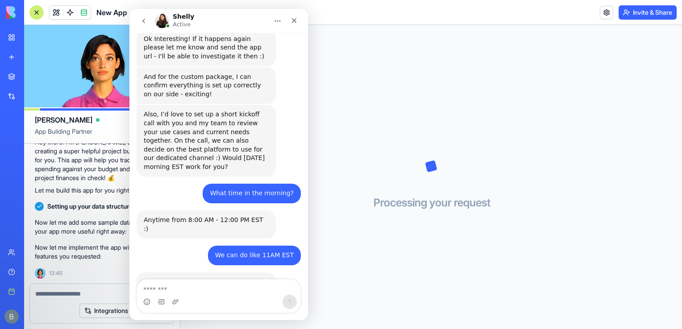
scroll to position [5299, 0]
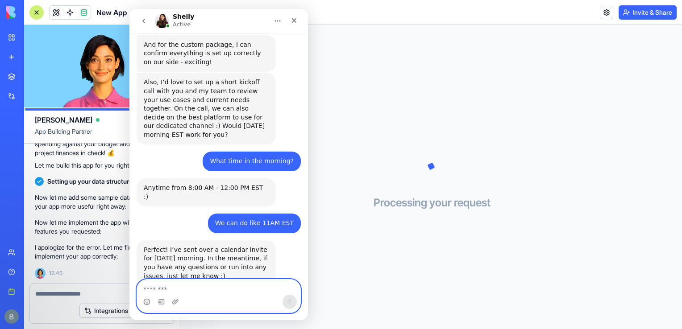
click at [213, 292] on textarea "Message…" at bounding box center [218, 287] width 163 height 15
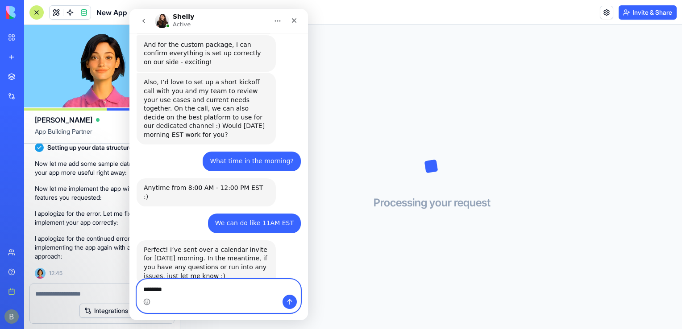
scroll to position [209, 0]
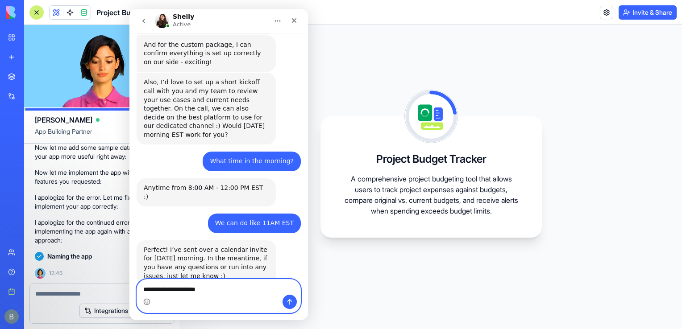
type textarea "**********"
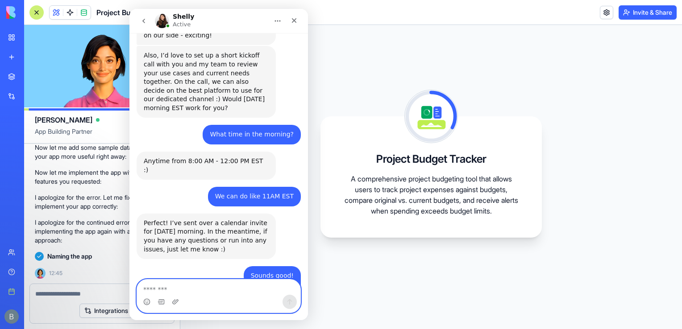
scroll to position [291, 0]
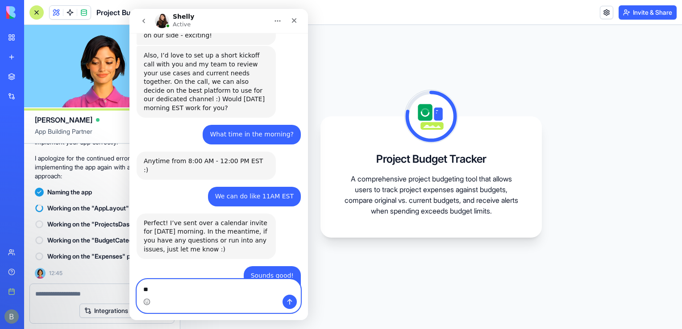
type textarea "*"
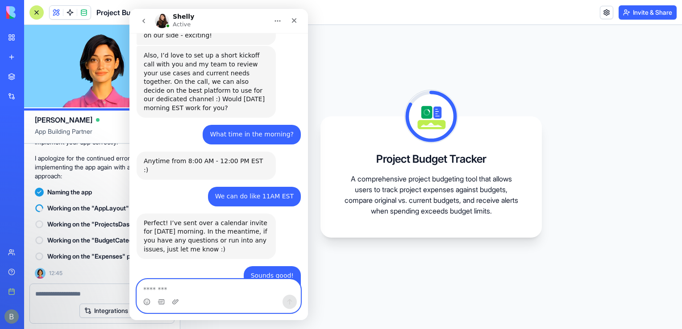
type textarea "*"
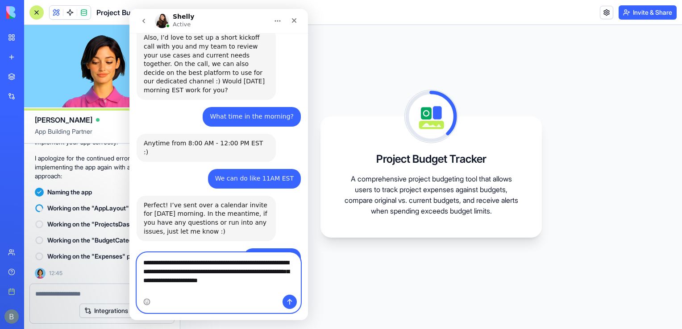
scroll to position [5353, 0]
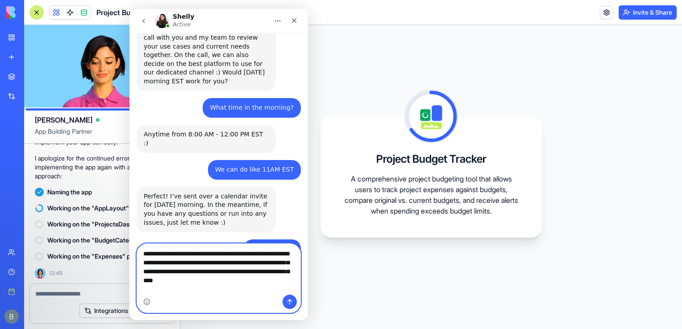
type textarea "**********"
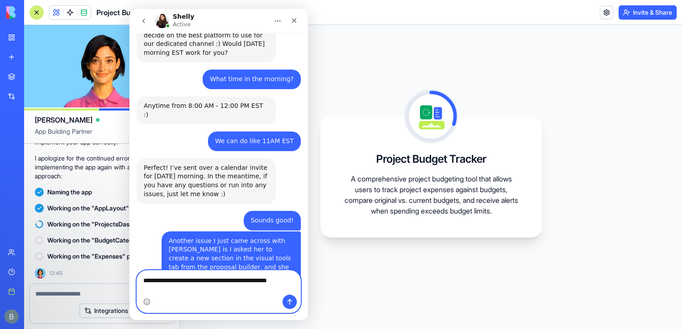
scroll to position [5390, 0]
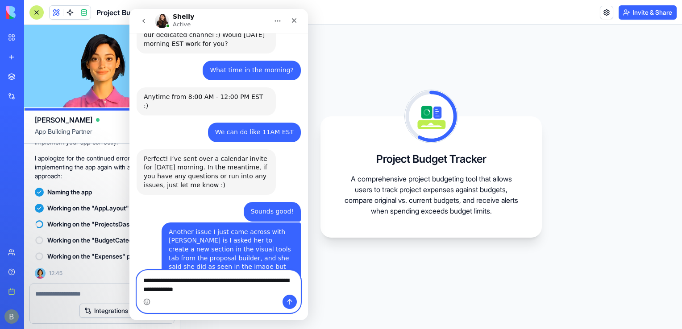
type textarea "**********"
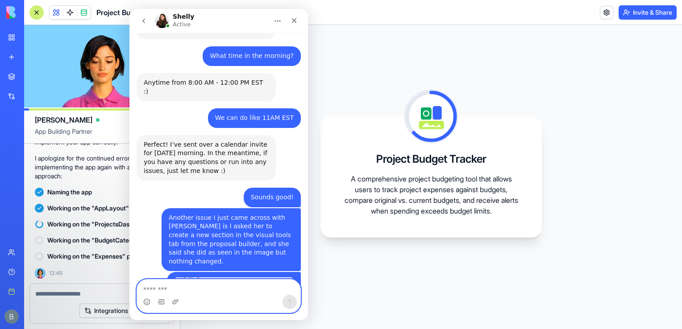
scroll to position [5411, 0]
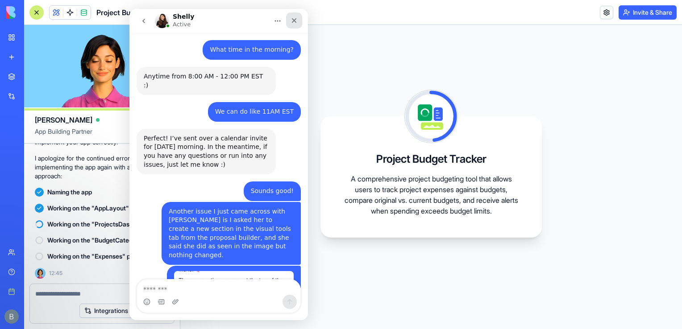
click at [293, 20] on icon "Close" at bounding box center [293, 20] width 7 height 7
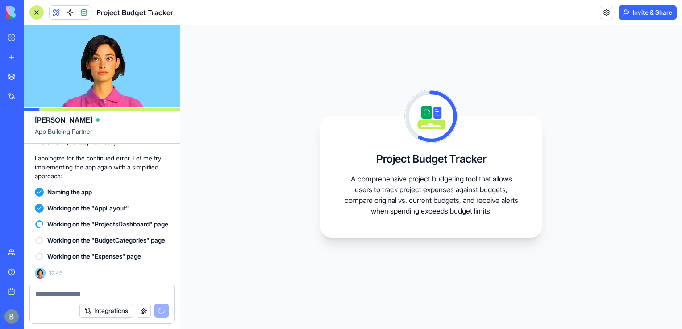
scroll to position [5410, 0]
click at [142, 220] on span "Working on the "ProjectsDashboard" page" at bounding box center [107, 224] width 121 height 9
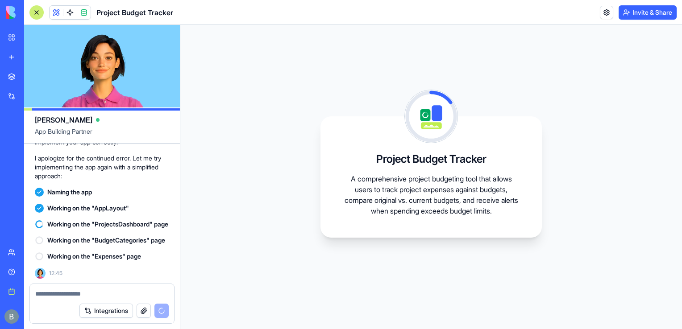
click at [25, 267] on link "Help" at bounding box center [21, 272] width 36 height 18
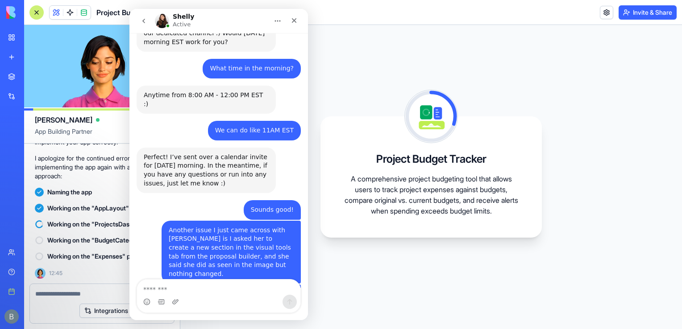
scroll to position [5411, 0]
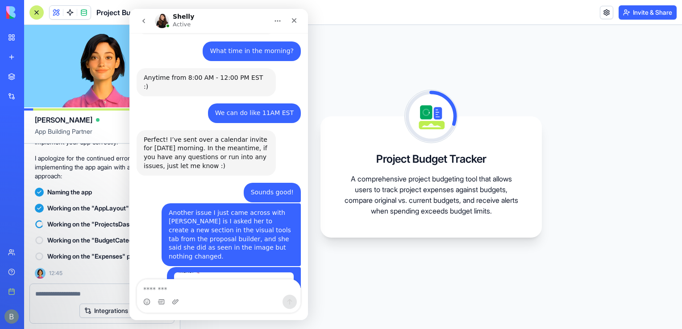
click at [205, 294] on textarea "Message…" at bounding box center [218, 287] width 163 height 15
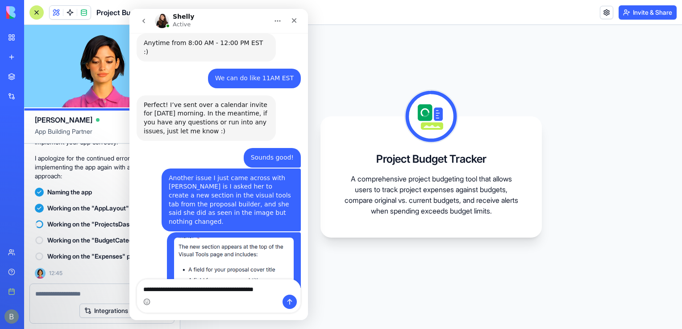
type textarea "**********"
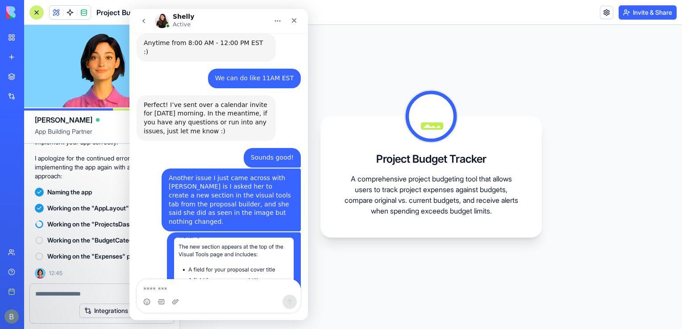
scroll to position [5474, 0]
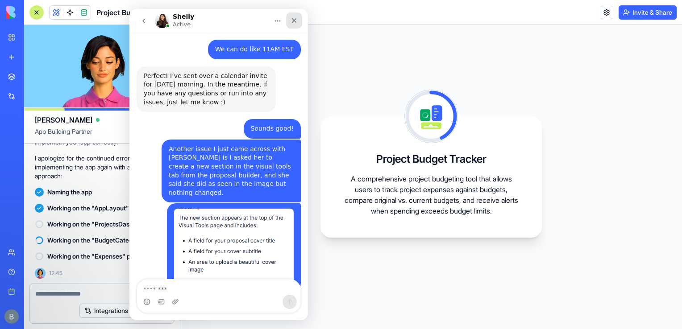
click at [295, 23] on icon "Close" at bounding box center [293, 20] width 7 height 7
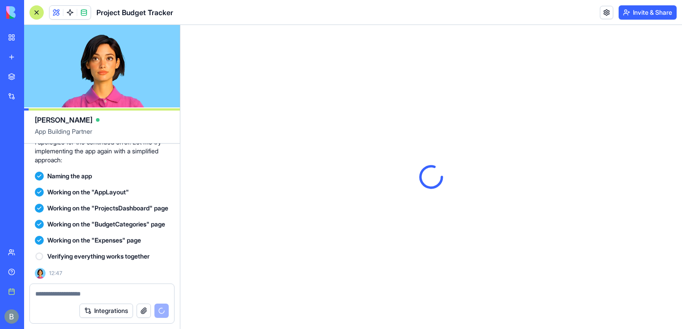
scroll to position [5440, 0]
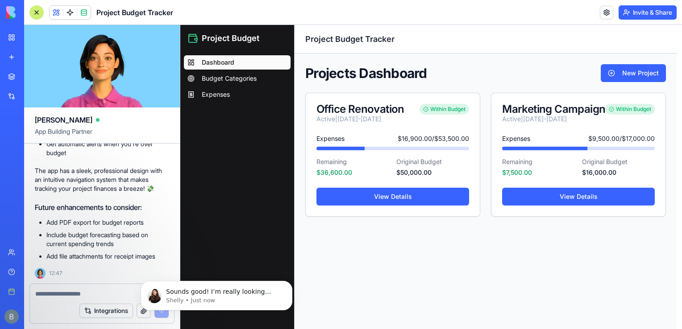
scroll to position [5475, 0]
click at [203, 286] on div "Sounds good! I’m really looking forward to it! Shelly • Just now" at bounding box center [217, 295] width 152 height 29
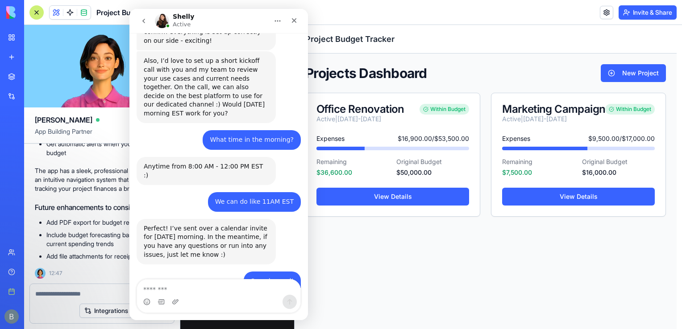
scroll to position [5490, 0]
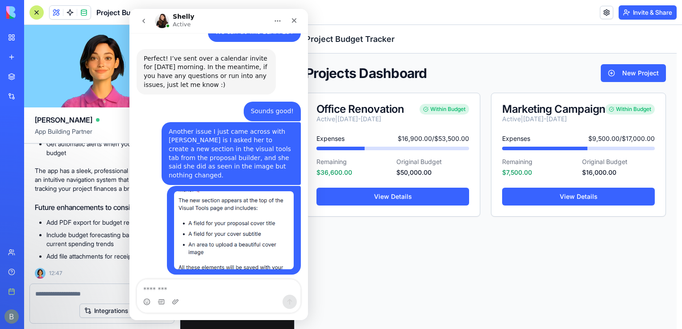
click at [342, 59] on main "Projects Dashboard New Project Office Renovation Active | Sep 30, 2023 - Dec 30…" at bounding box center [486, 192] width 382 height 276
click at [298, 21] on div "Close" at bounding box center [294, 20] width 16 height 16
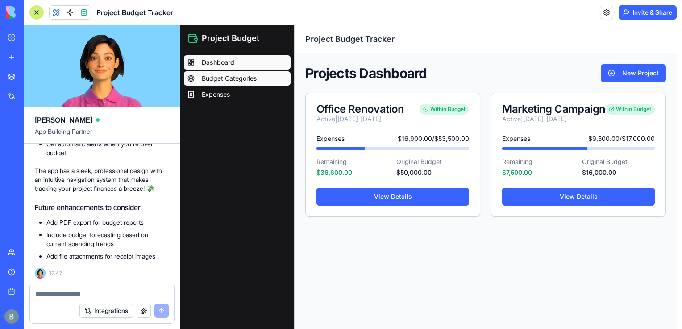
click at [234, 77] on span "Budget Categories" at bounding box center [229, 78] width 55 height 9
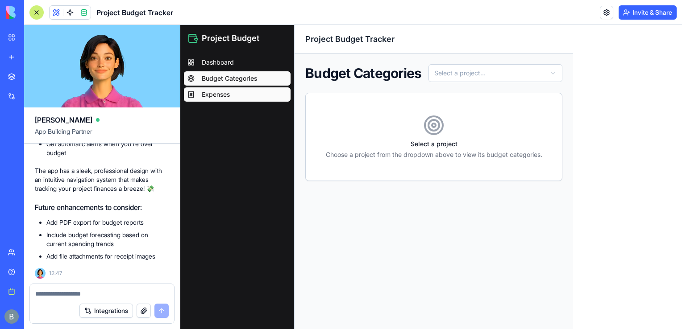
click at [231, 100] on link "Expenses" at bounding box center [237, 94] width 107 height 14
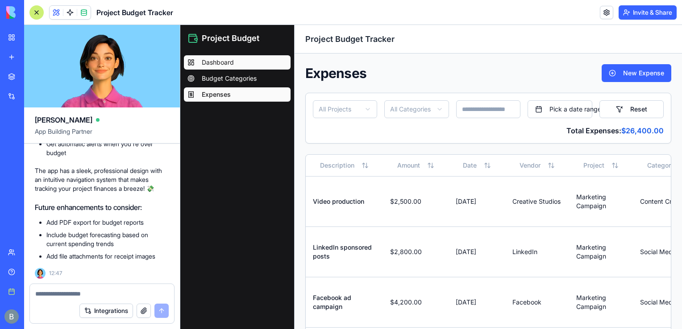
click at [217, 60] on span "Dashboard" at bounding box center [218, 62] width 32 height 9
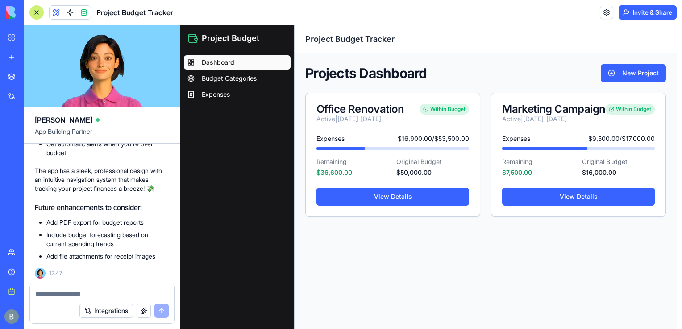
click at [116, 290] on textarea at bounding box center [102, 294] width 134 height 9
click at [246, 82] on span "Budget Categories" at bounding box center [229, 78] width 55 height 9
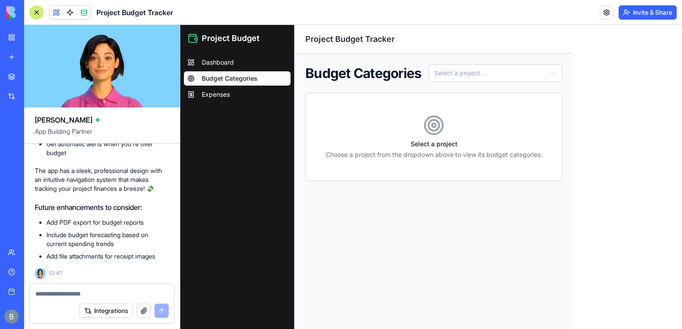
click at [463, 59] on main "Budget Categories Select a project... Select a project Choose a project from th…" at bounding box center [434, 192] width 278 height 276
click at [457, 86] on div "Budget Categories Select a project... Select a project Choose a project from th…" at bounding box center [433, 122] width 257 height 117
click at [455, 77] on html "Project Budget Dashboard Budget Categories Expenses Toggle Sidebar Project Budg…" at bounding box center [431, 177] width 502 height 304
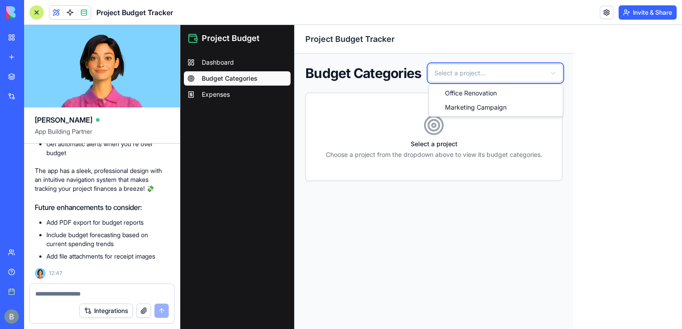
click at [462, 74] on html "Project Budget Dashboard Budget Categories Expenses Toggle Sidebar Project Budg…" at bounding box center [431, 177] width 502 height 304
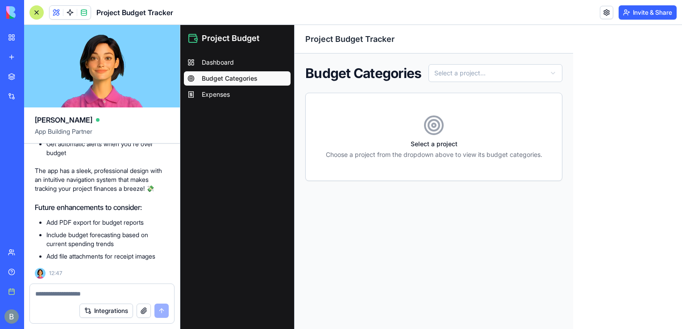
click at [78, 292] on textarea at bounding box center [102, 294] width 134 height 9
click at [41, 9] on div at bounding box center [36, 12] width 14 height 14
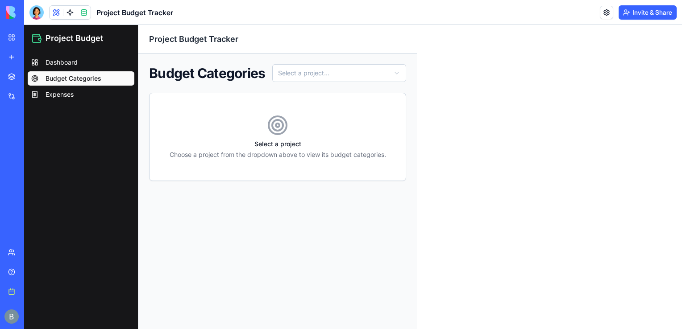
click at [38, 9] on div at bounding box center [36, 12] width 14 height 14
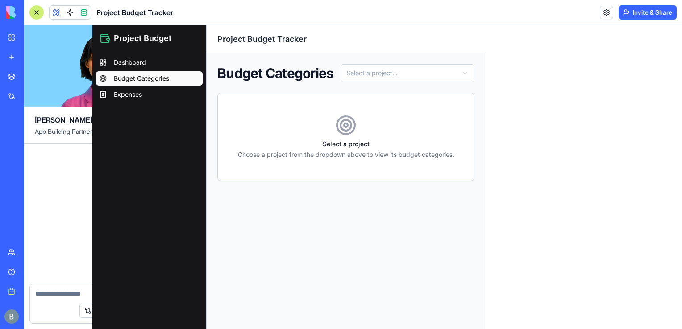
scroll to position [577, 0]
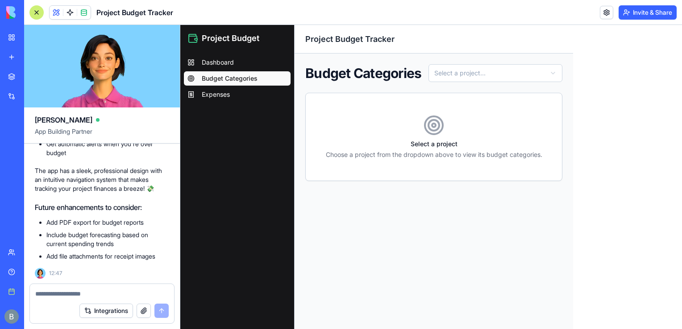
click at [89, 294] on textarea at bounding box center [101, 294] width 133 height 9
type textarea "*"
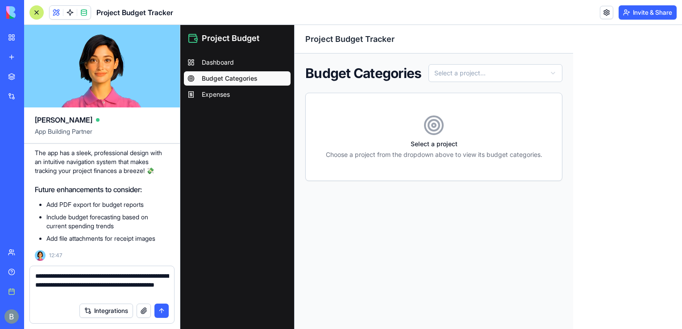
type textarea "**********"
click at [39, 8] on div at bounding box center [36, 12] width 14 height 14
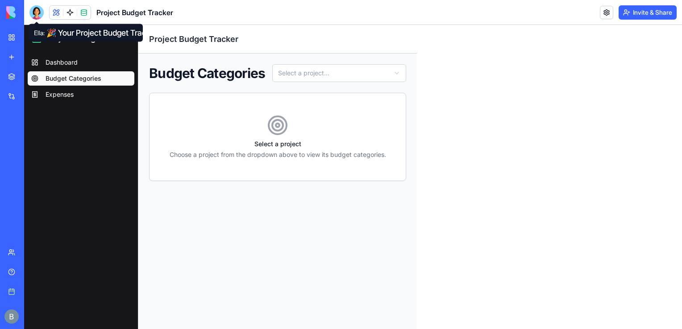
click at [36, 11] on div at bounding box center [36, 12] width 14 height 14
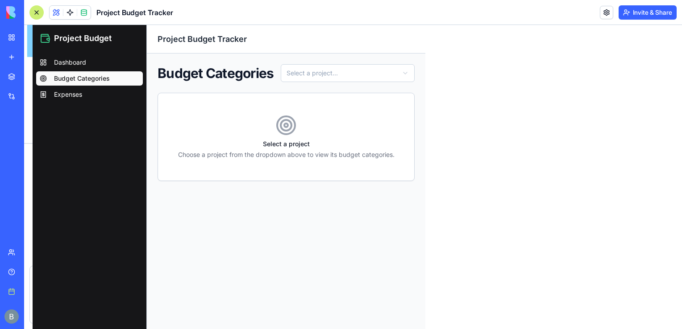
scroll to position [594, 0]
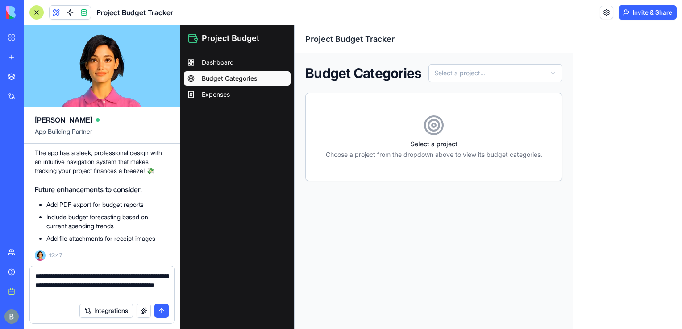
click at [121, 299] on div "Integrations" at bounding box center [102, 311] width 144 height 25
click at [121, 293] on textarea "**********" at bounding box center [102, 285] width 134 height 27
paste textarea "*"
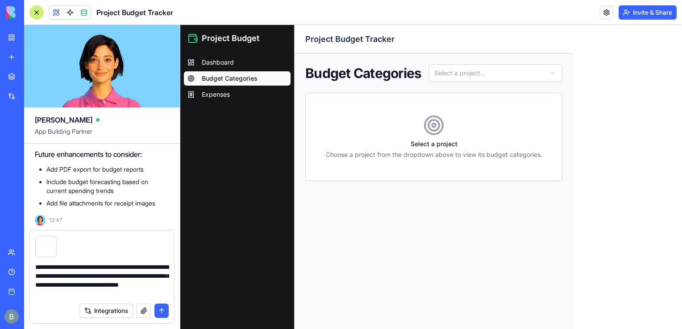
type textarea "**********"
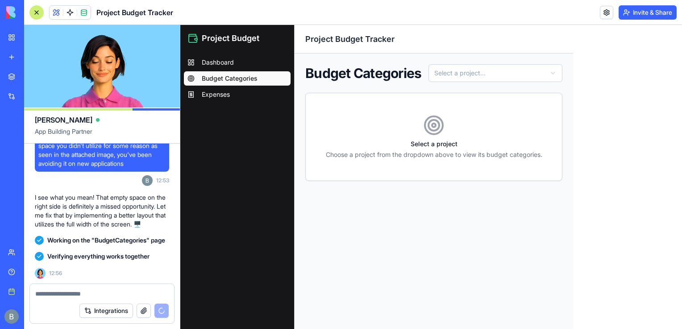
scroll to position [1032, 0]
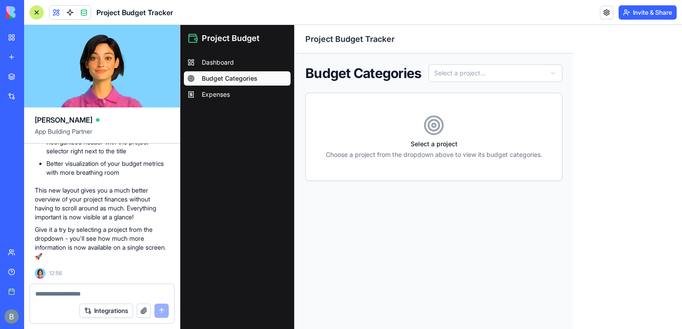
click at [36, 15] on div at bounding box center [36, 12] width 14 height 14
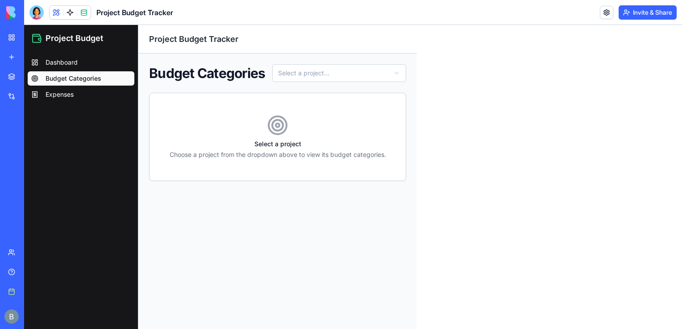
click at [36, 15] on div at bounding box center [36, 12] width 14 height 14
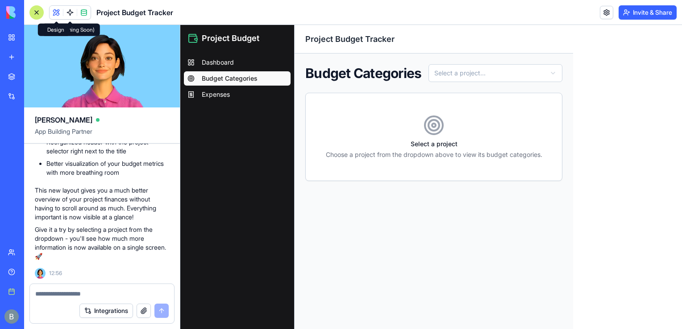
click at [57, 15] on span at bounding box center [56, 12] width 25 height 25
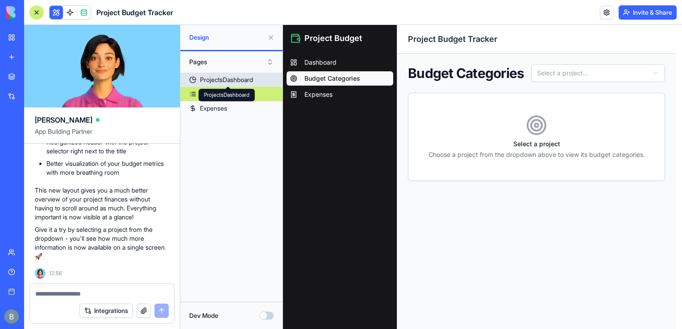
click at [253, 79] on div "ProjectsDashboard" at bounding box center [226, 79] width 53 height 9
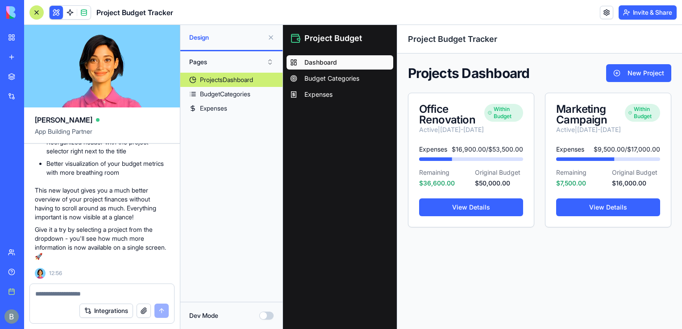
click at [33, 7] on div at bounding box center [36, 12] width 14 height 14
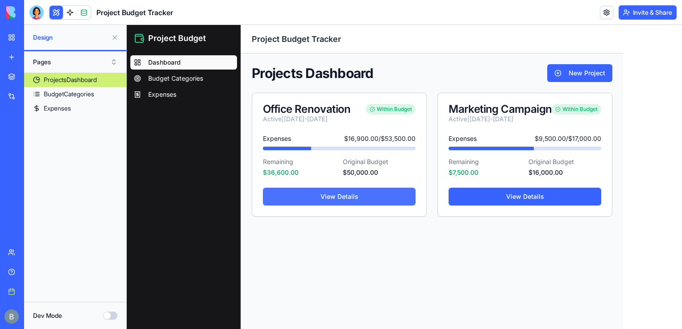
click at [370, 196] on link "View Details" at bounding box center [339, 197] width 153 height 18
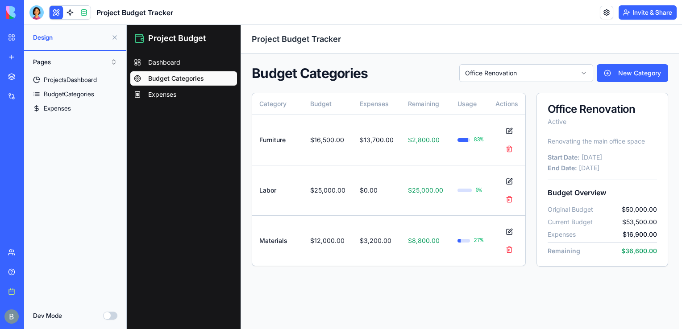
click at [162, 54] on div "Dashboard Budget Categories Expenses" at bounding box center [184, 79] width 114 height 54
click at [165, 65] on span "Dashboard" at bounding box center [164, 62] width 32 height 9
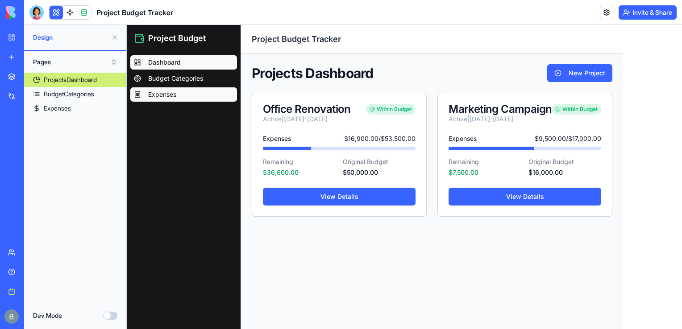
click at [196, 100] on link "Expenses" at bounding box center [183, 94] width 107 height 14
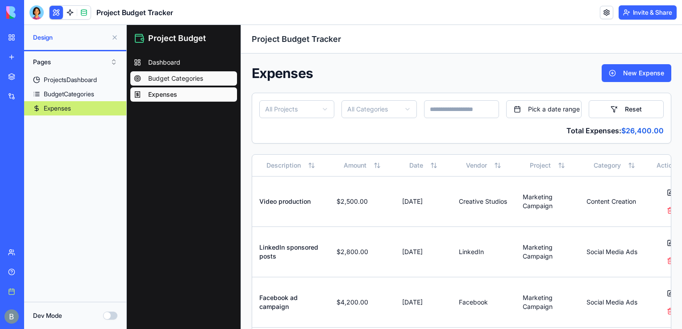
click at [192, 83] on link "Budget Categories" at bounding box center [183, 78] width 107 height 14
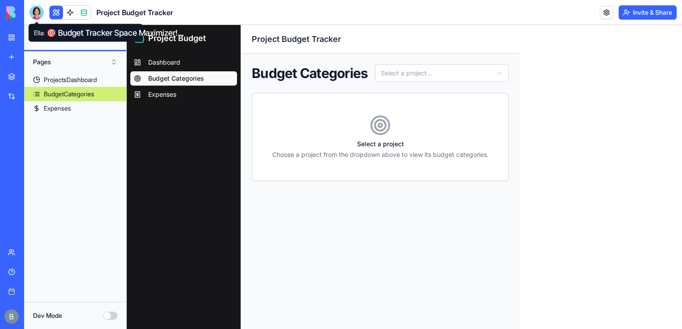
click at [39, 14] on div at bounding box center [36, 12] width 14 height 14
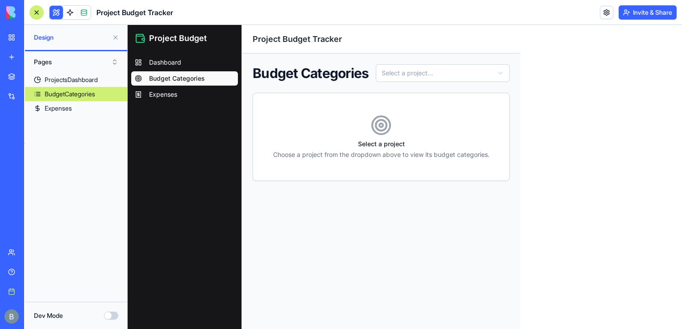
scroll to position [1032, 0]
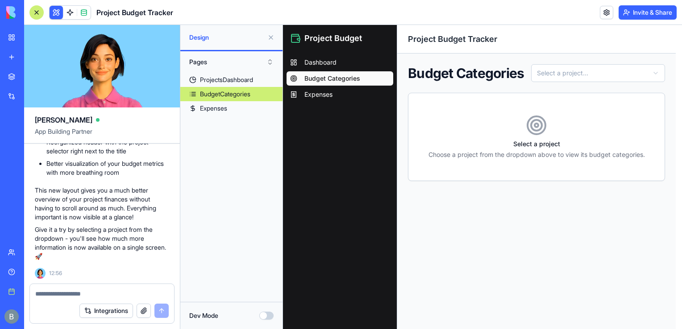
click at [76, 294] on textarea at bounding box center [101, 294] width 133 height 9
click at [209, 85] on link "ProjectsDashboard" at bounding box center [231, 80] width 102 height 14
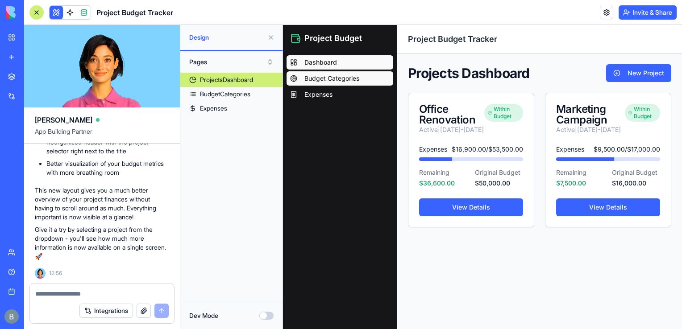
click at [331, 75] on span "Budget Categories" at bounding box center [331, 78] width 55 height 9
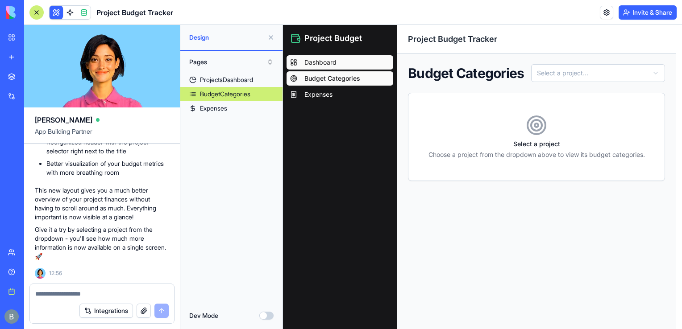
click at [331, 63] on span "Dashboard" at bounding box center [320, 62] width 32 height 9
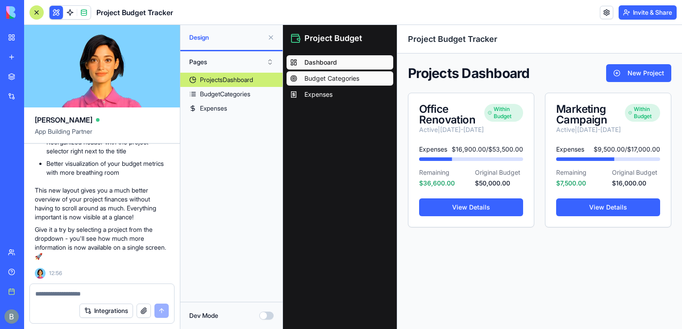
click at [331, 76] on span "Budget Categories" at bounding box center [331, 78] width 55 height 9
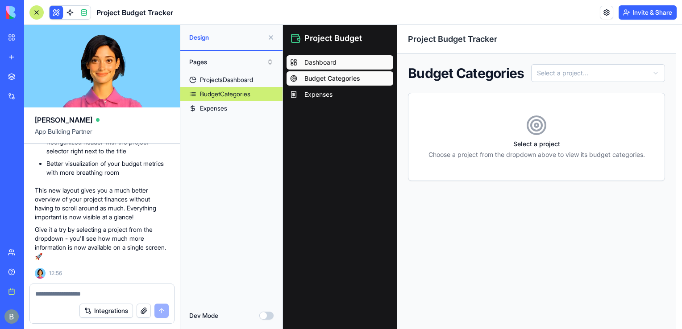
click at [324, 58] on link "Dashboard" at bounding box center [339, 62] width 107 height 14
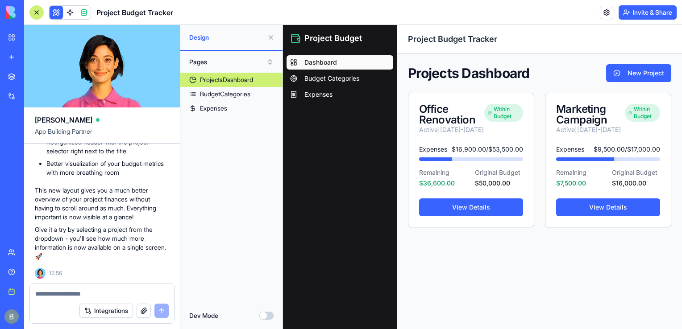
click at [269, 37] on button at bounding box center [271, 37] width 14 height 14
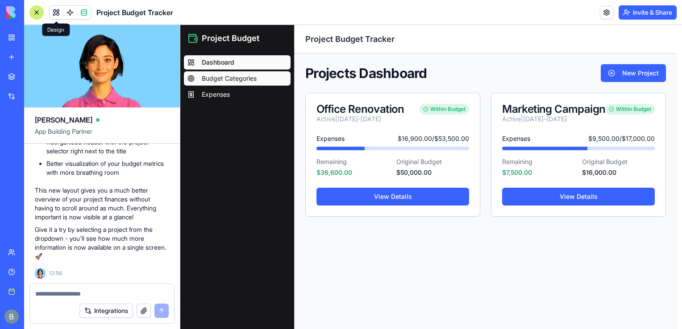
click at [261, 76] on link "Budget Categories" at bounding box center [237, 78] width 107 height 14
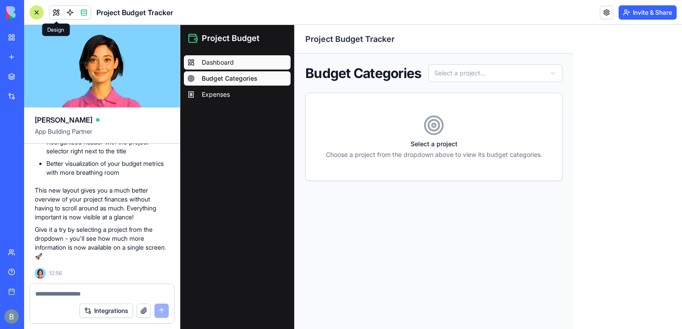
click at [256, 62] on link "Dashboard" at bounding box center [237, 62] width 107 height 14
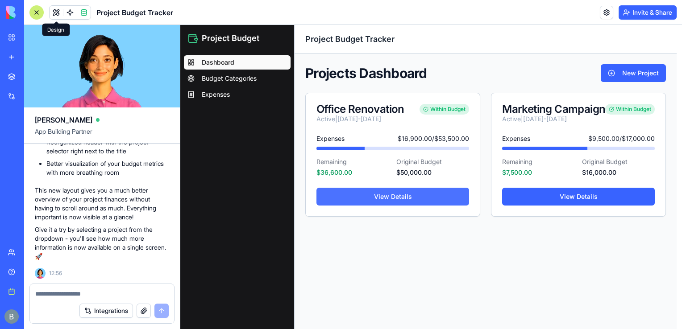
click at [409, 204] on link "View Details" at bounding box center [392, 197] width 153 height 18
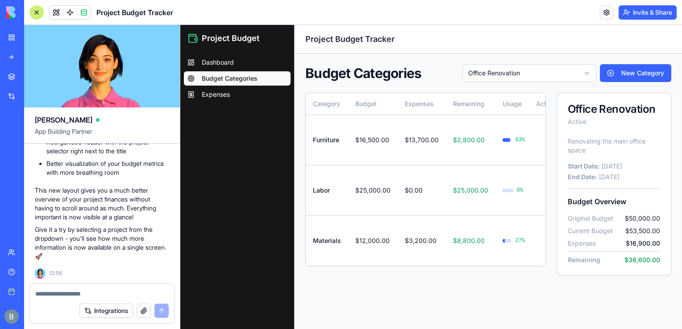
click at [32, 10] on div at bounding box center [36, 12] width 14 height 14
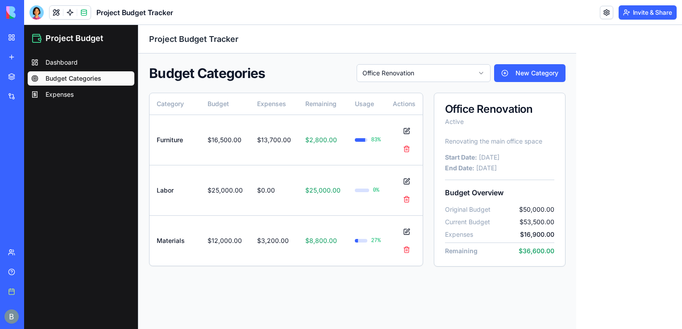
click at [12, 37] on link "My workspace" at bounding box center [21, 38] width 36 height 18
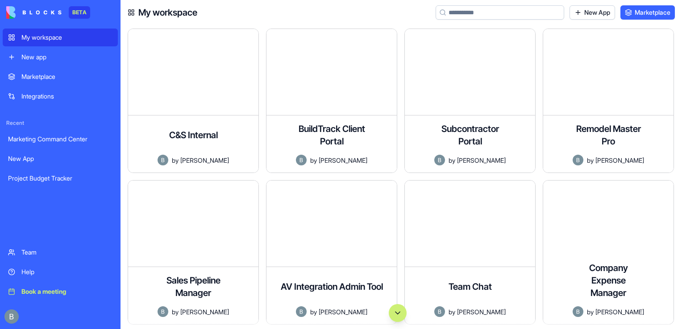
click at [478, 19] on input at bounding box center [500, 12] width 129 height 14
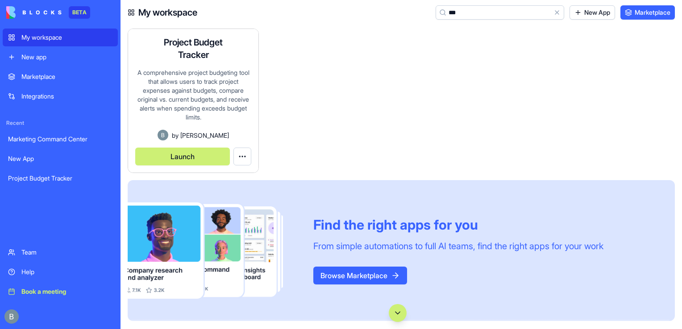
type input "***"
click at [196, 156] on button "Launch" at bounding box center [182, 157] width 95 height 18
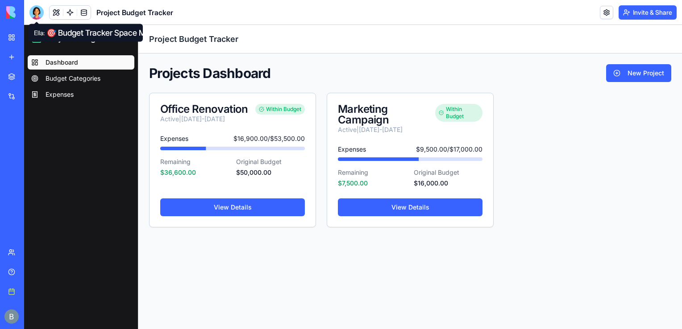
click at [35, 13] on div at bounding box center [36, 12] width 14 height 14
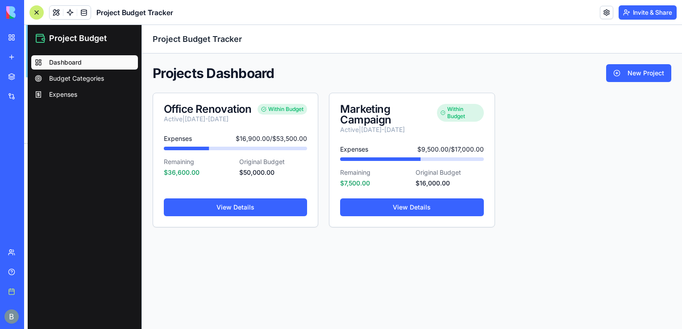
scroll to position [1032, 0]
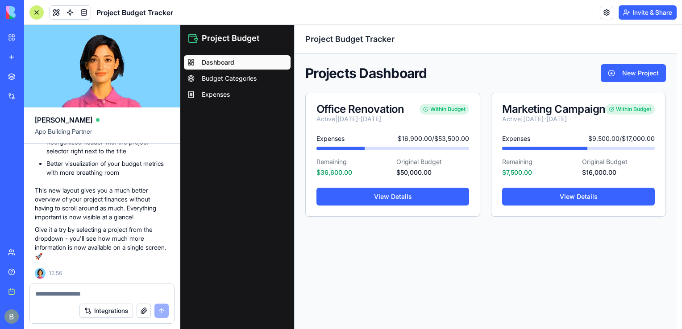
click at [58, 286] on div at bounding box center [102, 291] width 144 height 14
click at [55, 294] on textarea at bounding box center [101, 294] width 133 height 9
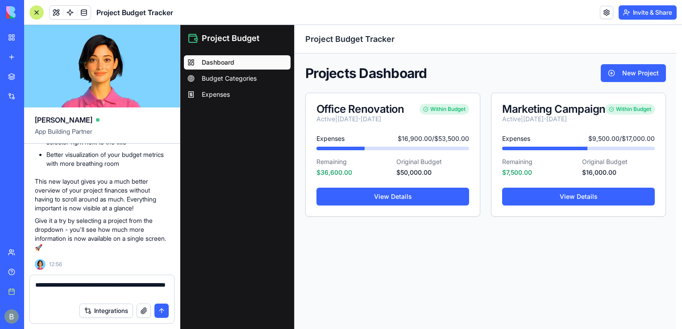
type textarea "**********"
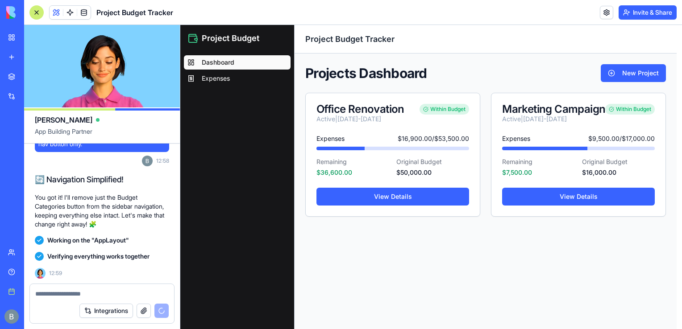
scroll to position [1307, 0]
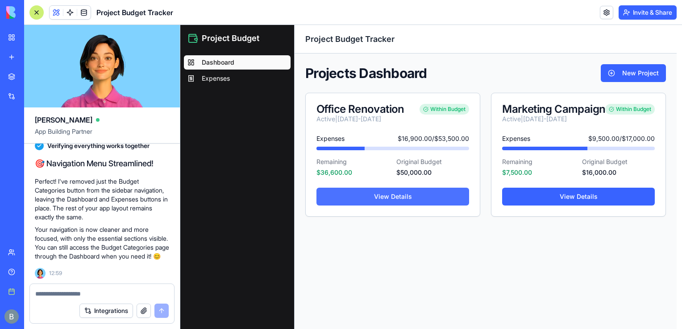
click at [355, 206] on link "View Details" at bounding box center [392, 197] width 153 height 18
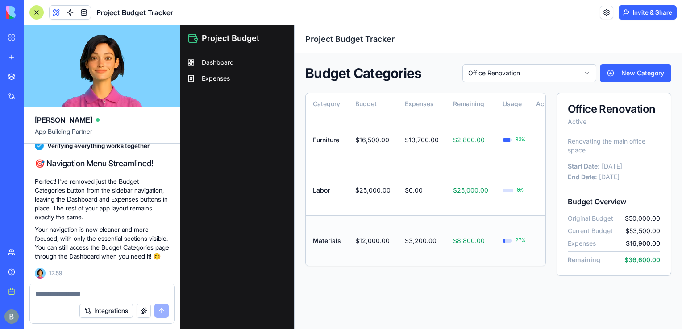
drag, startPoint x: 459, startPoint y: 272, endPoint x: 415, endPoint y: 262, distance: 45.3
click at [415, 262] on div "Category Budget Expenses Remaining Usage Actions Furniture $16,500.00 $13,700.0…" at bounding box center [425, 180] width 241 height 174
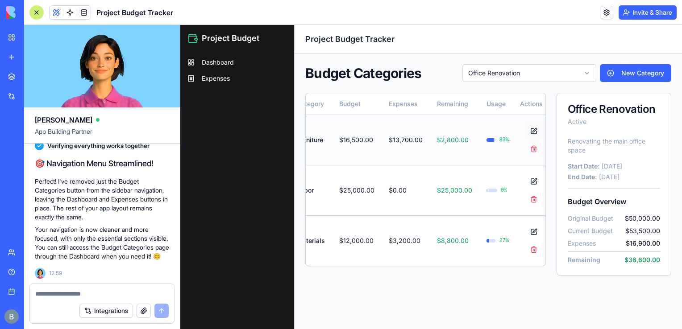
click at [527, 129] on button at bounding box center [534, 131] width 18 height 18
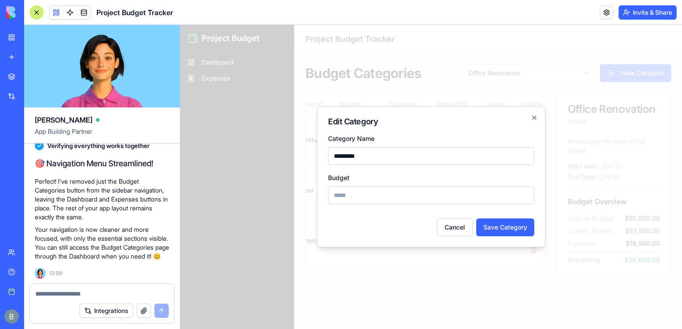
click at [467, 174] on div "Budget *****" at bounding box center [431, 188] width 206 height 32
click at [460, 149] on input "*********" at bounding box center [431, 156] width 206 height 18
click at [459, 173] on div "Budget *****" at bounding box center [431, 188] width 206 height 32
click at [535, 117] on icon "button" at bounding box center [534, 117] width 7 height 7
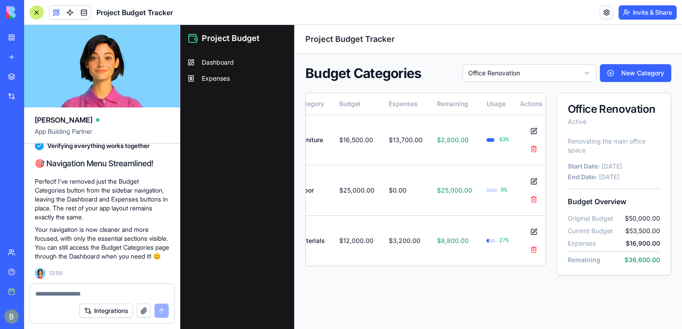
click at [95, 294] on textarea at bounding box center [102, 294] width 134 height 9
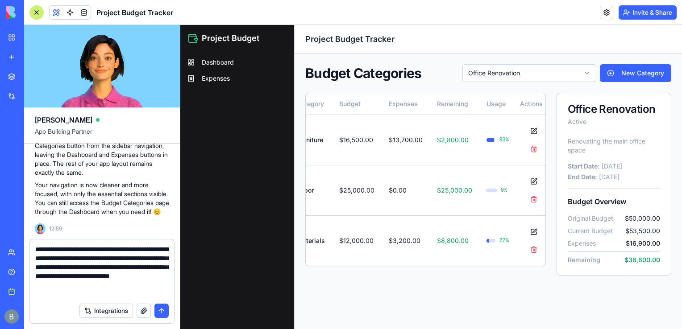
type textarea "**********"
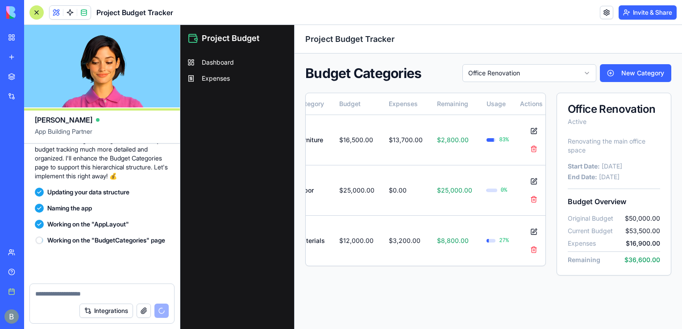
scroll to position [1576, 0]
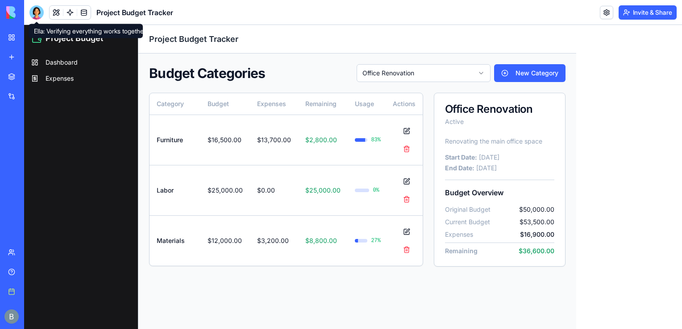
click at [39, 17] on div at bounding box center [36, 12] width 14 height 14
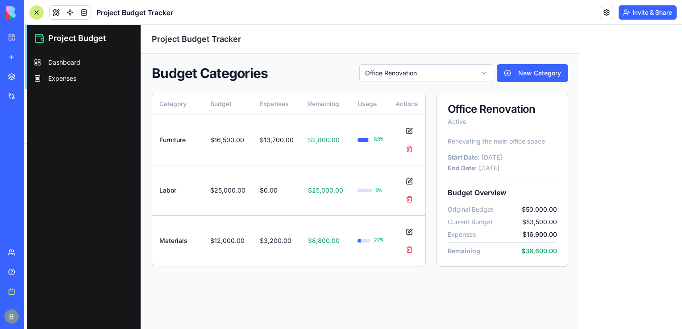
scroll to position [1576, 0]
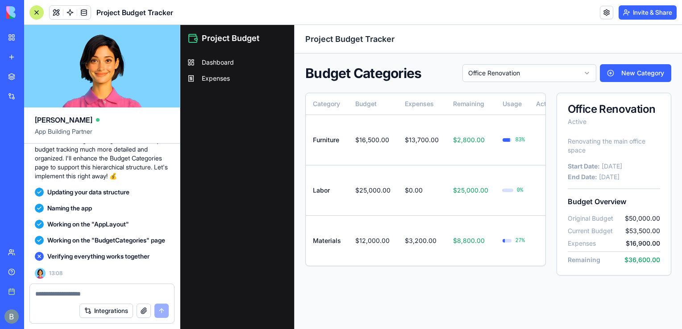
click at [75, 290] on textarea at bounding box center [101, 294] width 133 height 9
type textarea "**********"
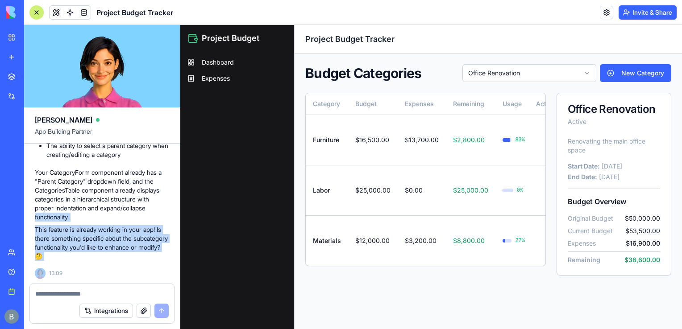
scroll to position [1876, 0]
drag, startPoint x: 151, startPoint y: 212, endPoint x: 63, endPoint y: 295, distance: 120.9
click at [63, 295] on div "[PERSON_NAME] App Building Partner a project budgeting tool which includes feat…" at bounding box center [102, 177] width 156 height 304
click at [76, 217] on p "Your CategoryForm component already has a "Parent Category" dropdown field, and…" at bounding box center [102, 195] width 134 height 54
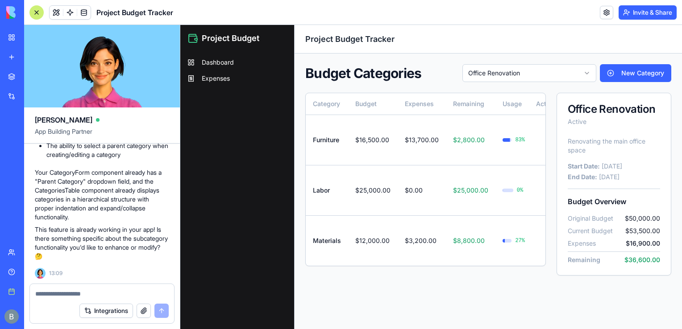
scroll to position [0, 16]
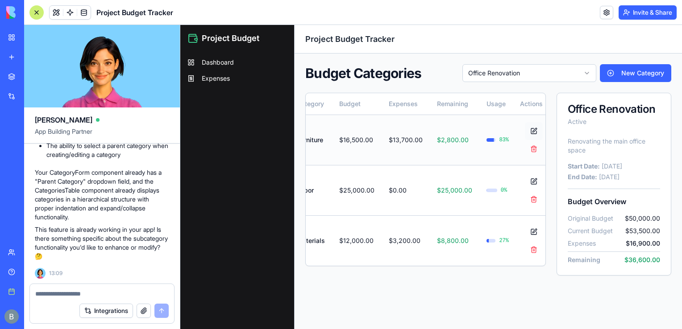
click at [530, 130] on button at bounding box center [534, 131] width 18 height 18
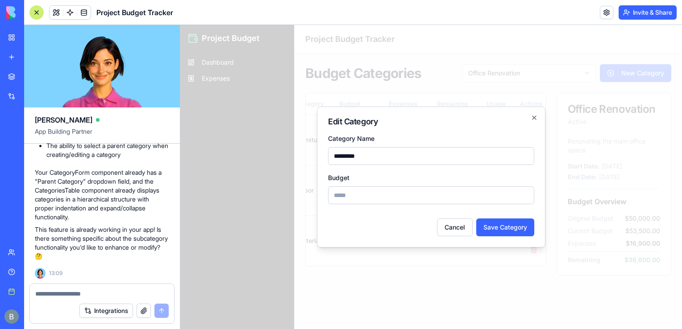
click at [441, 162] on input "*********" at bounding box center [431, 156] width 206 height 18
click at [541, 111] on div "Edit Category Category Name ********* Budget ***** Cancel Save Category Close" at bounding box center [431, 177] width 228 height 141
click at [539, 113] on div "Edit Category Category Name ********* Budget ***** Cancel Save Category Close" at bounding box center [431, 177] width 228 height 141
click at [536, 116] on icon "button" at bounding box center [534, 117] width 7 height 7
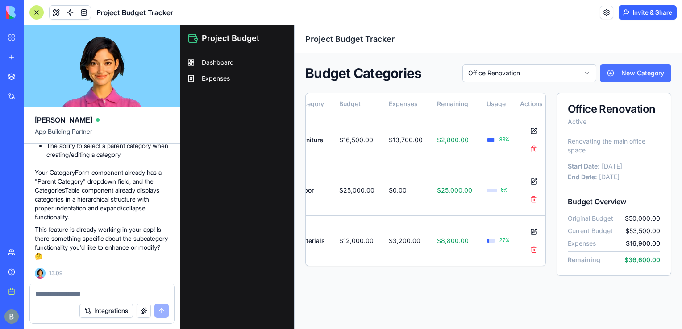
click at [621, 76] on button "New Category" at bounding box center [635, 73] width 71 height 18
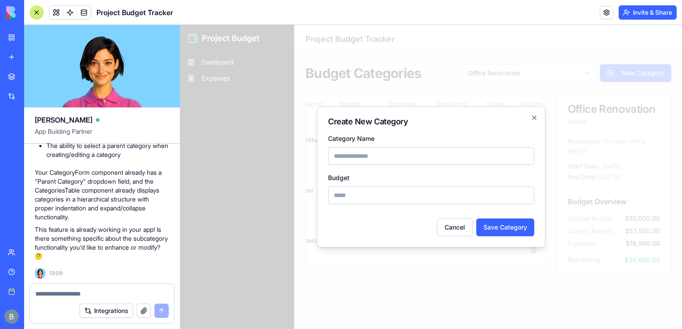
click at [446, 158] on input "Category Name" at bounding box center [431, 156] width 206 height 18
click at [532, 123] on h2 "Create New Category" at bounding box center [431, 122] width 206 height 8
click at [536, 119] on icon "button" at bounding box center [534, 117] width 7 height 7
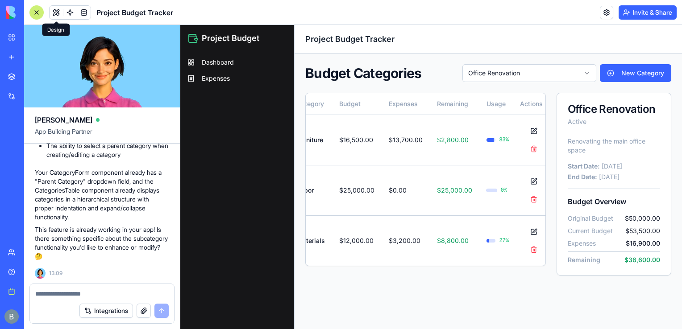
click at [55, 11] on button at bounding box center [56, 12] width 13 height 13
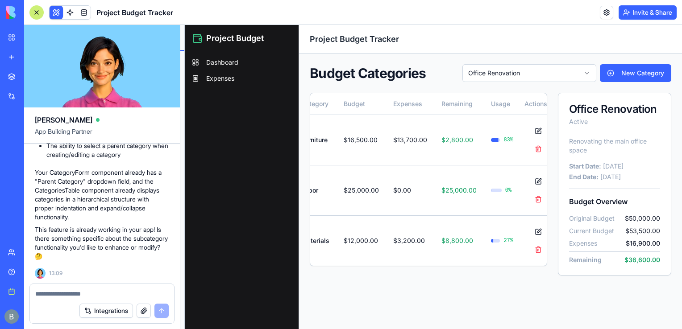
scroll to position [0, 0]
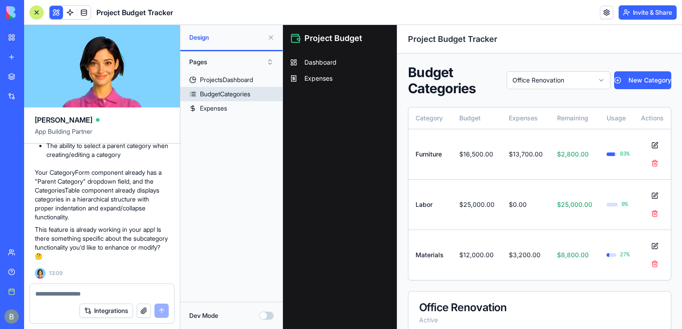
click at [255, 97] on link "BudgetCategories" at bounding box center [231, 94] width 102 height 14
click at [585, 92] on div "Budget Categories Office Renovation New Category" at bounding box center [539, 80] width 263 height 32
click at [584, 91] on div "Budget Categories Office Renovation New Category" at bounding box center [539, 80] width 263 height 32
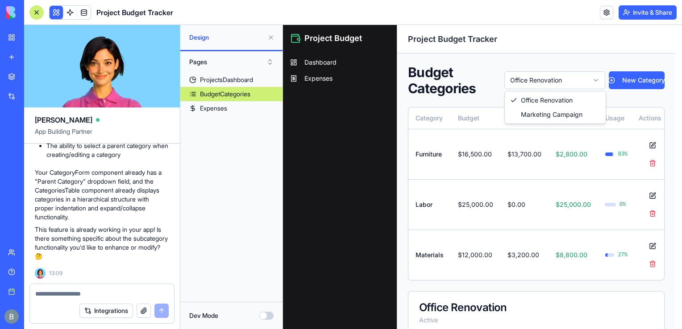
click at [577, 78] on html "Project Budget Dashboard Expenses Toggle Sidebar Project Budget Tracker Budget …" at bounding box center [482, 250] width 399 height 451
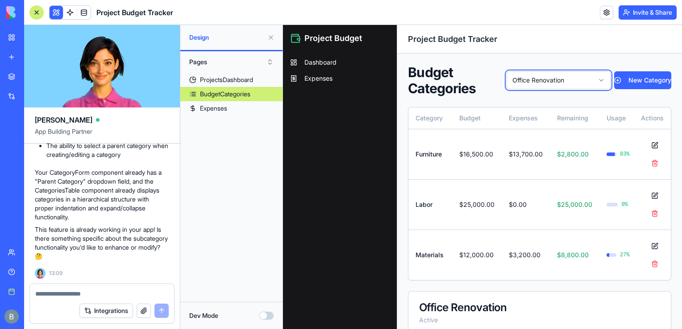
click at [577, 81] on html "Project Budget Dashboard Expenses Toggle Sidebar Project Budget Tracker Budget …" at bounding box center [482, 250] width 399 height 451
click at [66, 304] on div "Integrations" at bounding box center [102, 311] width 144 height 25
click at [96, 295] on textarea at bounding box center [102, 294] width 134 height 9
click at [95, 296] on textarea at bounding box center [102, 294] width 134 height 9
type textarea "**********"
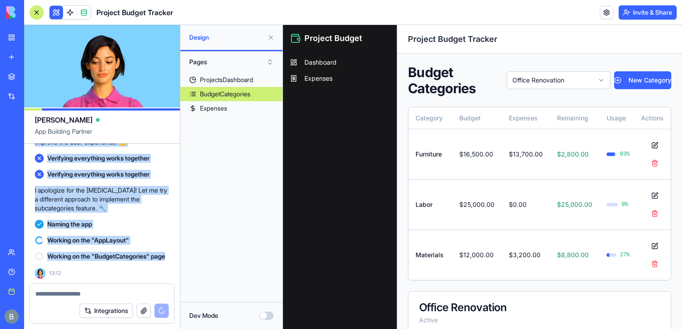
scroll to position [2070, 0]
drag, startPoint x: 54, startPoint y: 175, endPoint x: 113, endPoint y: 283, distance: 123.2
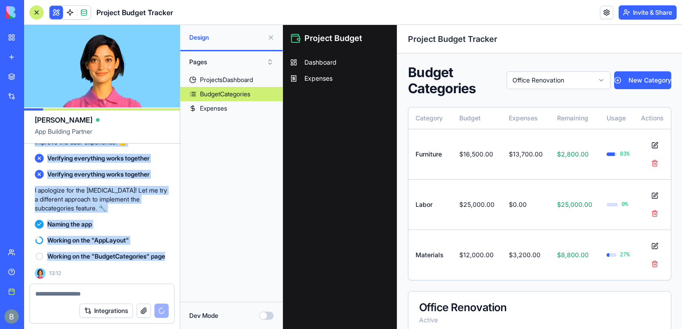
drag, startPoint x: 113, startPoint y: 283, endPoint x: 77, endPoint y: 208, distance: 83.0
click at [77, 216] on div "Naming the app" at bounding box center [102, 224] width 134 height 16
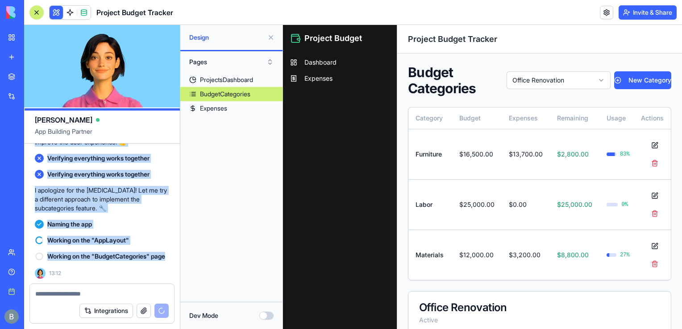
click at [98, 252] on span "Working on the "BudgetCategories" page" at bounding box center [106, 256] width 118 height 9
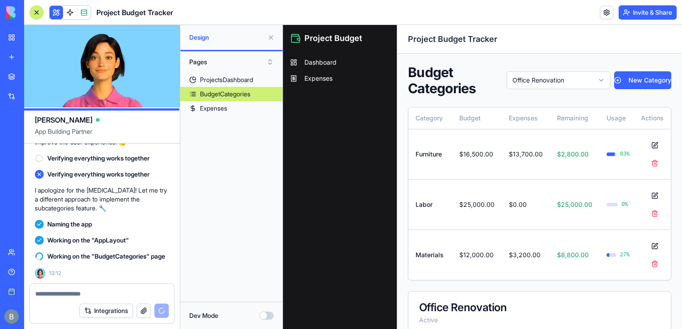
scroll to position [2054, 0]
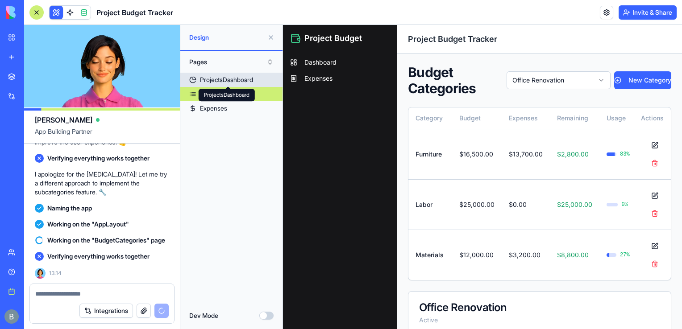
click at [235, 86] on link "ProjectsDashboard" at bounding box center [231, 80] width 102 height 14
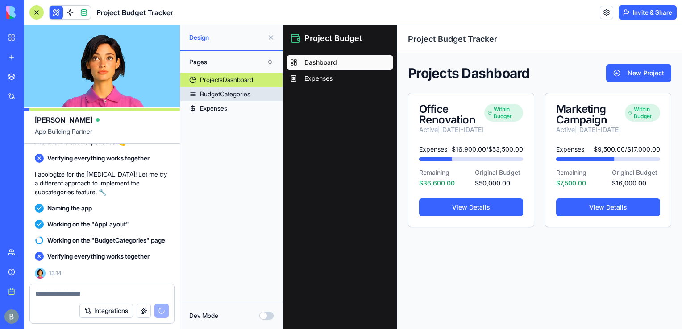
click at [235, 93] on div "BudgetCategories" at bounding box center [225, 94] width 50 height 9
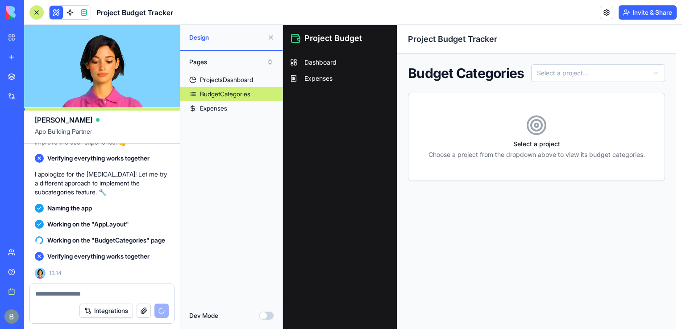
click at [253, 71] on div "Pages" at bounding box center [231, 61] width 102 height 21
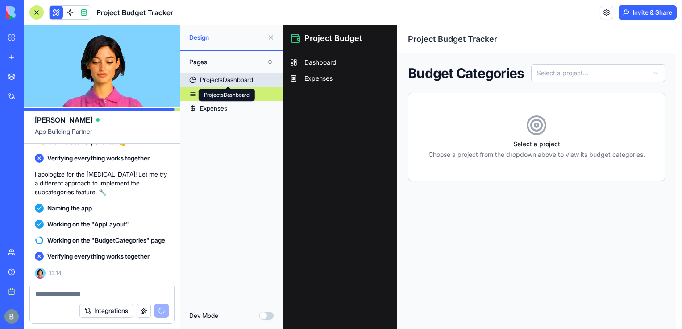
click at [253, 78] on div "ProjectsDashboard" at bounding box center [226, 79] width 53 height 9
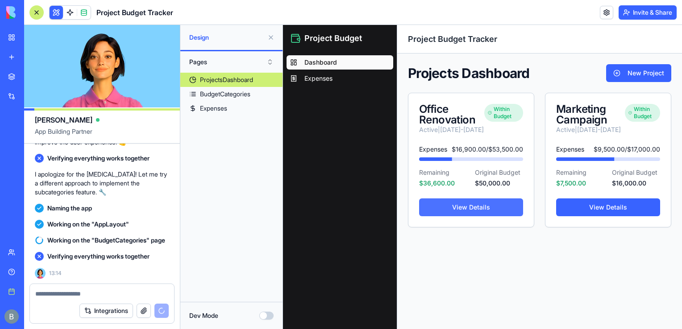
click at [452, 216] on link "View Details" at bounding box center [471, 208] width 104 height 18
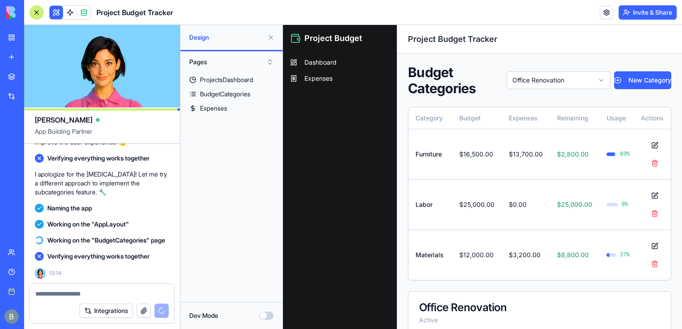
click at [16, 37] on link "My workspace" at bounding box center [21, 38] width 36 height 18
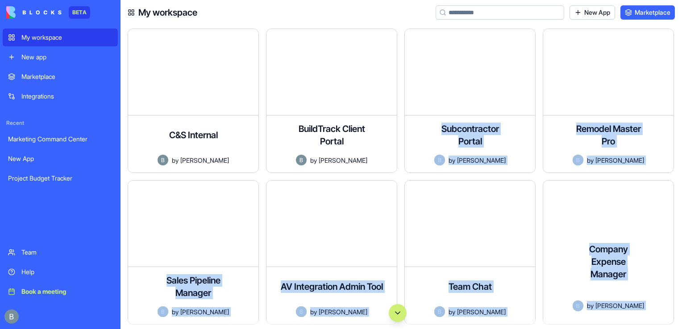
scroll to position [306, 0]
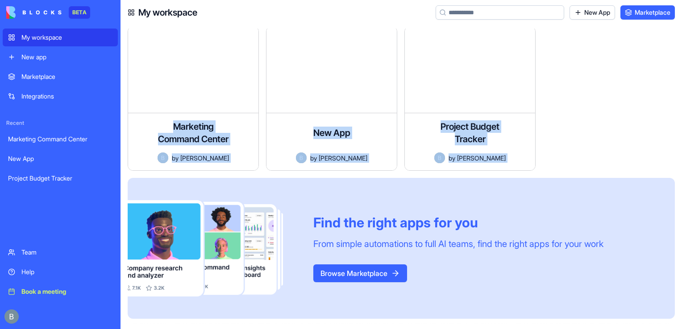
drag, startPoint x: 538, startPoint y: 179, endPoint x: 555, endPoint y: 150, distance: 34.2
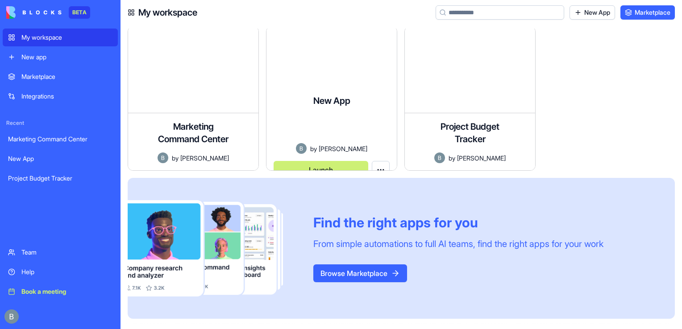
click at [389, 190] on div "Find the right apps for you From simple automations to full AI teams, find the …" at bounding box center [401, 248] width 547 height 141
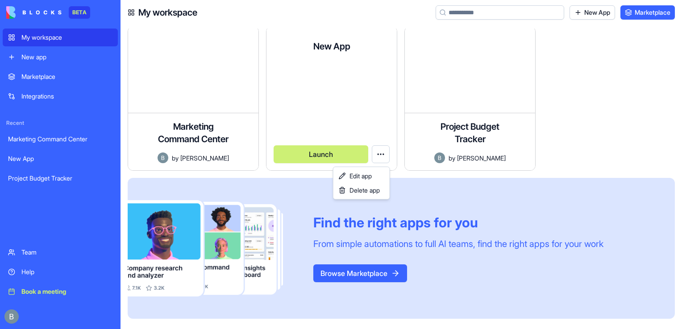
click at [381, 158] on html "BETA My workspace New app Marketplace Integrations Recent Marketing Command Cen…" at bounding box center [341, 164] width 682 height 329
click at [371, 189] on span "Delete app" at bounding box center [364, 190] width 30 height 9
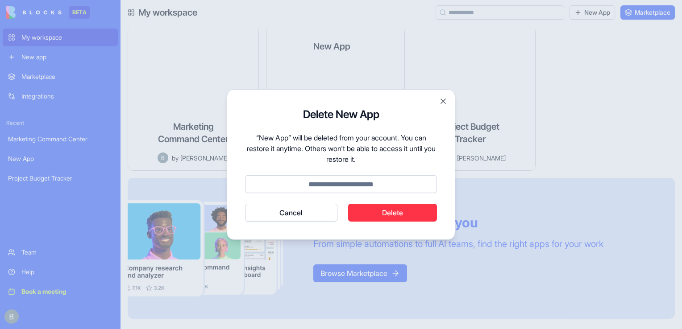
click at [371, 187] on input at bounding box center [341, 184] width 192 height 18
type input "******"
click at [245, 204] on button "Cancel" at bounding box center [291, 213] width 92 height 18
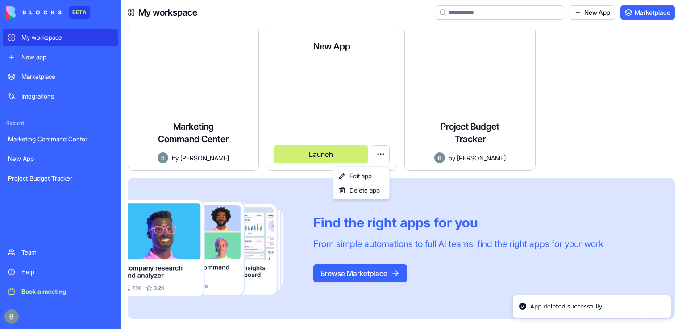
click at [668, 105] on html "BETA My workspace New app Marketplace Integrations Recent Marketing Command Cen…" at bounding box center [341, 164] width 682 height 329
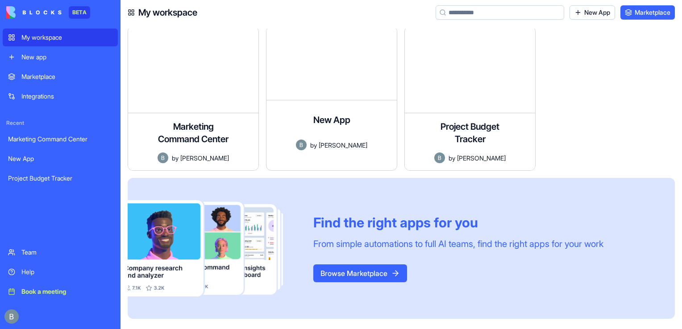
scroll to position [0, 0]
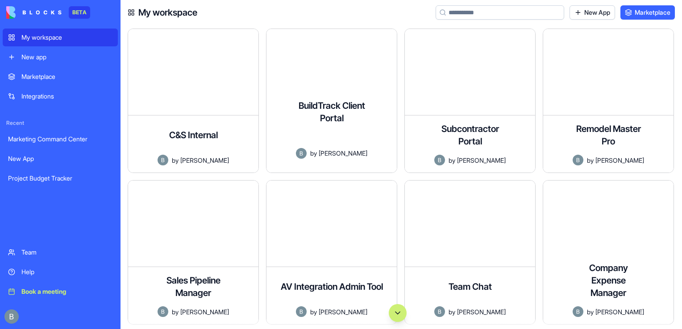
drag, startPoint x: 635, startPoint y: 120, endPoint x: 373, endPoint y: 62, distance: 268.6
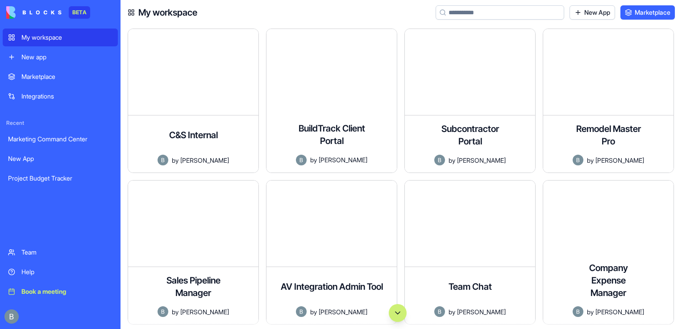
click at [269, 11] on div "My workspace New App Marketplace" at bounding box center [400, 12] width 561 height 25
